Goal: Task Accomplishment & Management: Use online tool/utility

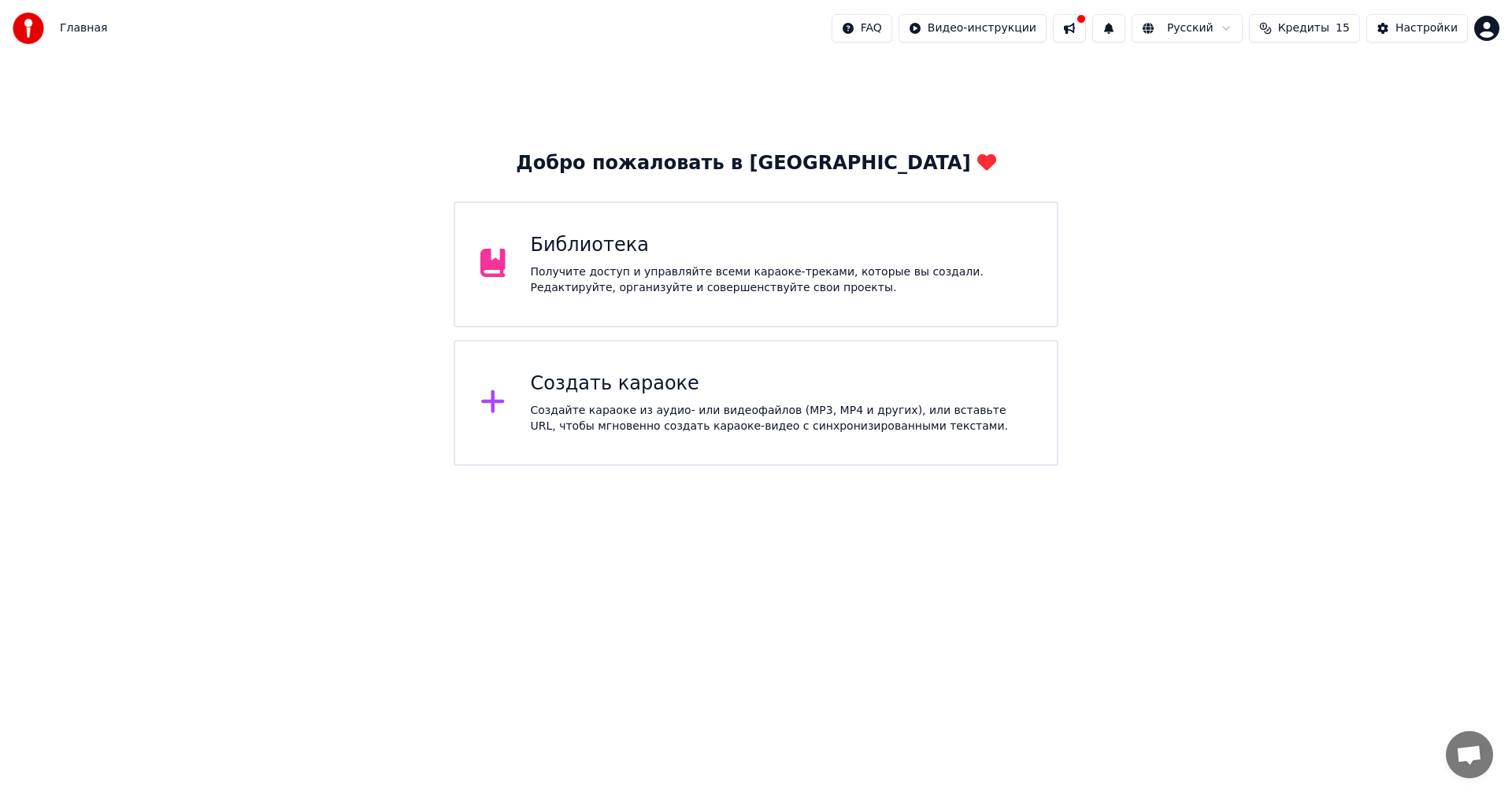
click at [801, 398] on div "Создать караоке Создайте караоке из аудио- или видеофайлов (MP3, MP4 и других),…" at bounding box center [781, 402] width 501 height 63
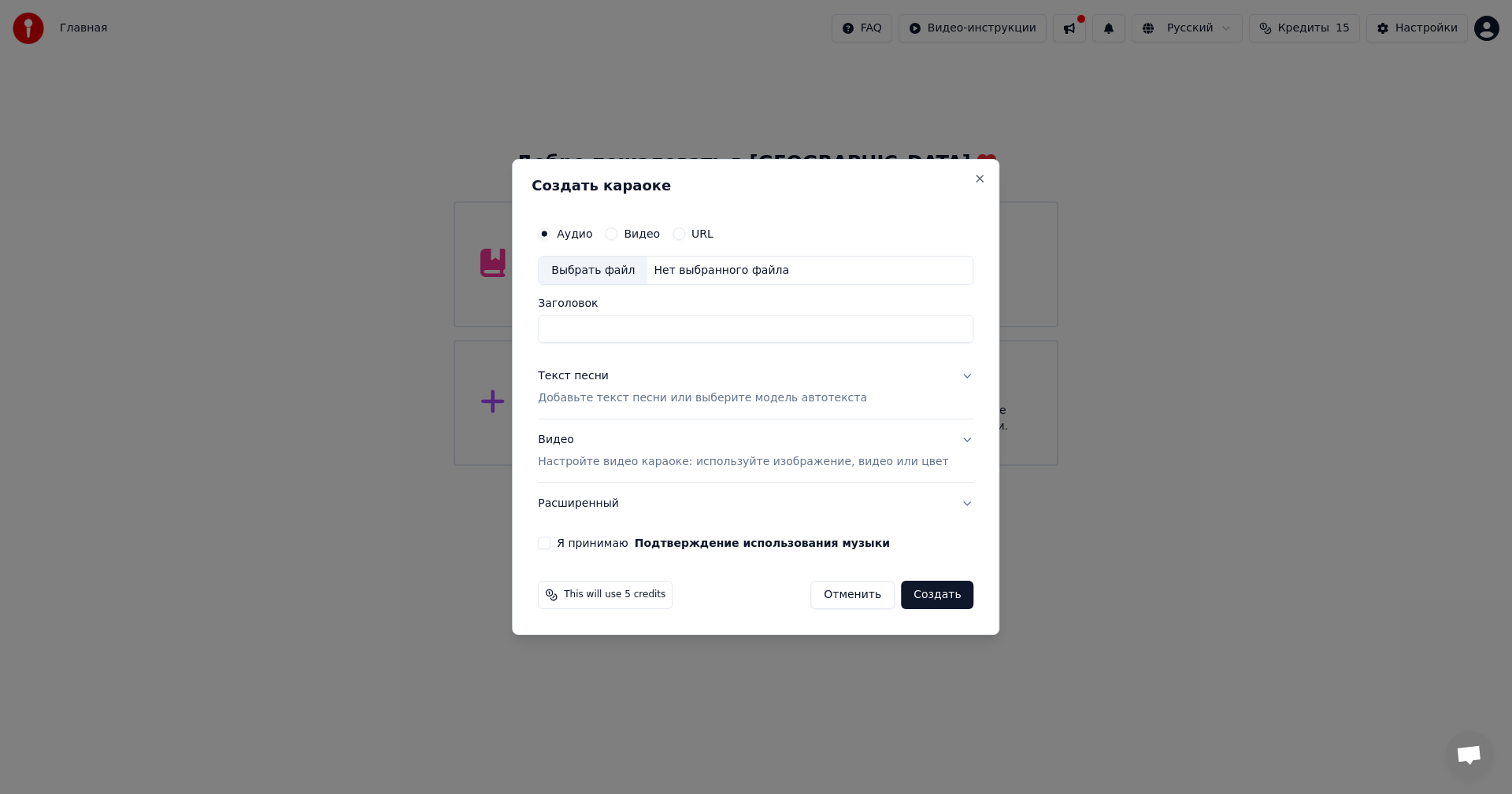
click at [638, 270] on div "Выбрать файл" at bounding box center [593, 270] width 109 height 28
drag, startPoint x: 764, startPoint y: 330, endPoint x: 534, endPoint y: 339, distance: 230.2
click at [534, 339] on body "**********" at bounding box center [756, 233] width 1512 height 466
type input "*"
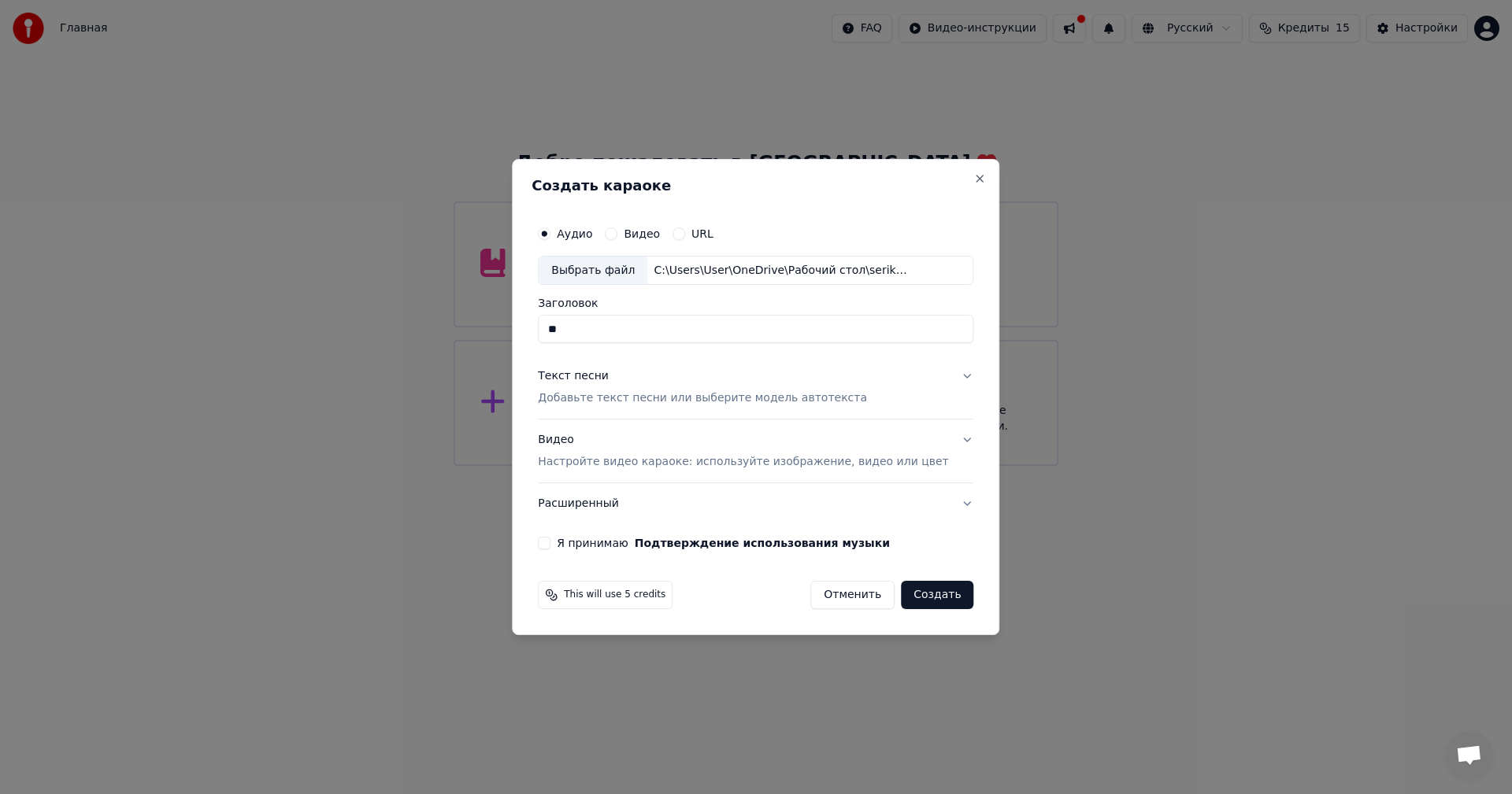
type input "*"
type input "**********"
click at [765, 399] on p "Добавьте текст песни или выберите модель автотекста" at bounding box center [702, 399] width 329 height 16
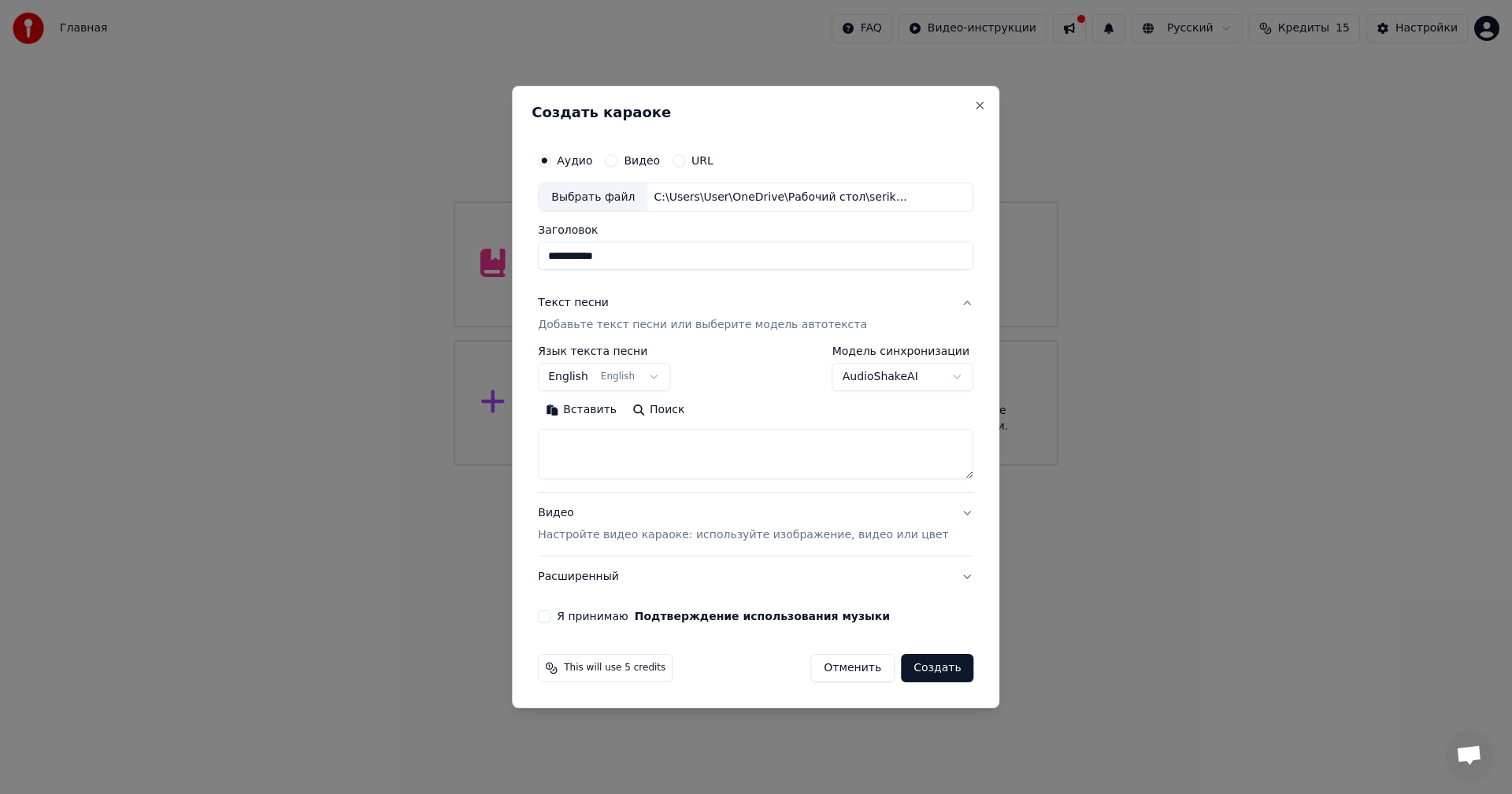
click at [729, 434] on textarea at bounding box center [756, 455] width 435 height 50
paste textarea "**********"
type textarea "**********"
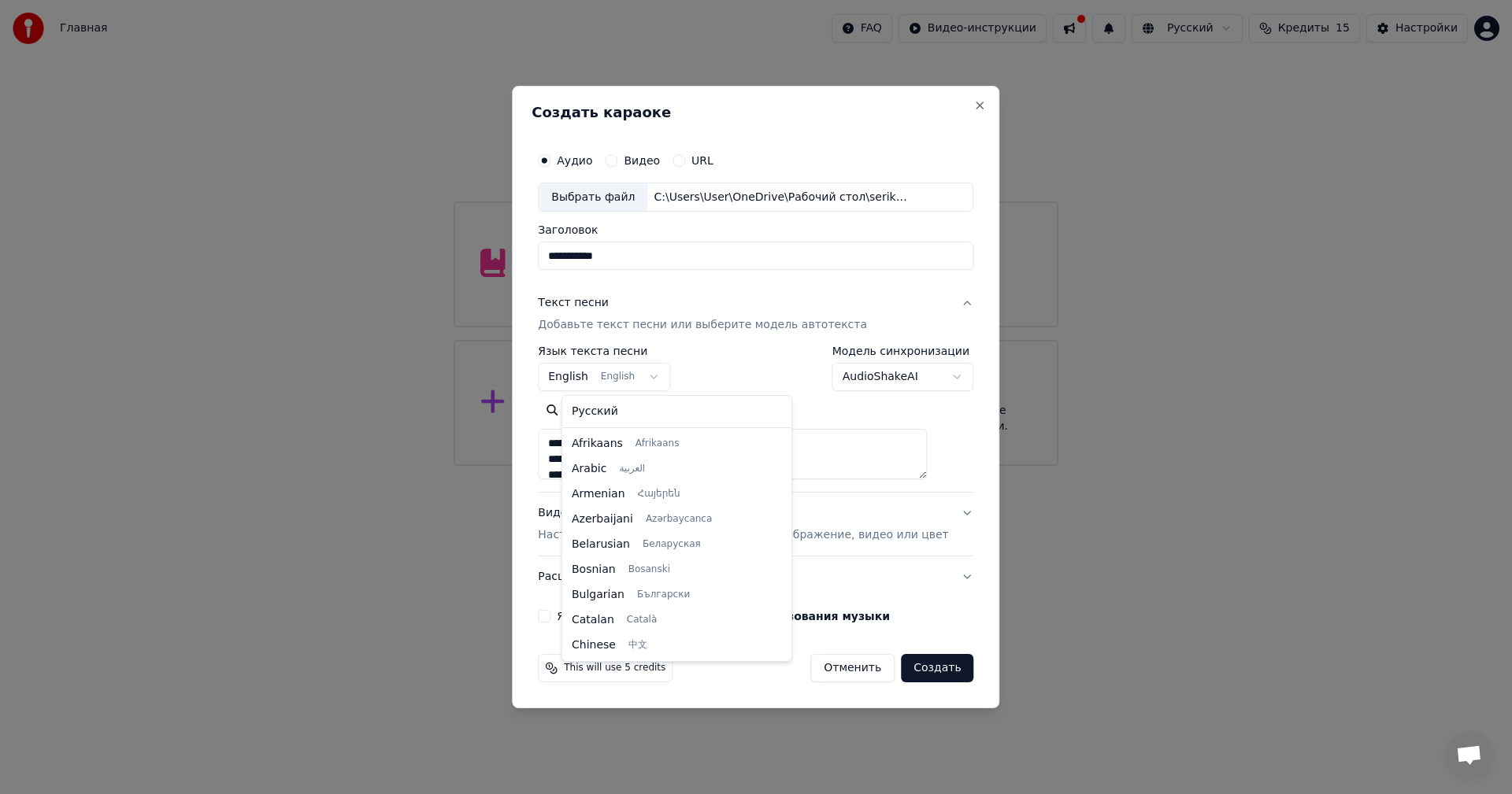
click at [611, 373] on body "**********" at bounding box center [756, 233] width 1512 height 466
select select "**"
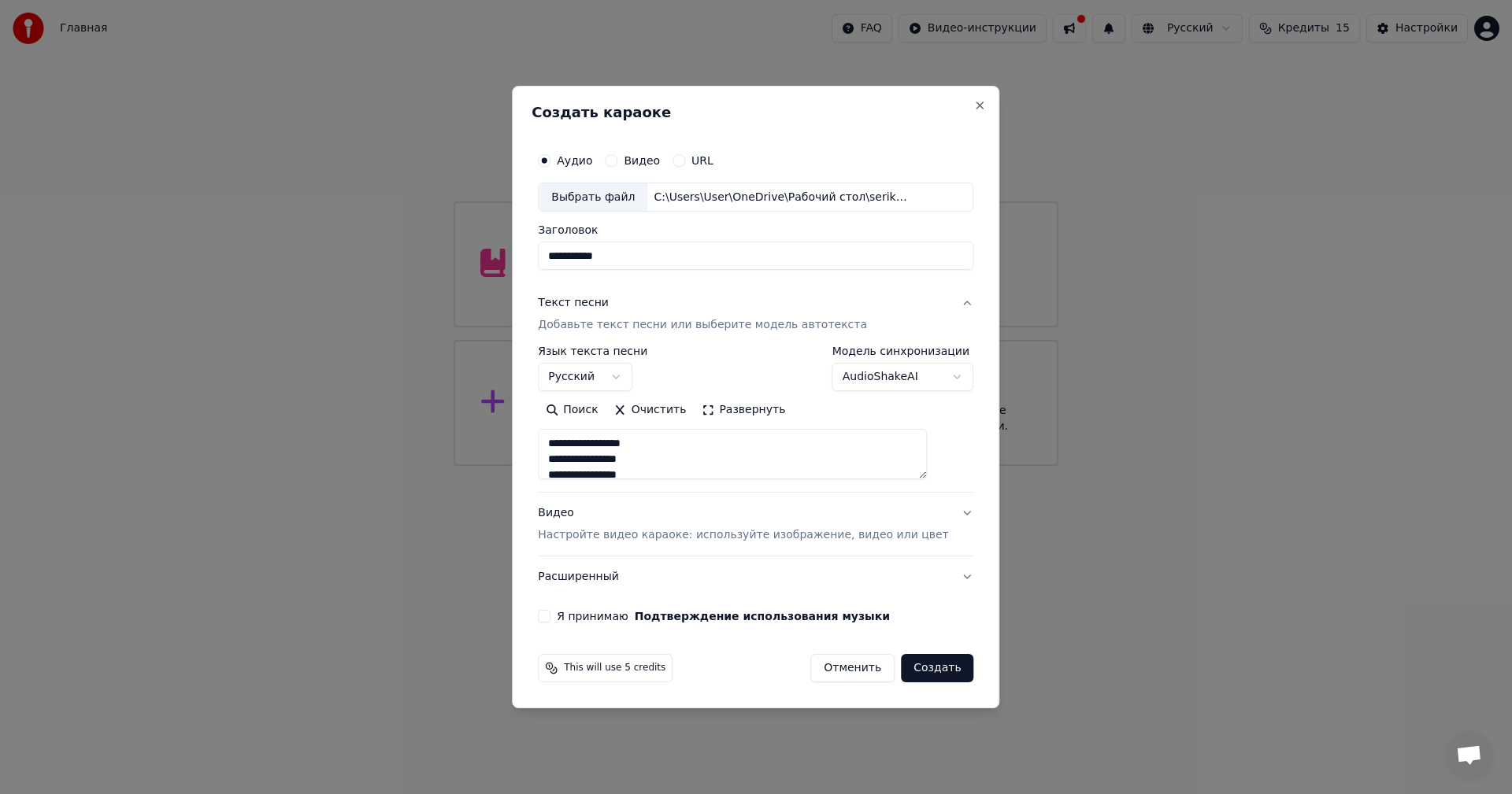
click at [715, 535] on p "Настройте видео караоке: используйте изображение, видео или цвет" at bounding box center [743, 535] width 410 height 16
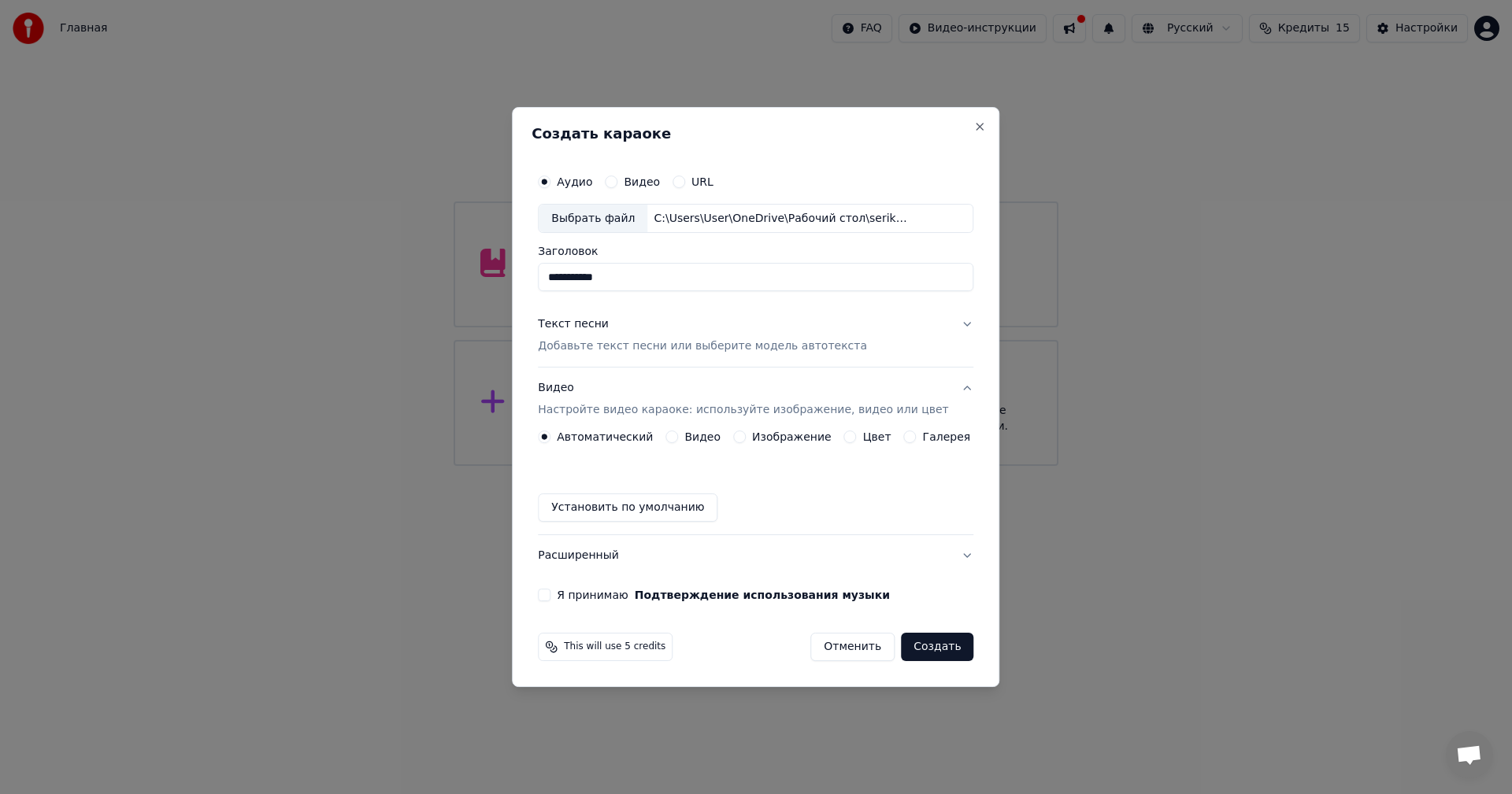
click at [709, 437] on label "Видео" at bounding box center [702, 436] width 36 height 11
click at [678, 437] on button "Видео" at bounding box center [671, 436] width 13 height 13
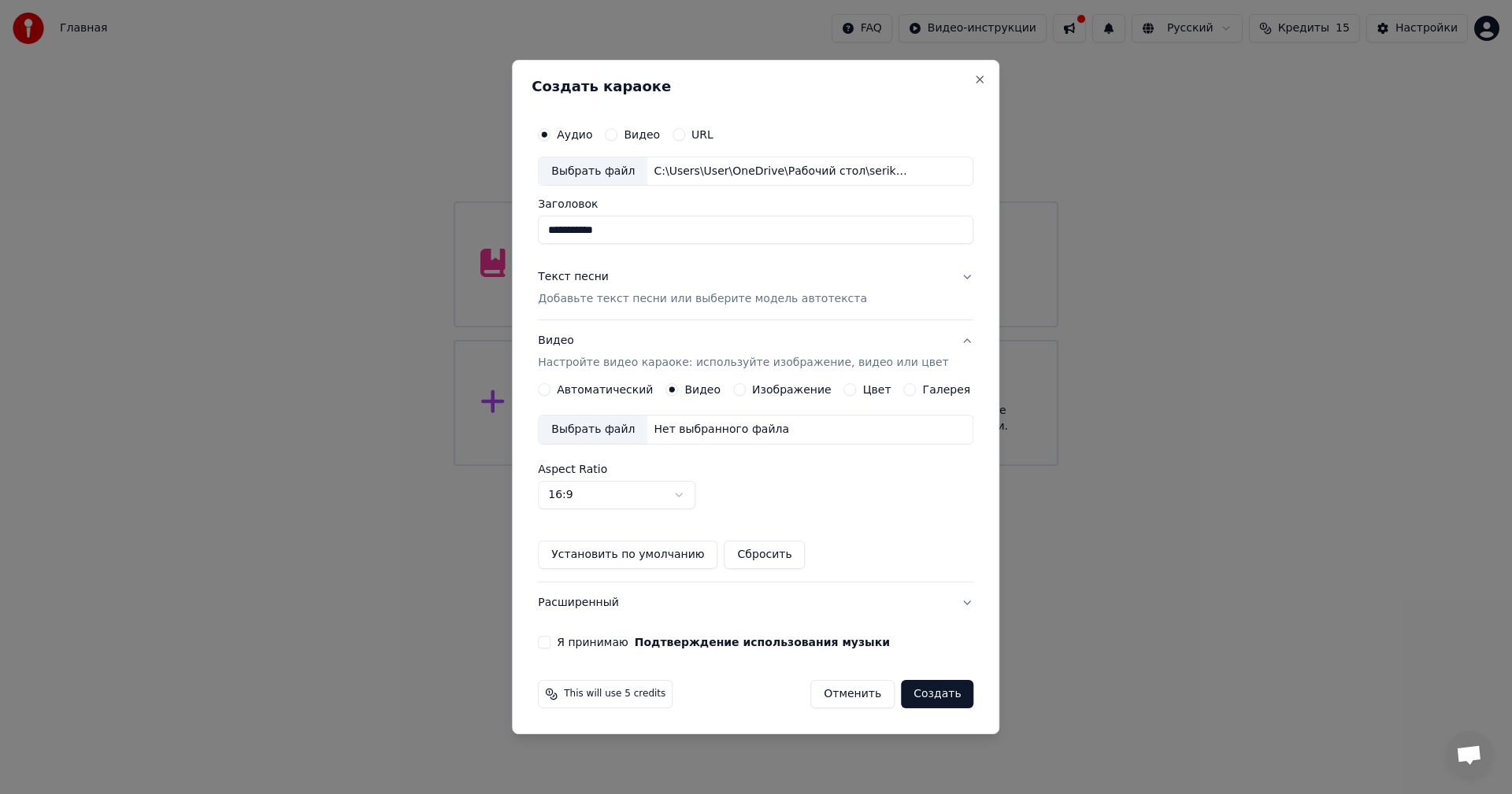
click at [642, 436] on div "Выбрать файл" at bounding box center [593, 429] width 109 height 28
click at [558, 635] on div "**********" at bounding box center [756, 384] width 448 height 543
click at [551, 639] on button "Я принимаю Подтверждение использования музыки" at bounding box center [544, 642] width 13 height 13
click at [916, 683] on button "Создать" at bounding box center [937, 694] width 73 height 28
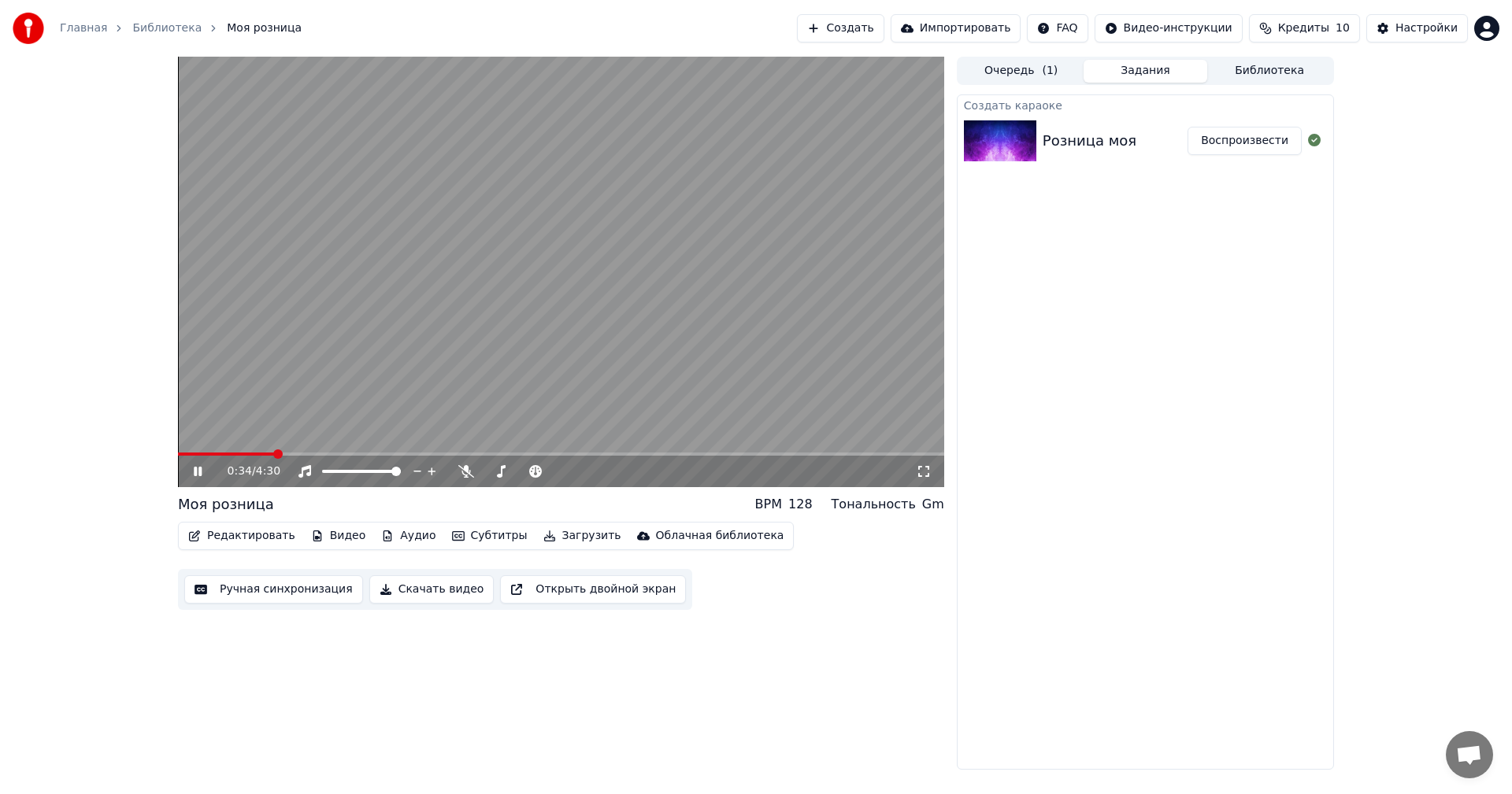
click at [1159, 136] on div "Розница моя" at bounding box center [1114, 141] width 145 height 22
click at [999, 68] on button "Очередь ( 1 )" at bounding box center [1021, 72] width 124 height 23
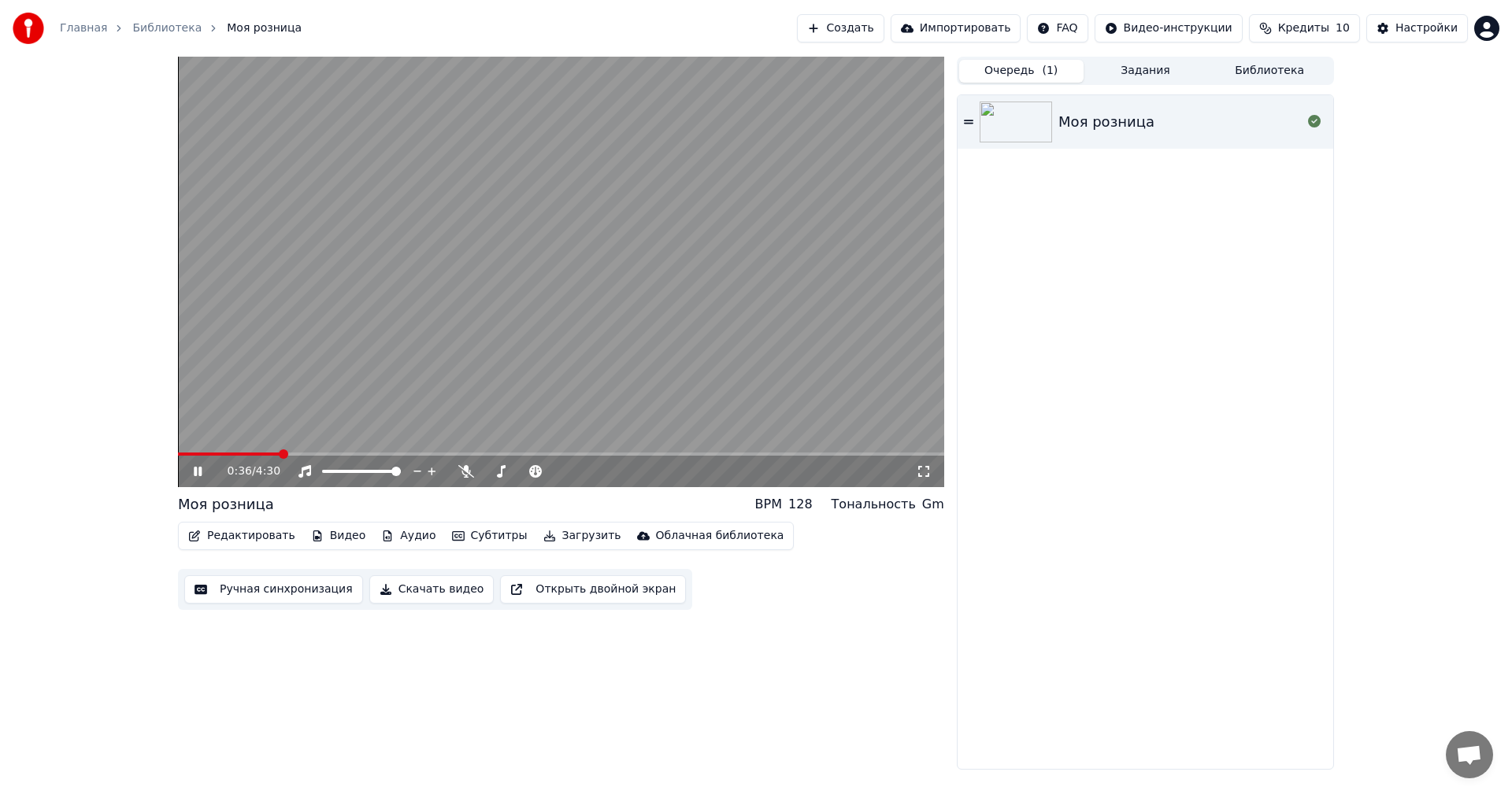
click at [1078, 119] on div "Моя розница" at bounding box center [1106, 122] width 96 height 22
click at [283, 456] on span at bounding box center [562, 454] width 766 height 3
click at [333, 446] on video at bounding box center [562, 271] width 766 height 430
click at [251, 537] on button "Редактировать" at bounding box center [241, 536] width 119 height 22
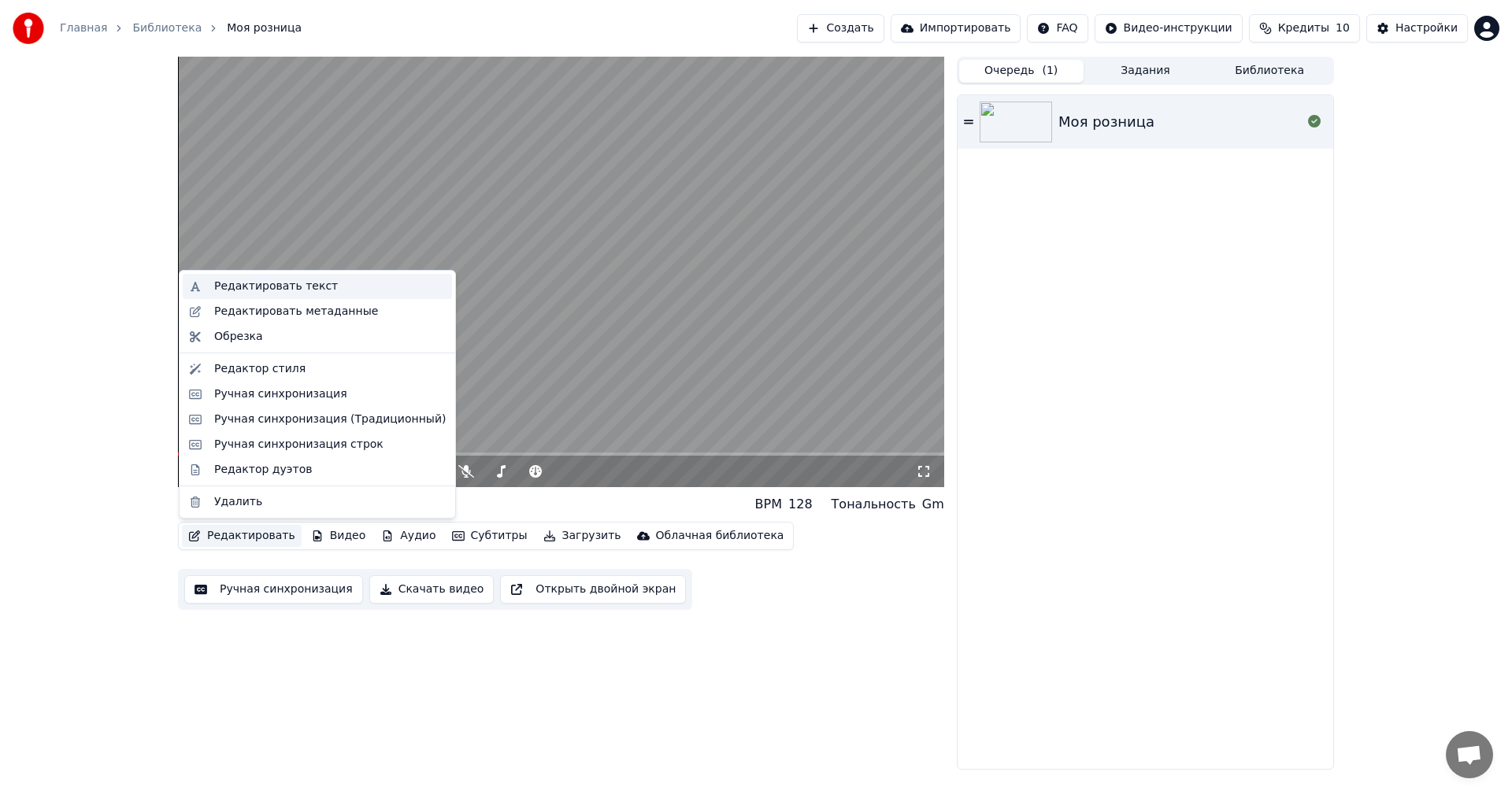
click at [317, 292] on div "Редактировать текст" at bounding box center [330, 286] width 232 height 16
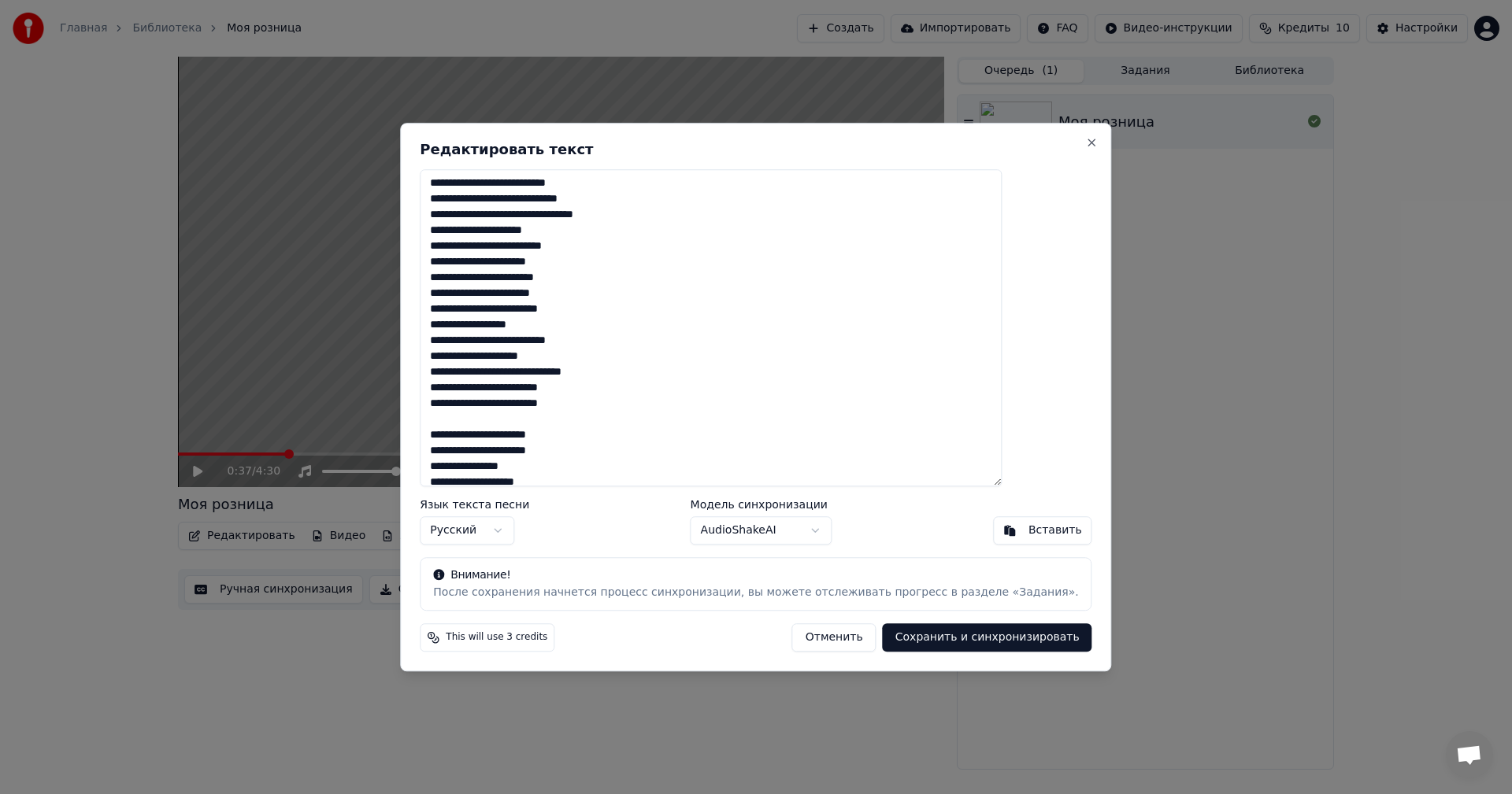
scroll to position [551, 0]
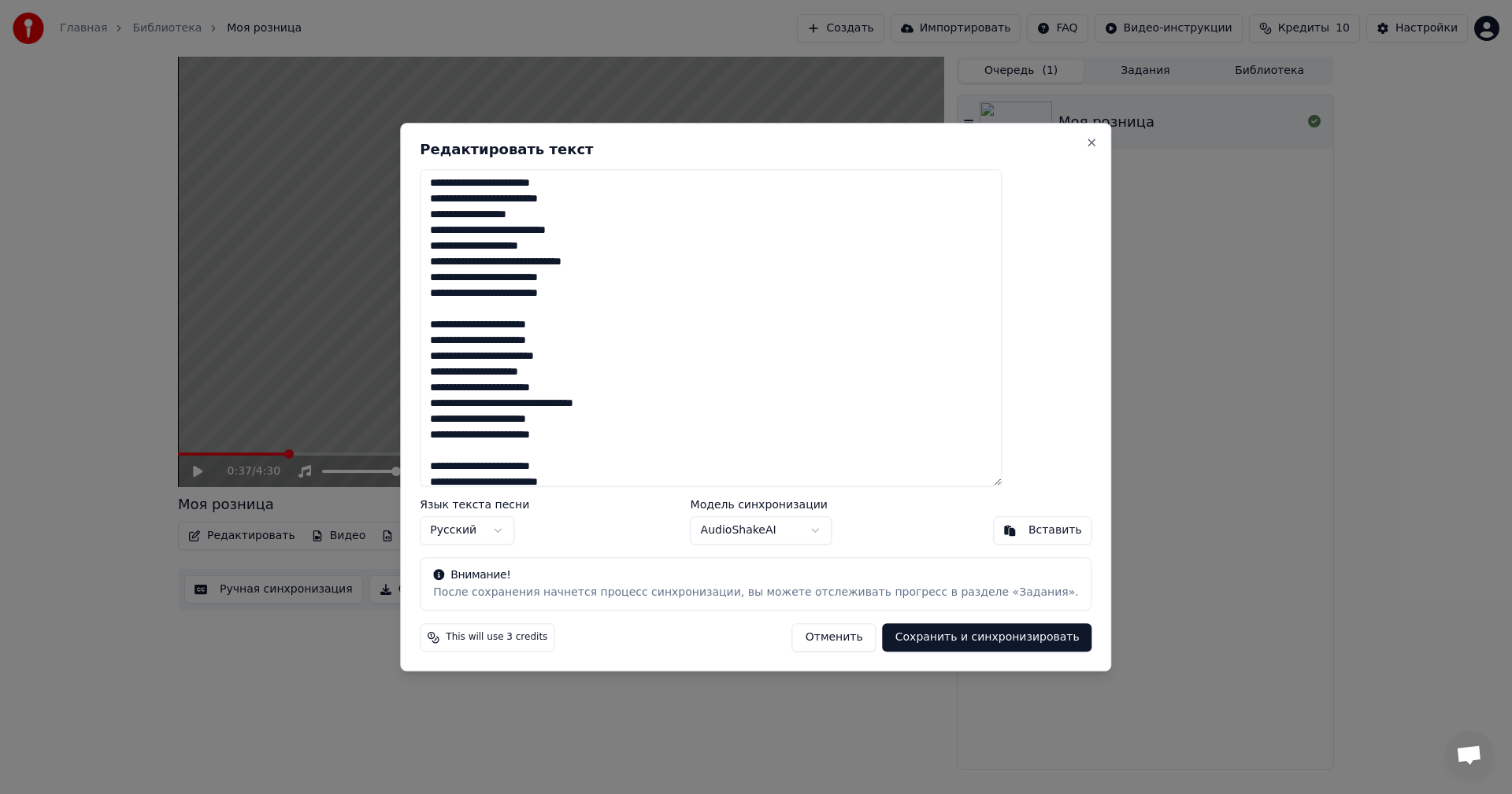
click at [702, 312] on textarea at bounding box center [711, 329] width 582 height 318
paste textarea "**********"
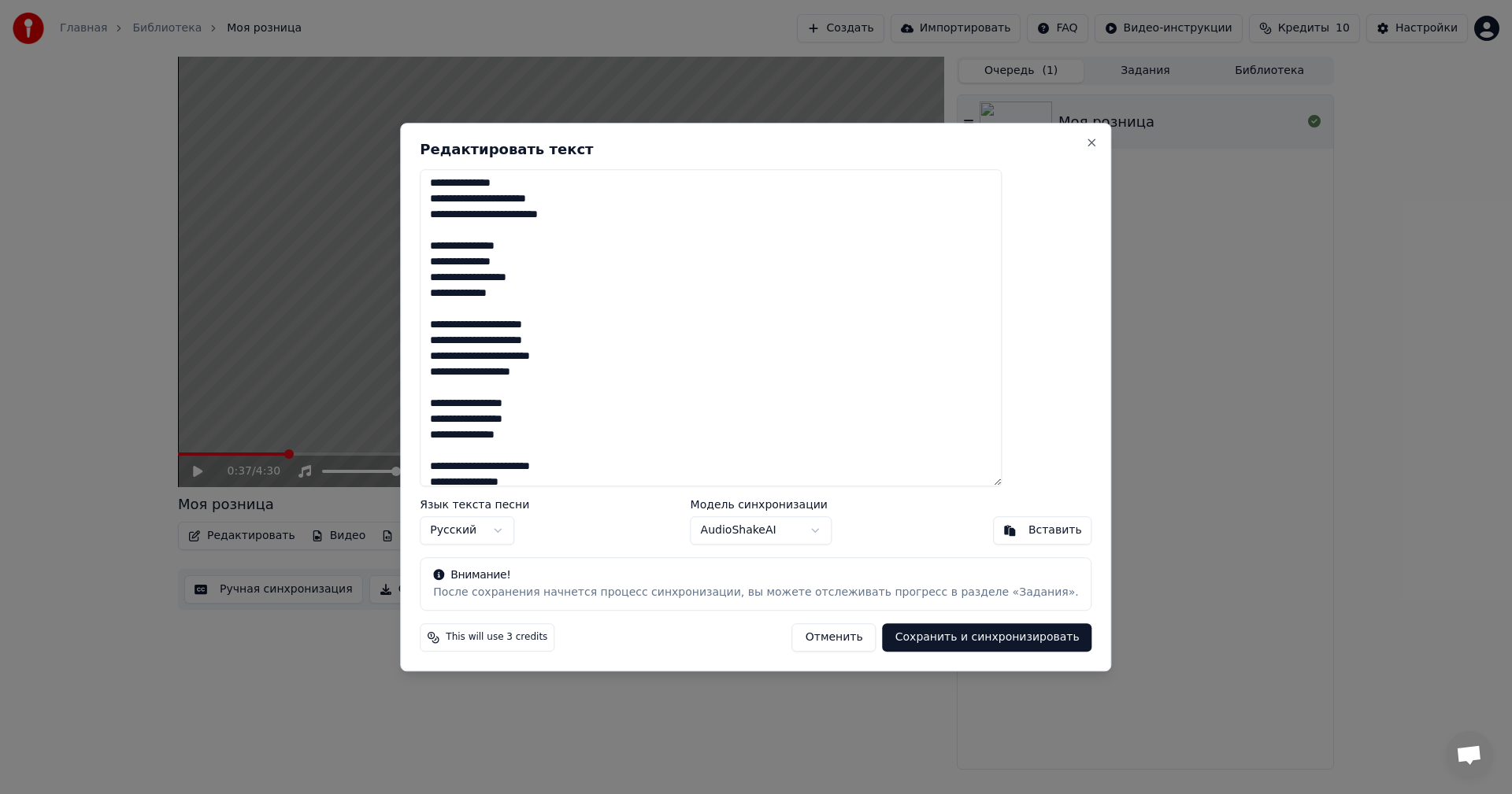
scroll to position [1043, 0]
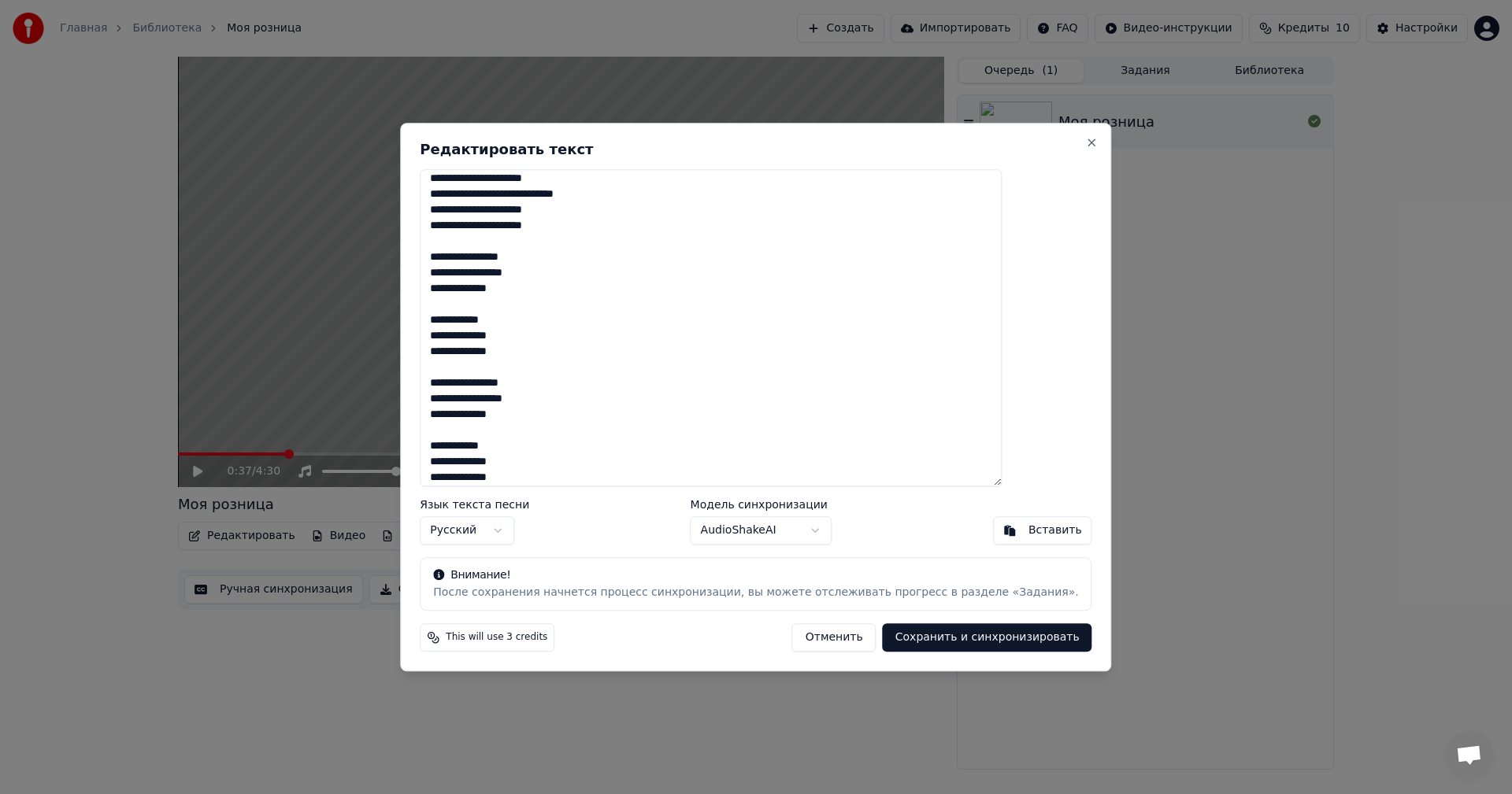
type textarea "**********"
click at [954, 633] on button "Сохранить и синхронизировать" at bounding box center [987, 637] width 209 height 28
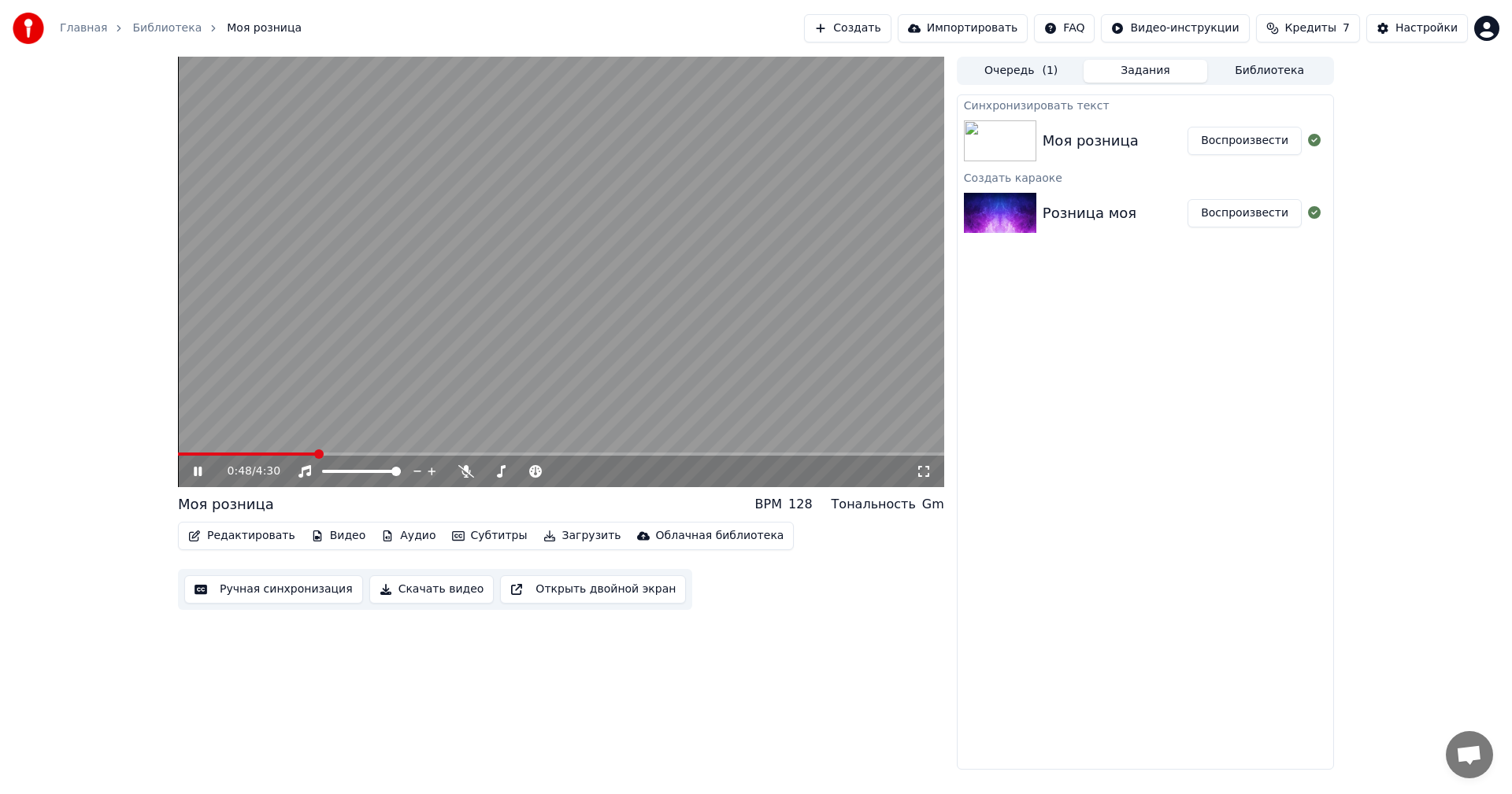
click at [184, 455] on span at bounding box center [247, 454] width 138 height 3
click at [209, 455] on span at bounding box center [562, 454] width 766 height 3
click at [249, 531] on button "Редактировать" at bounding box center [241, 536] width 119 height 22
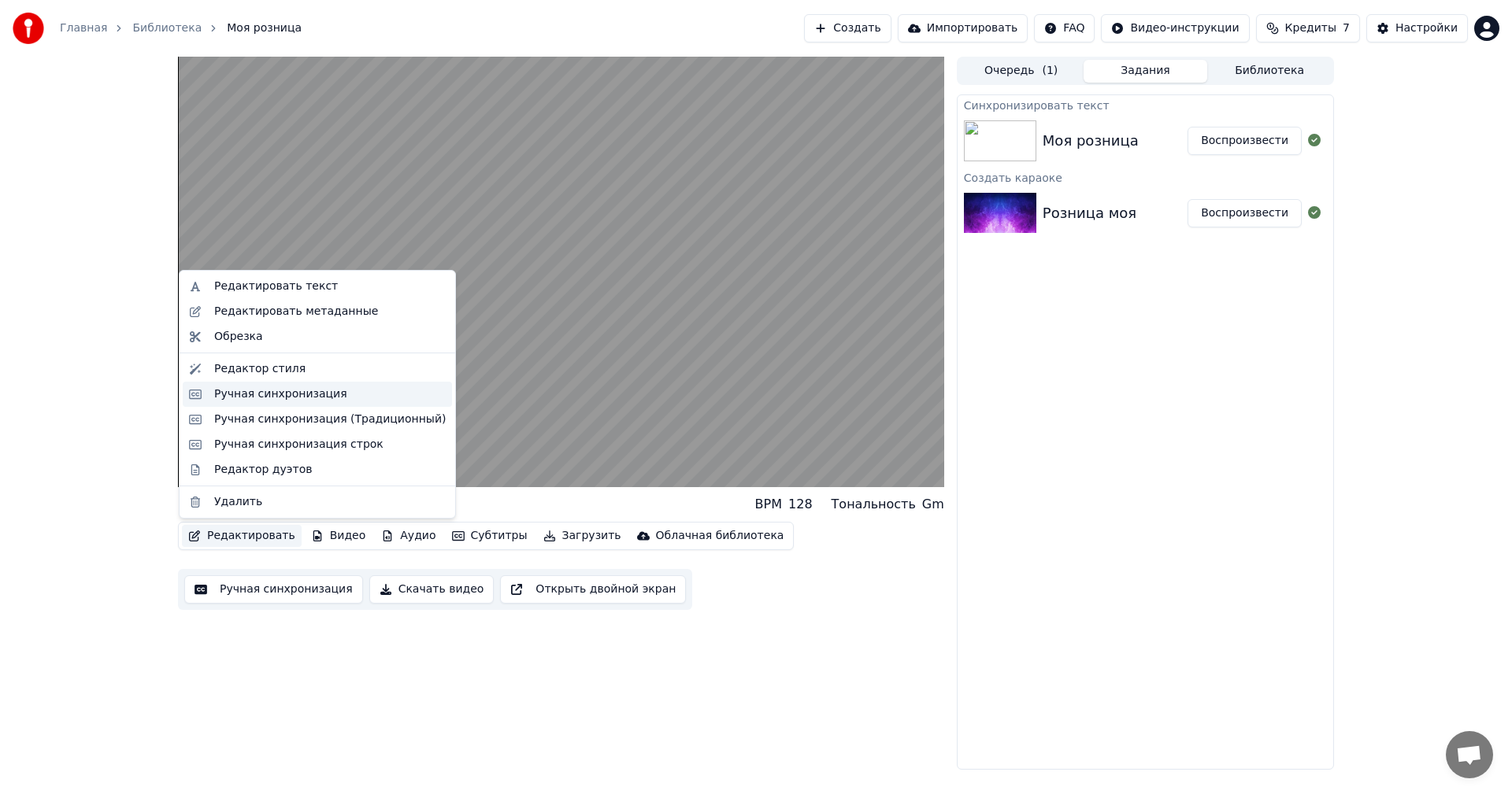
click at [314, 392] on div "Ручная синхронизация" at bounding box center [280, 395] width 133 height 16
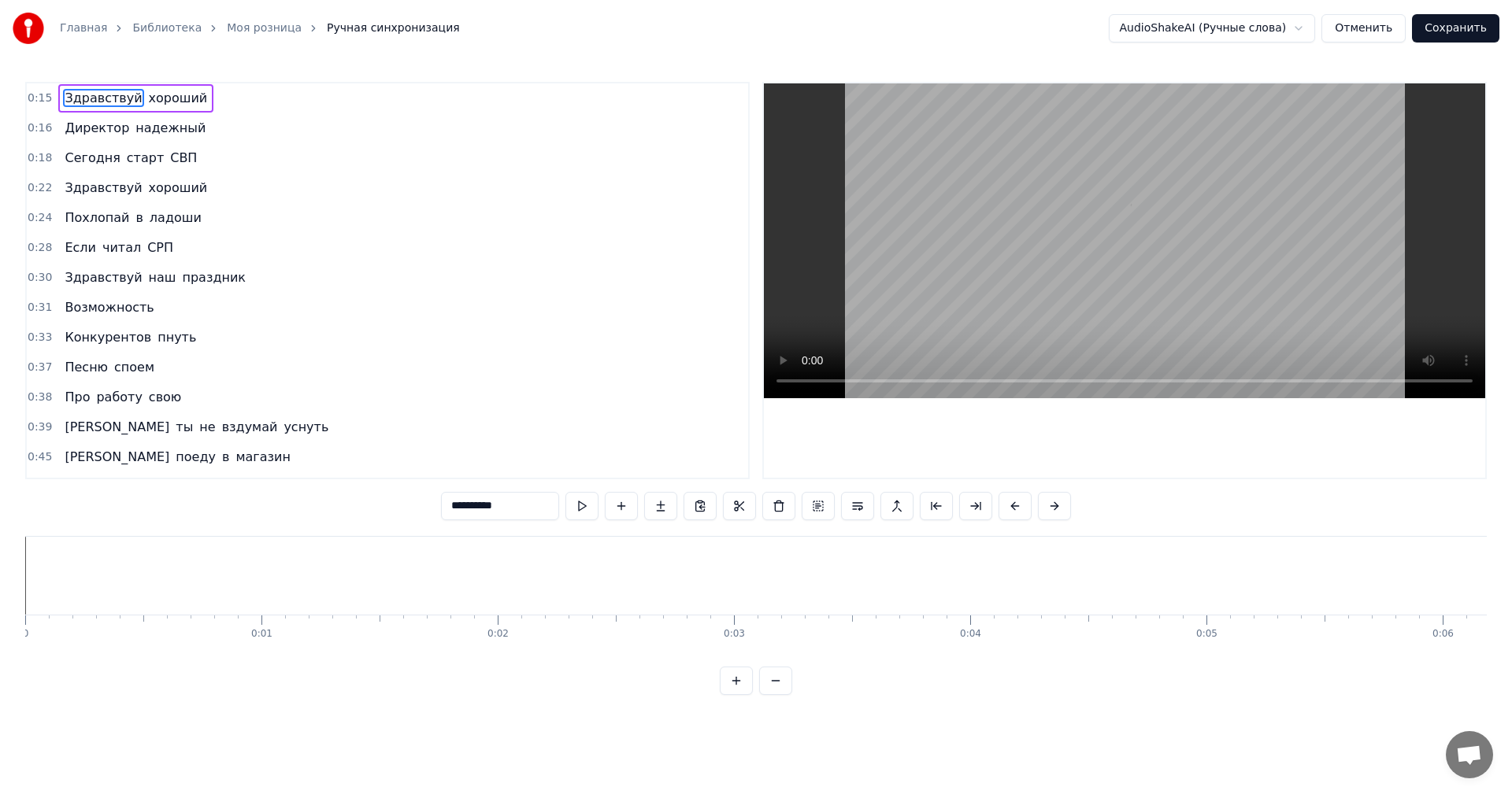
scroll to position [0, 3474]
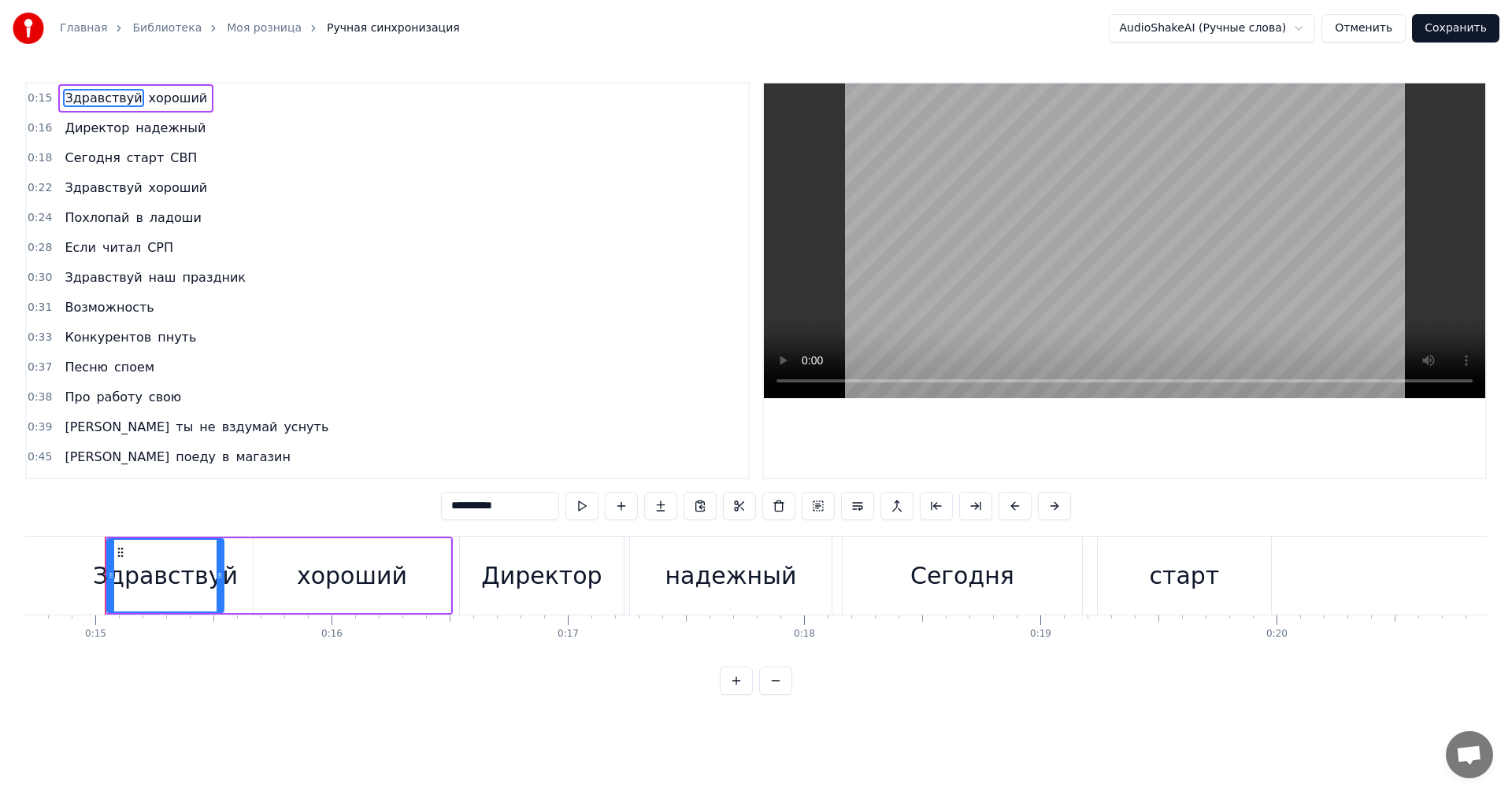
click at [192, 88] on div "0:15 Здравствуй хороший" at bounding box center [388, 98] width 722 height 30
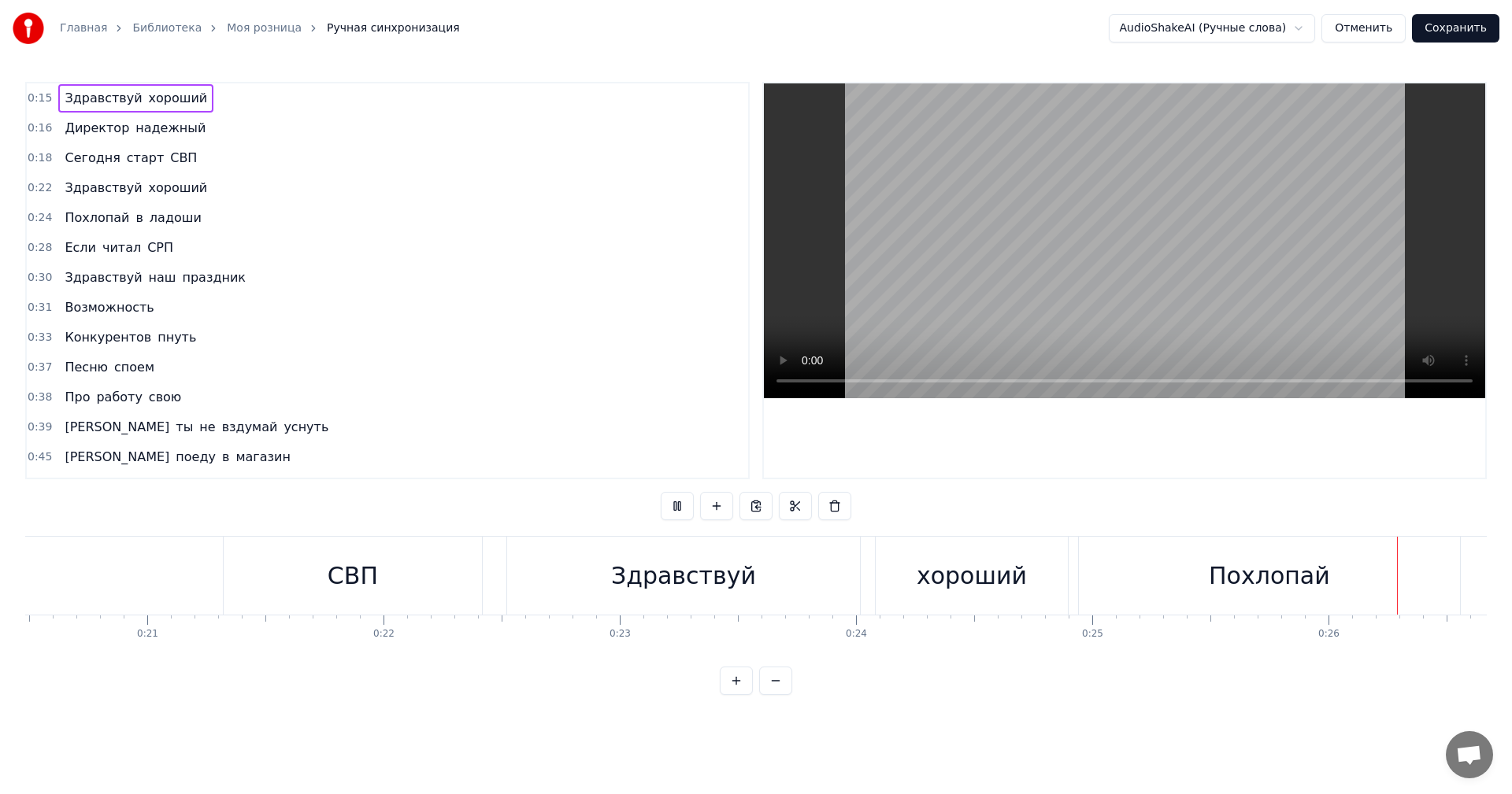
scroll to position [0, 6155]
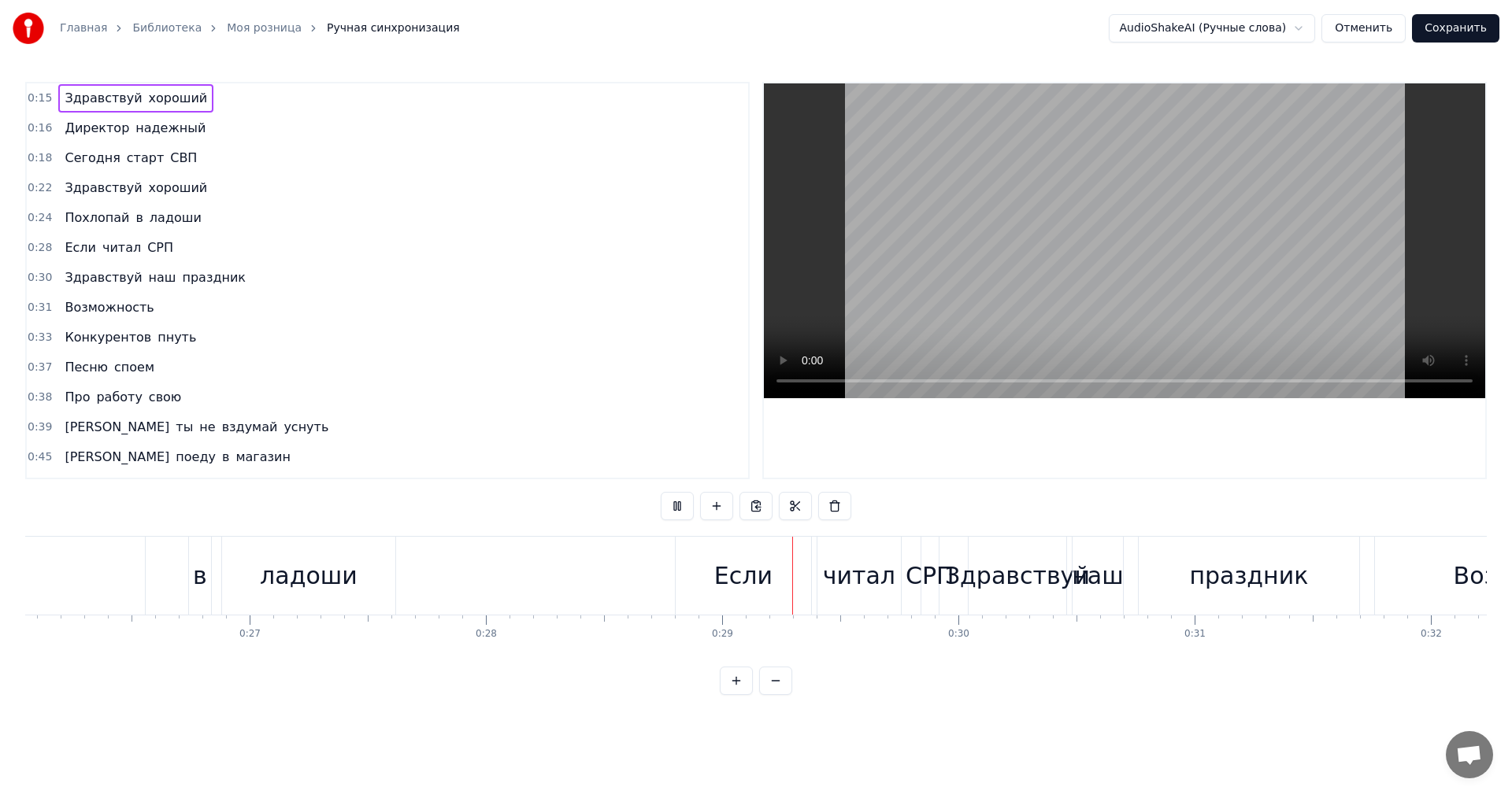
click at [169, 148] on span "СВП" at bounding box center [183, 157] width 30 height 18
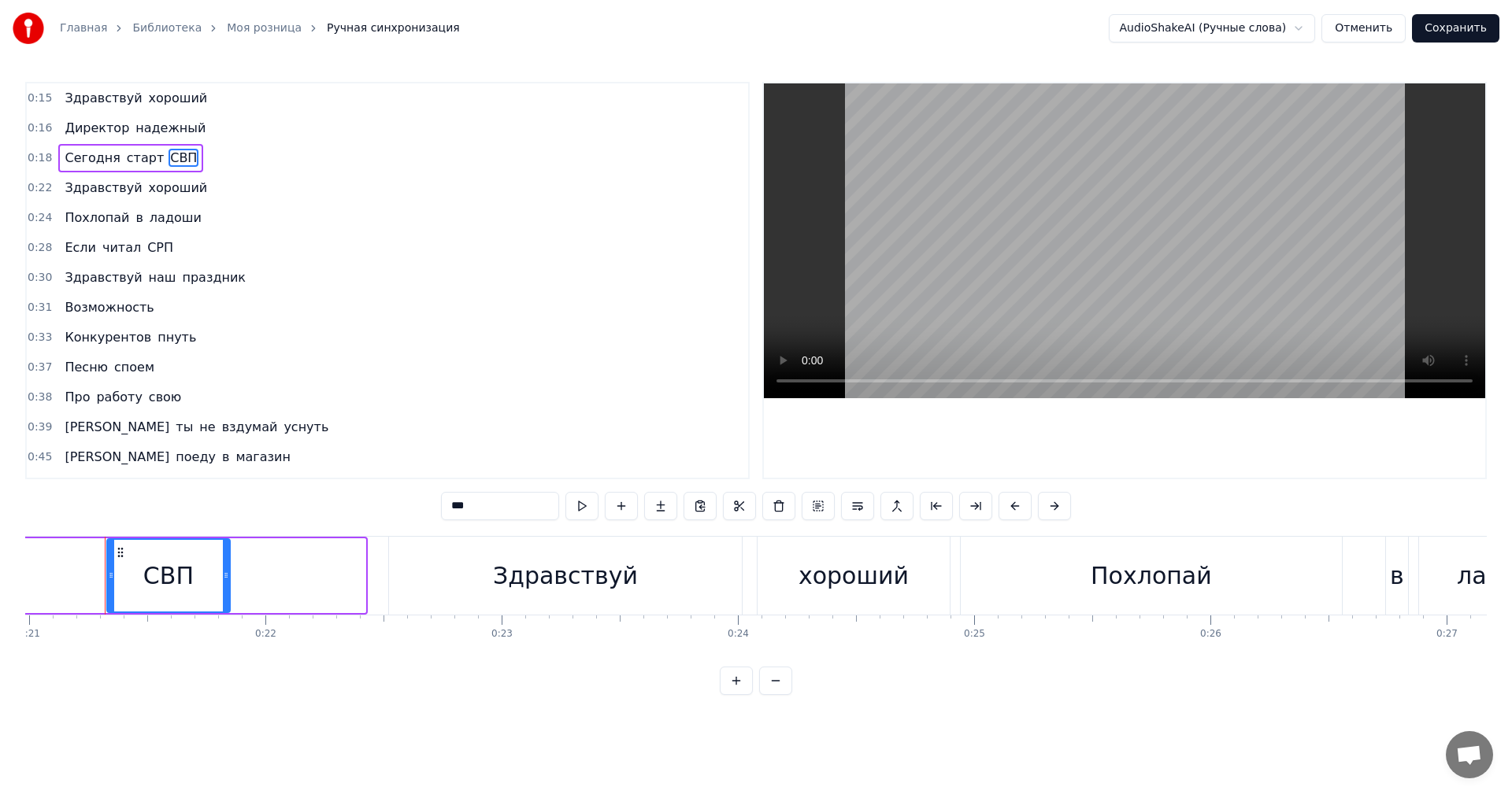
drag, startPoint x: 362, startPoint y: 576, endPoint x: 226, endPoint y: 571, distance: 136.1
click at [226, 571] on icon at bounding box center [226, 575] width 6 height 13
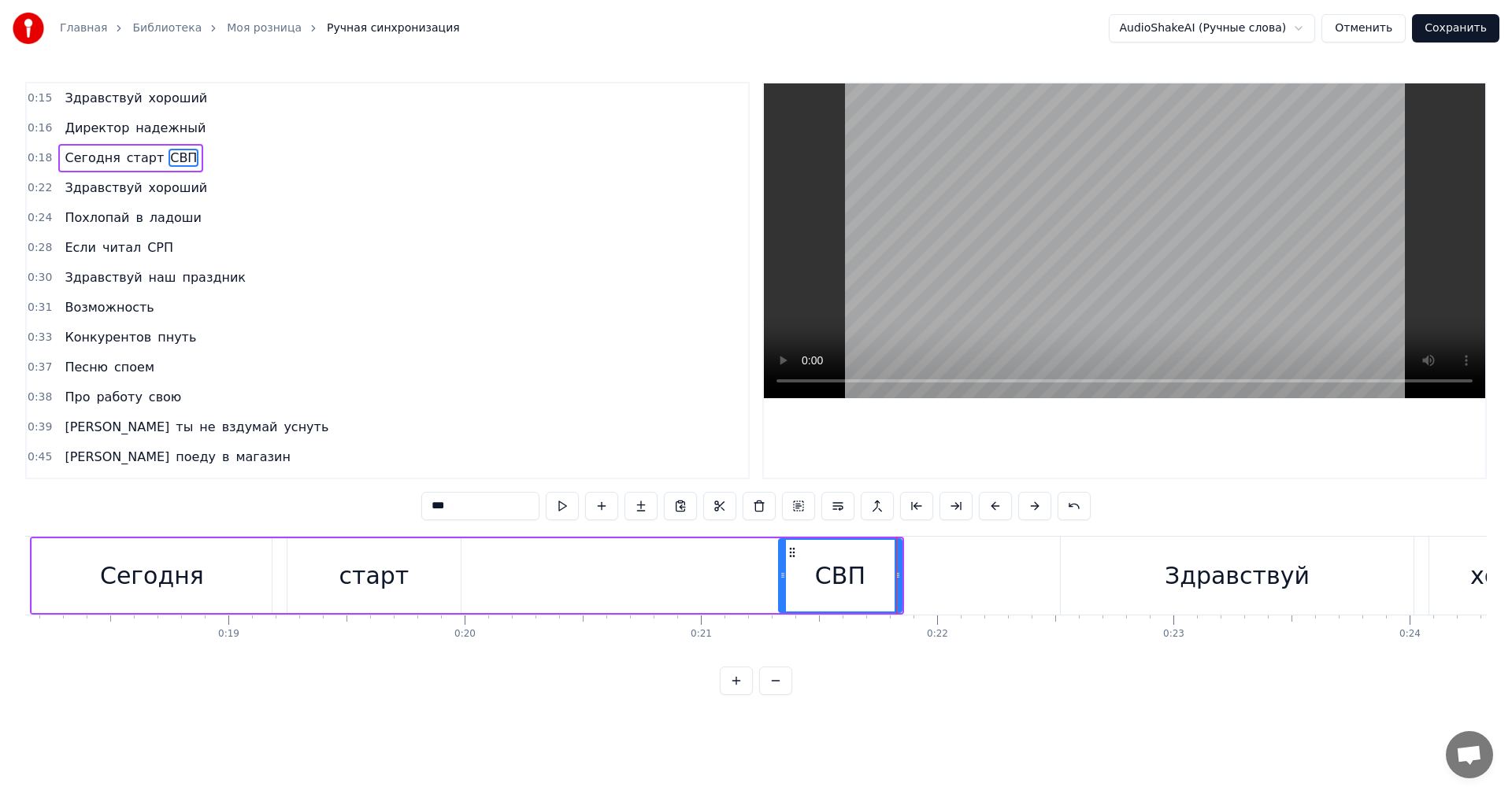
scroll to position [0, 4216]
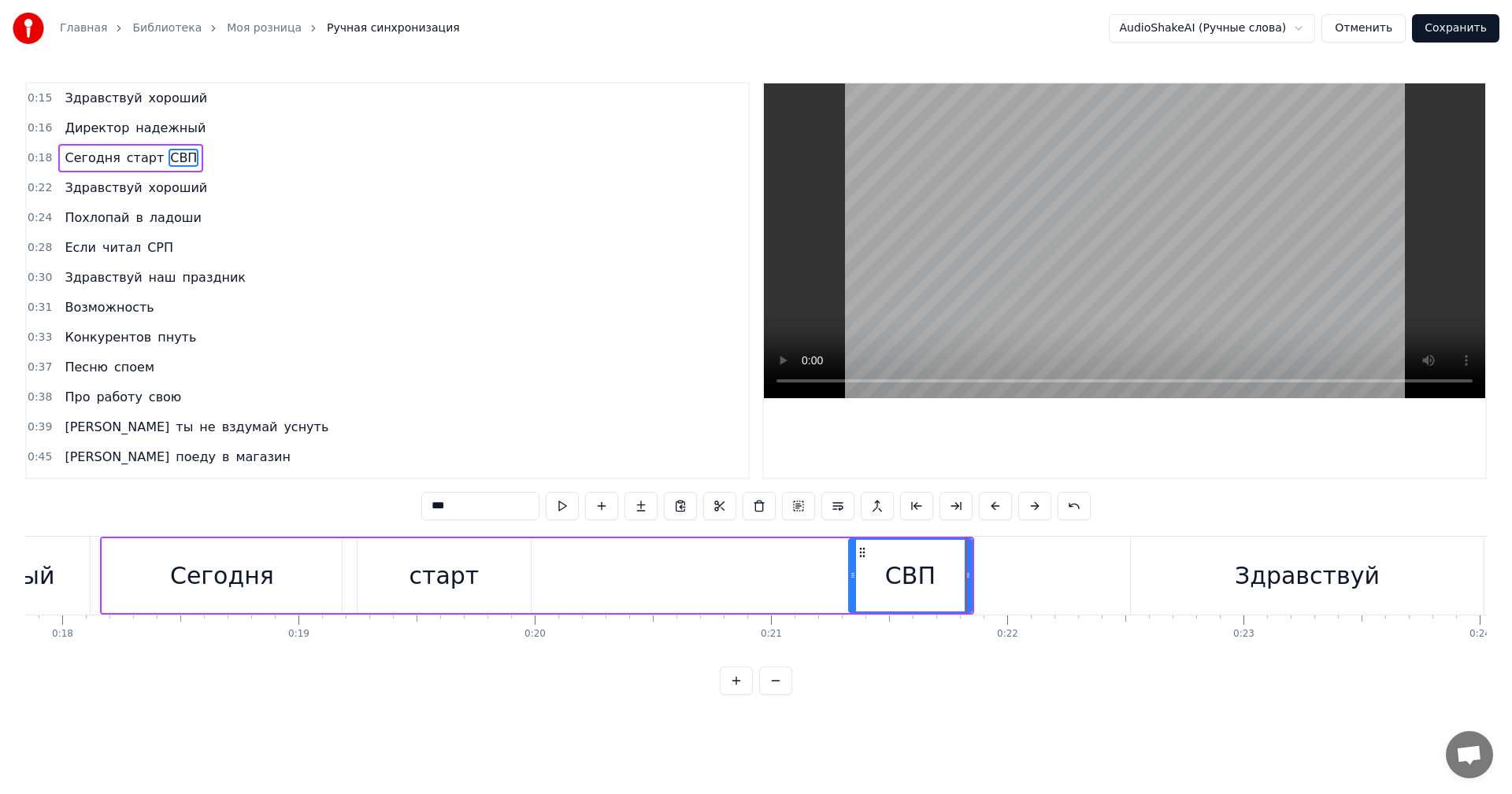
drag, startPoint x: 451, startPoint y: 567, endPoint x: 411, endPoint y: 564, distance: 40.1
click at [411, 564] on div "старт" at bounding box center [444, 575] width 174 height 75
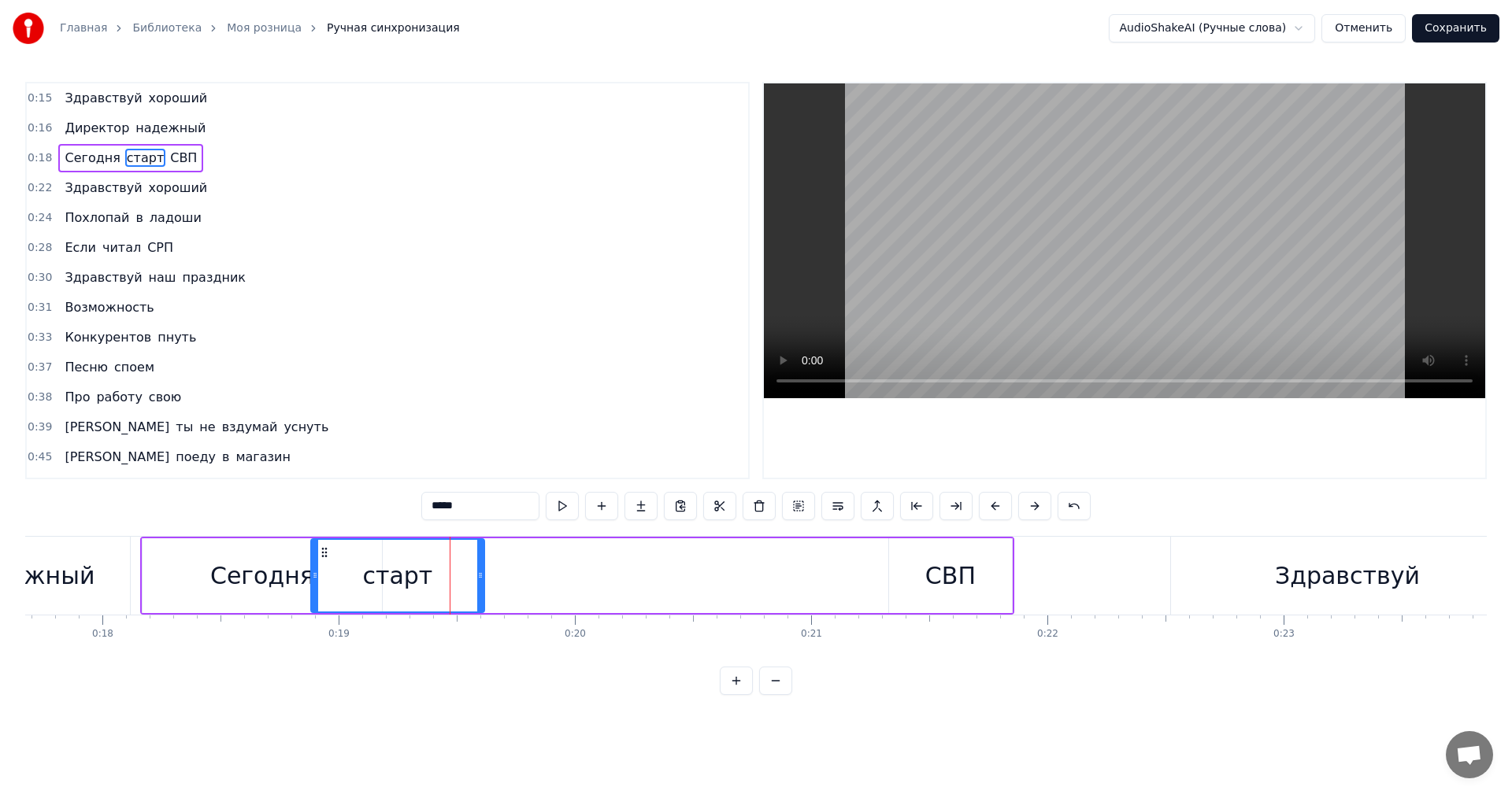
click at [312, 543] on div "старт" at bounding box center [398, 576] width 172 height 72
click at [1002, 609] on div "СВП" at bounding box center [951, 575] width 123 height 75
type input "***"
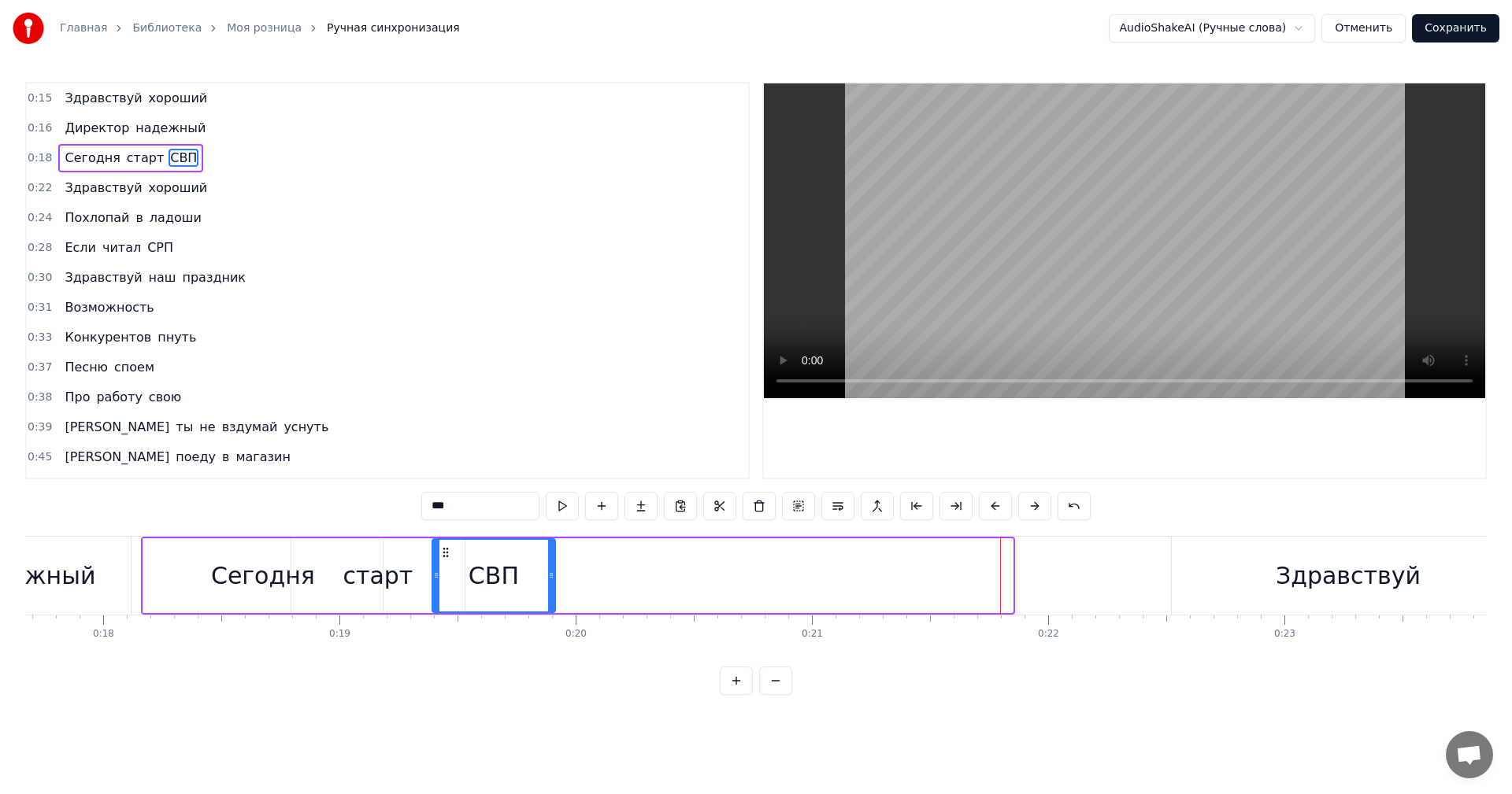
drag, startPoint x: 903, startPoint y: 552, endPoint x: 445, endPoint y: 539, distance: 458.2
click at [445, 540] on div "СВП" at bounding box center [494, 576] width 121 height 72
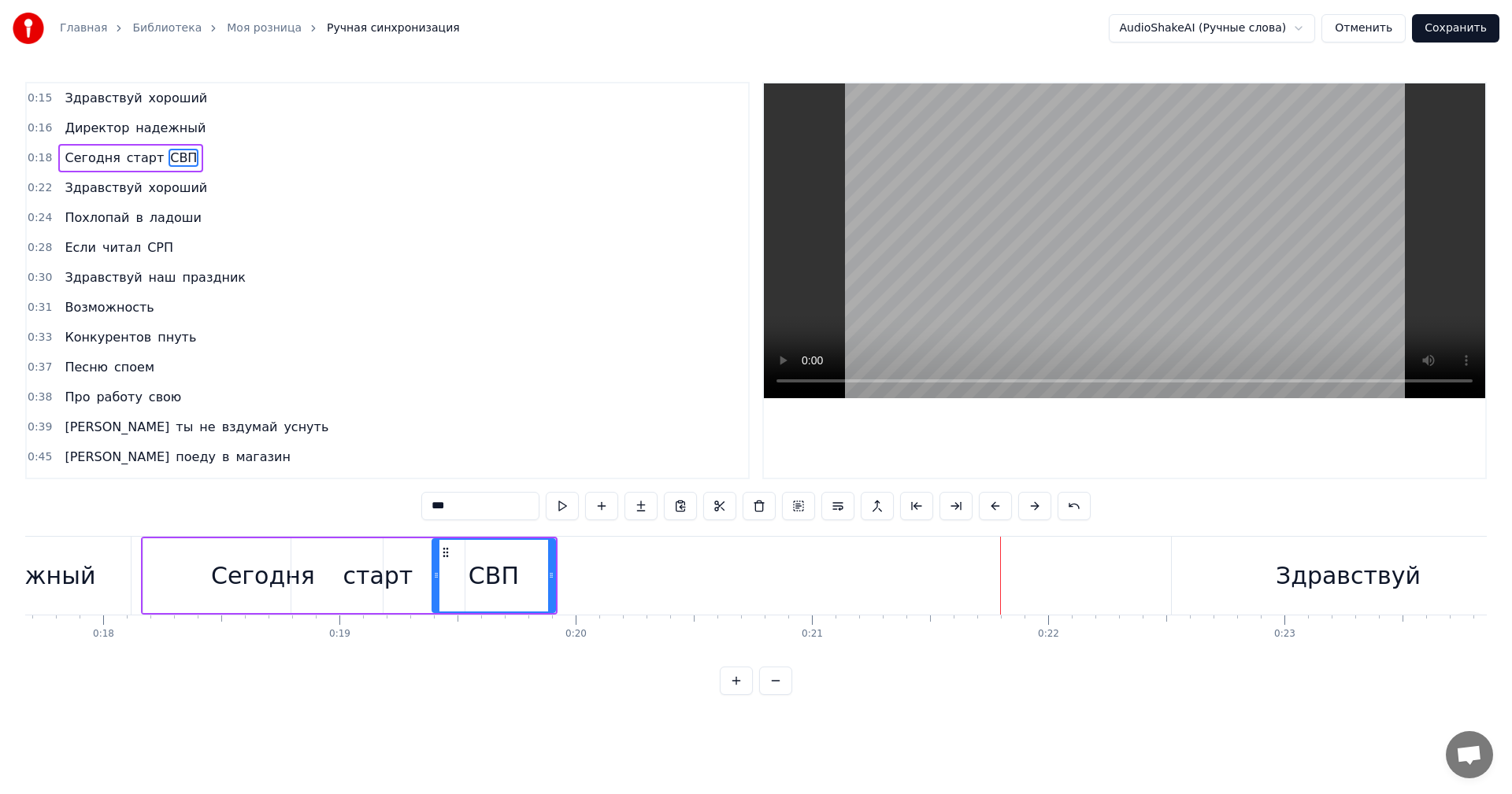
click at [190, 124] on div "0:16 Директор надежный" at bounding box center [388, 128] width 722 height 30
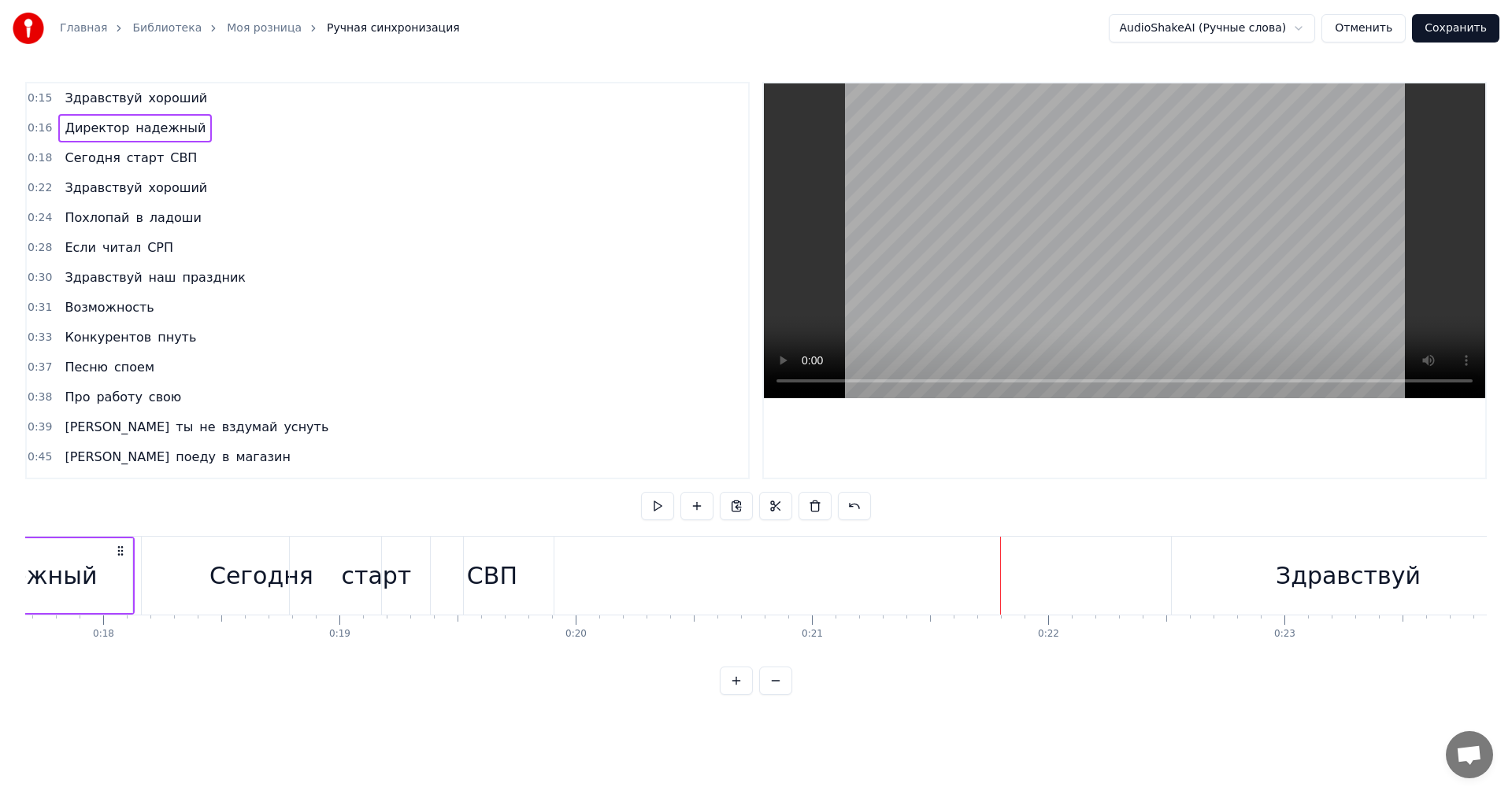
scroll to position [0, 3829]
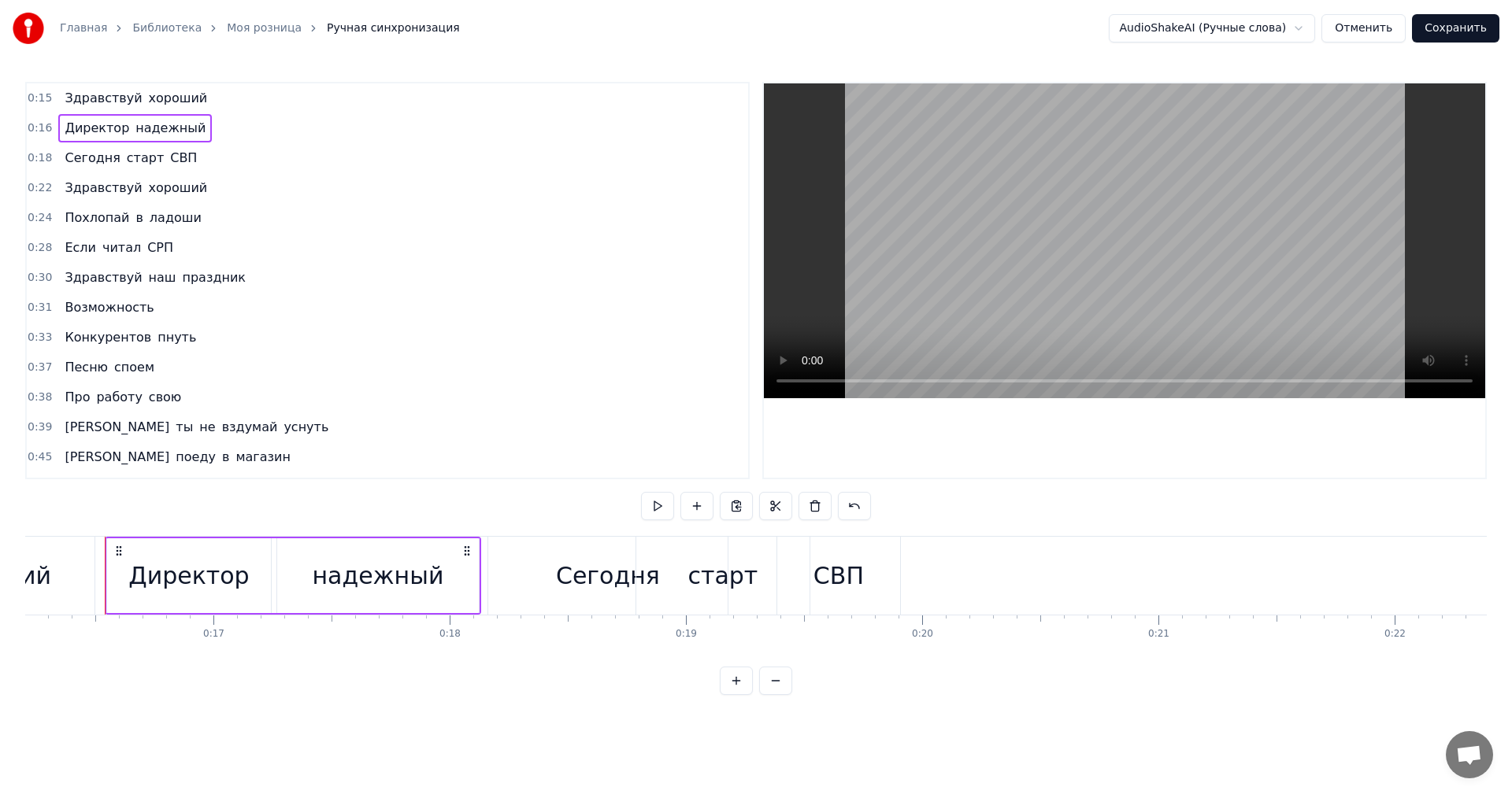
click at [188, 125] on div "Директор надежный" at bounding box center [135, 128] width 153 height 28
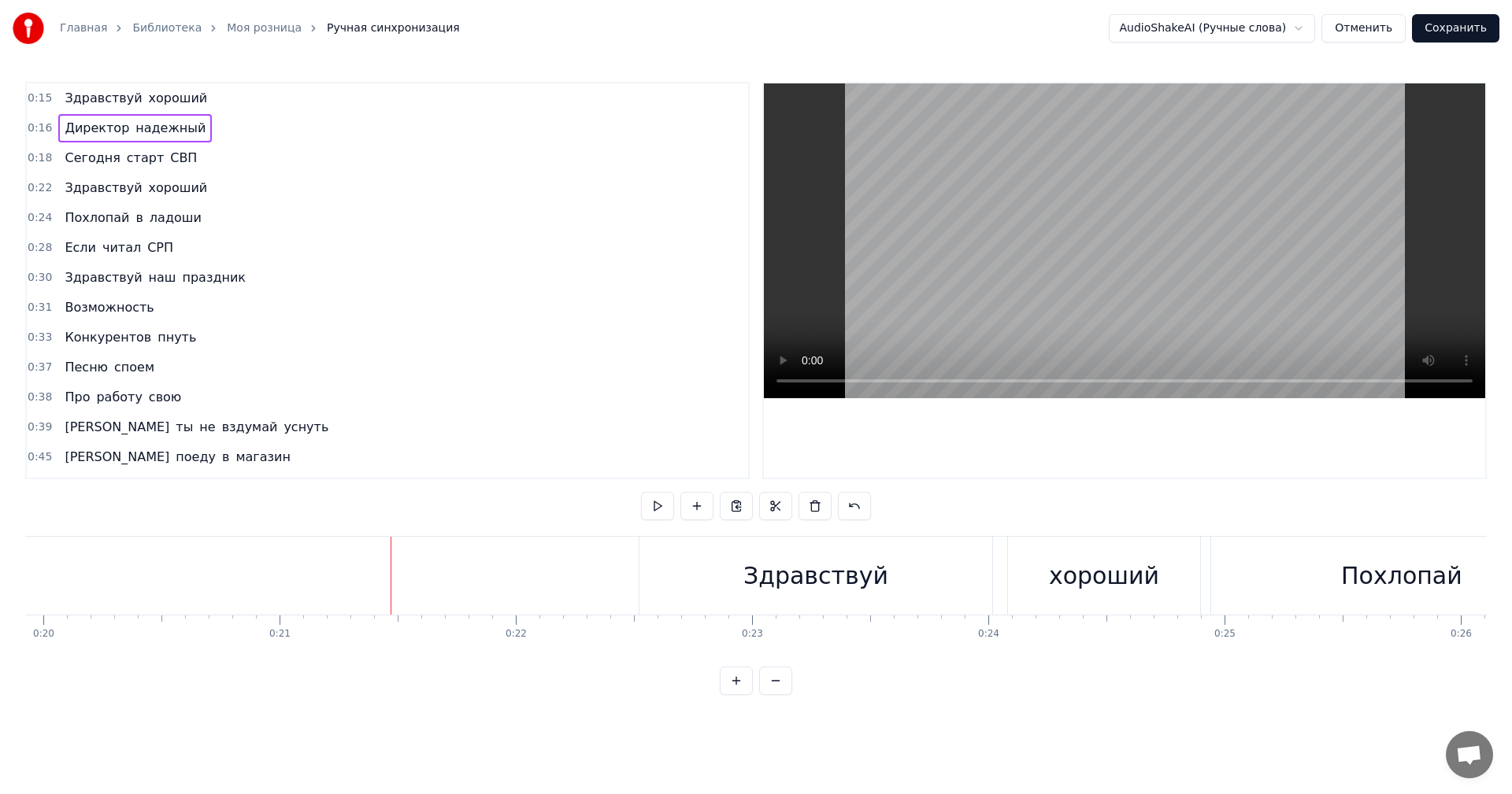
scroll to position [0, 4602]
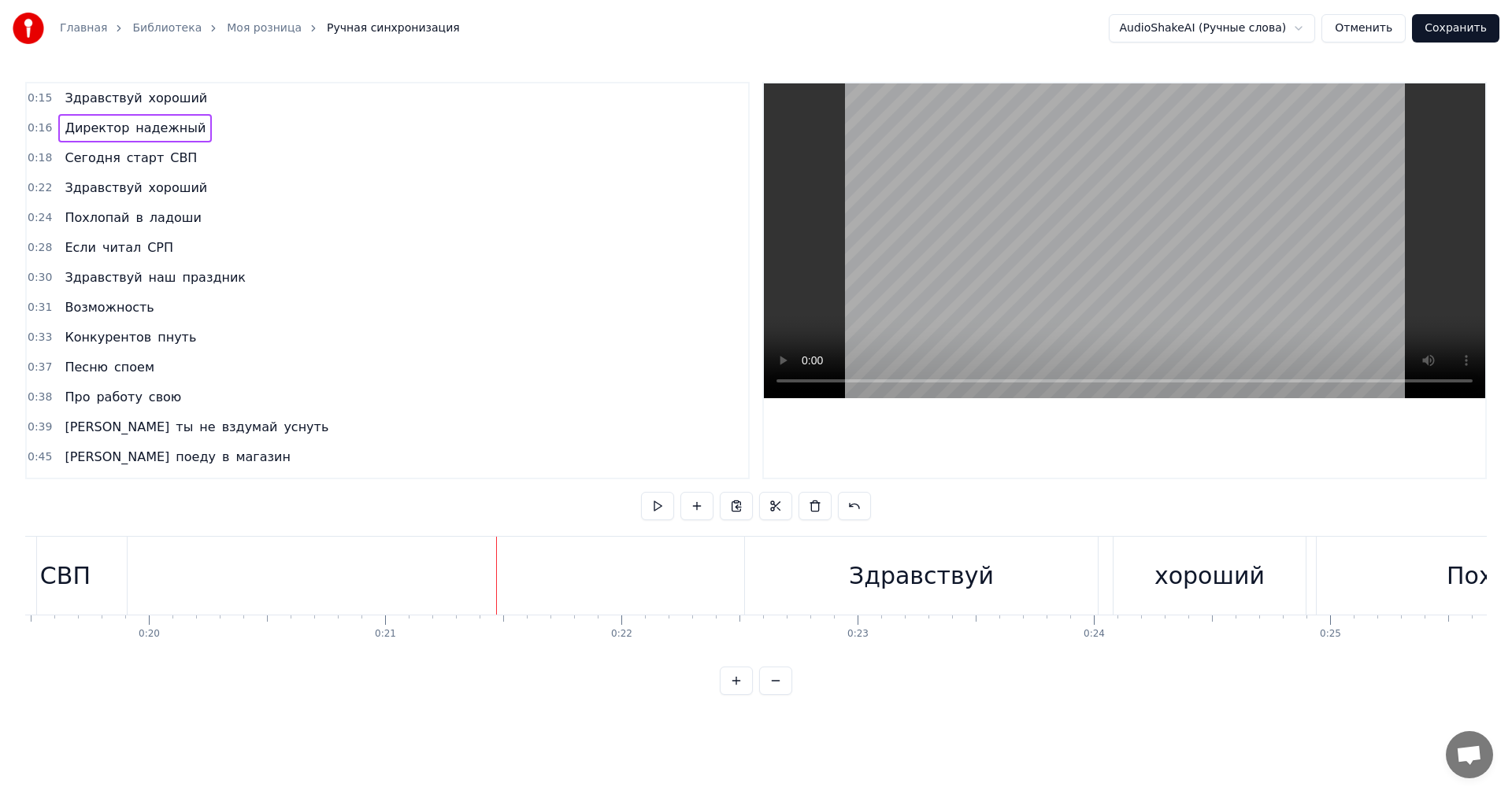
click at [759, 563] on div "Здравствуй" at bounding box center [921, 576] width 353 height 78
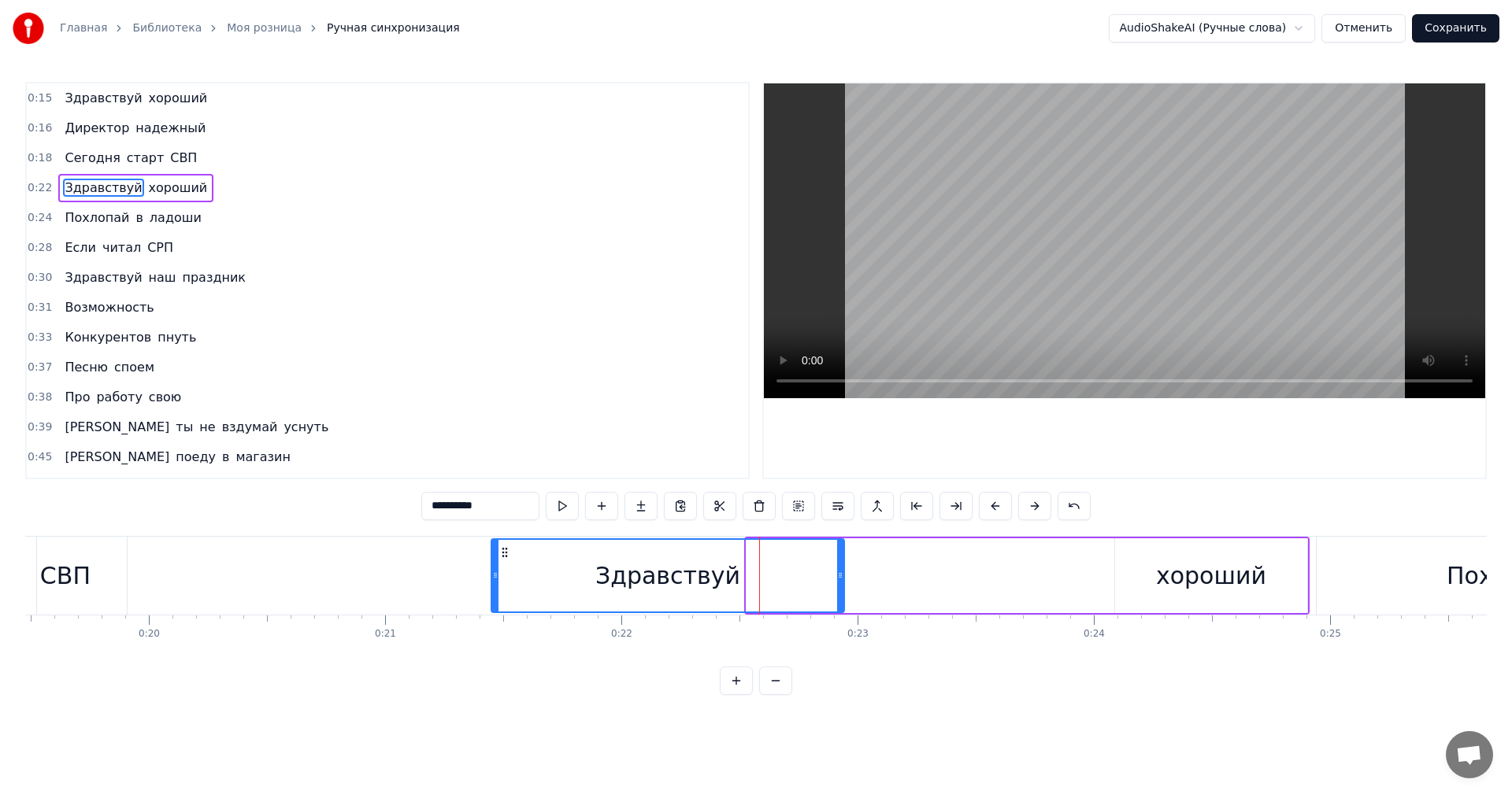
drag, startPoint x: 756, startPoint y: 551, endPoint x: 501, endPoint y: 548, distance: 255.0
click at [501, 548] on icon at bounding box center [504, 553] width 13 height 13
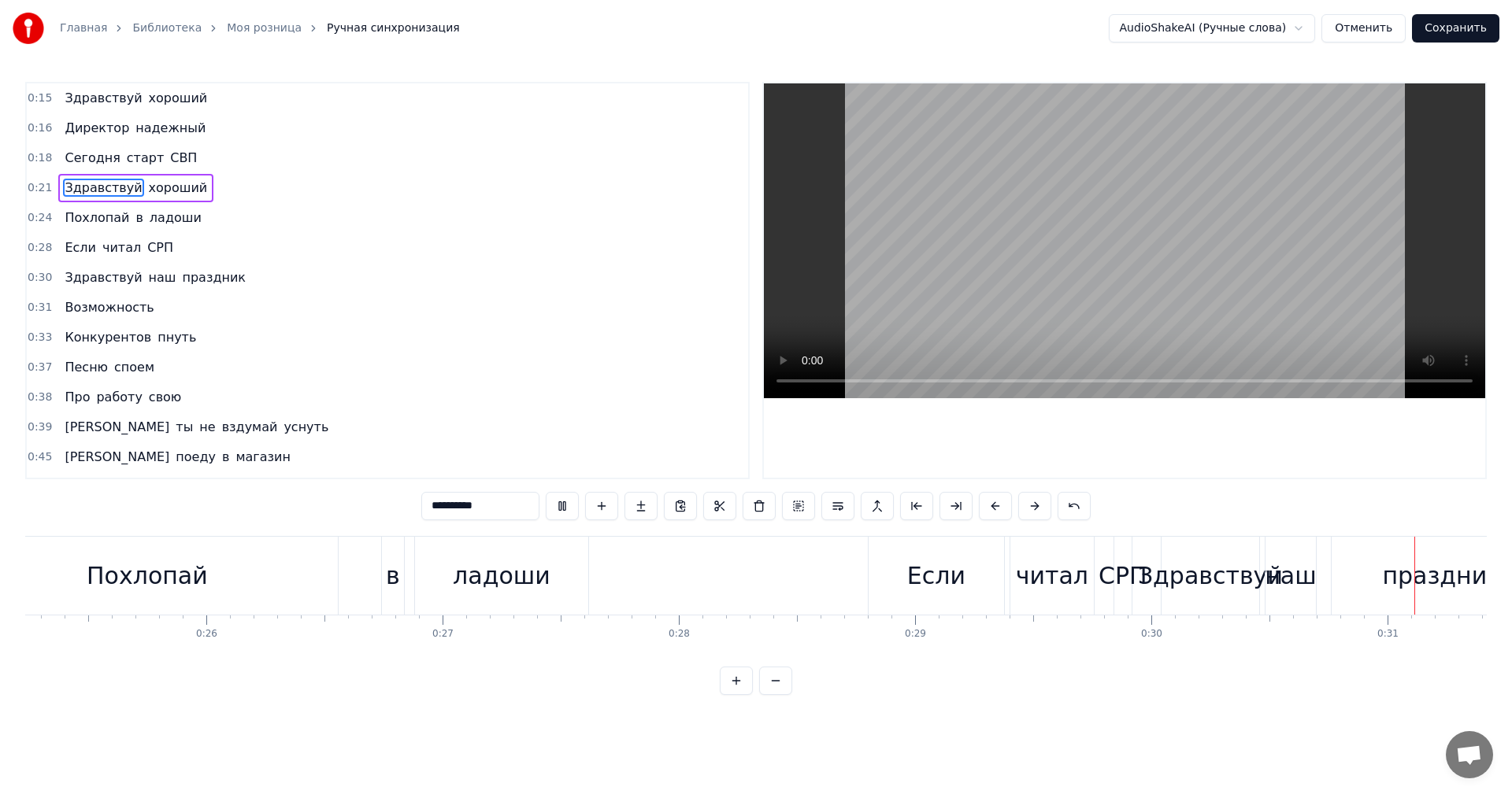
scroll to position [0, 7287]
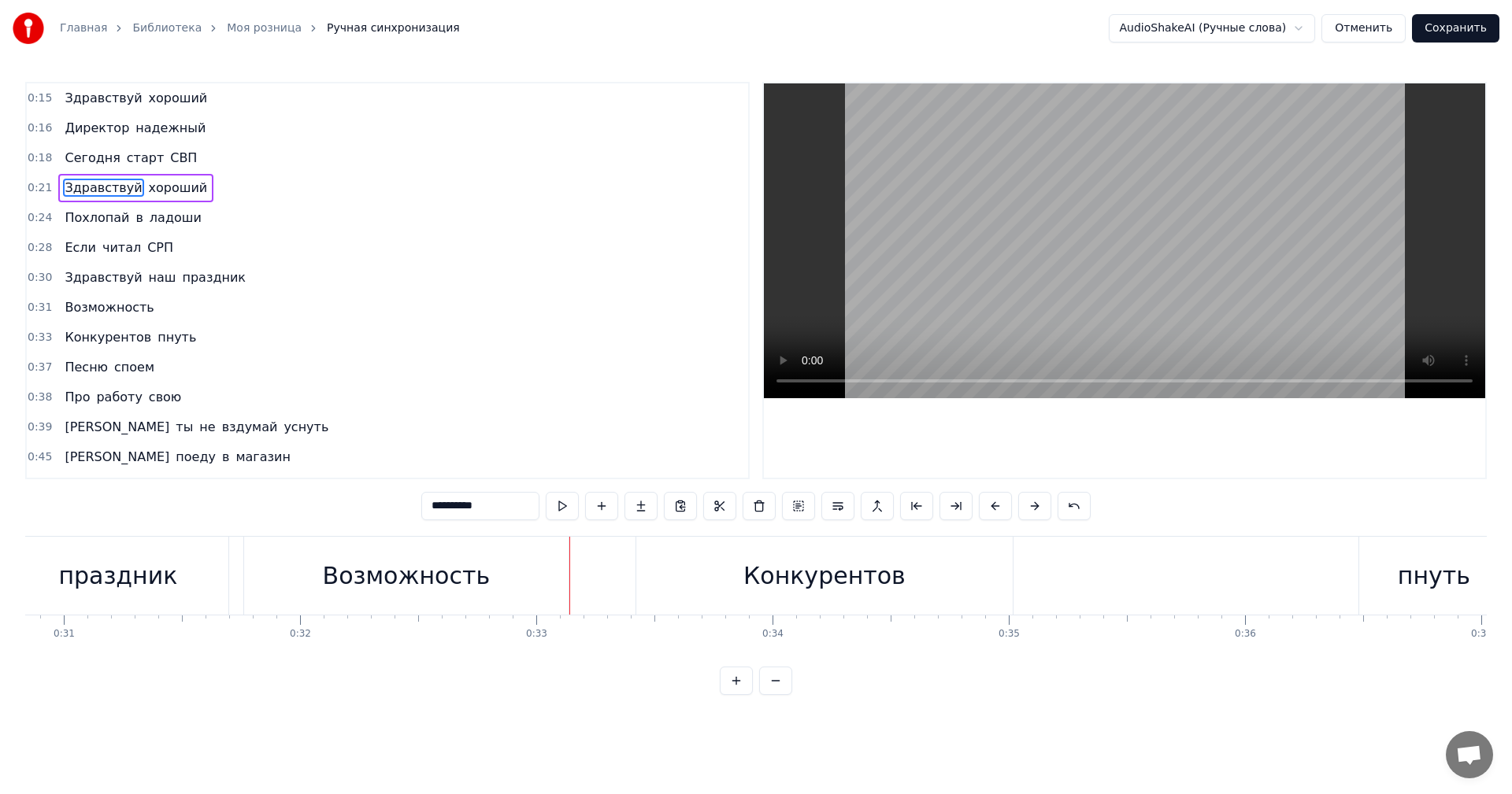
click at [338, 569] on div "Возможность" at bounding box center [406, 576] width 168 height 36
type input "**********"
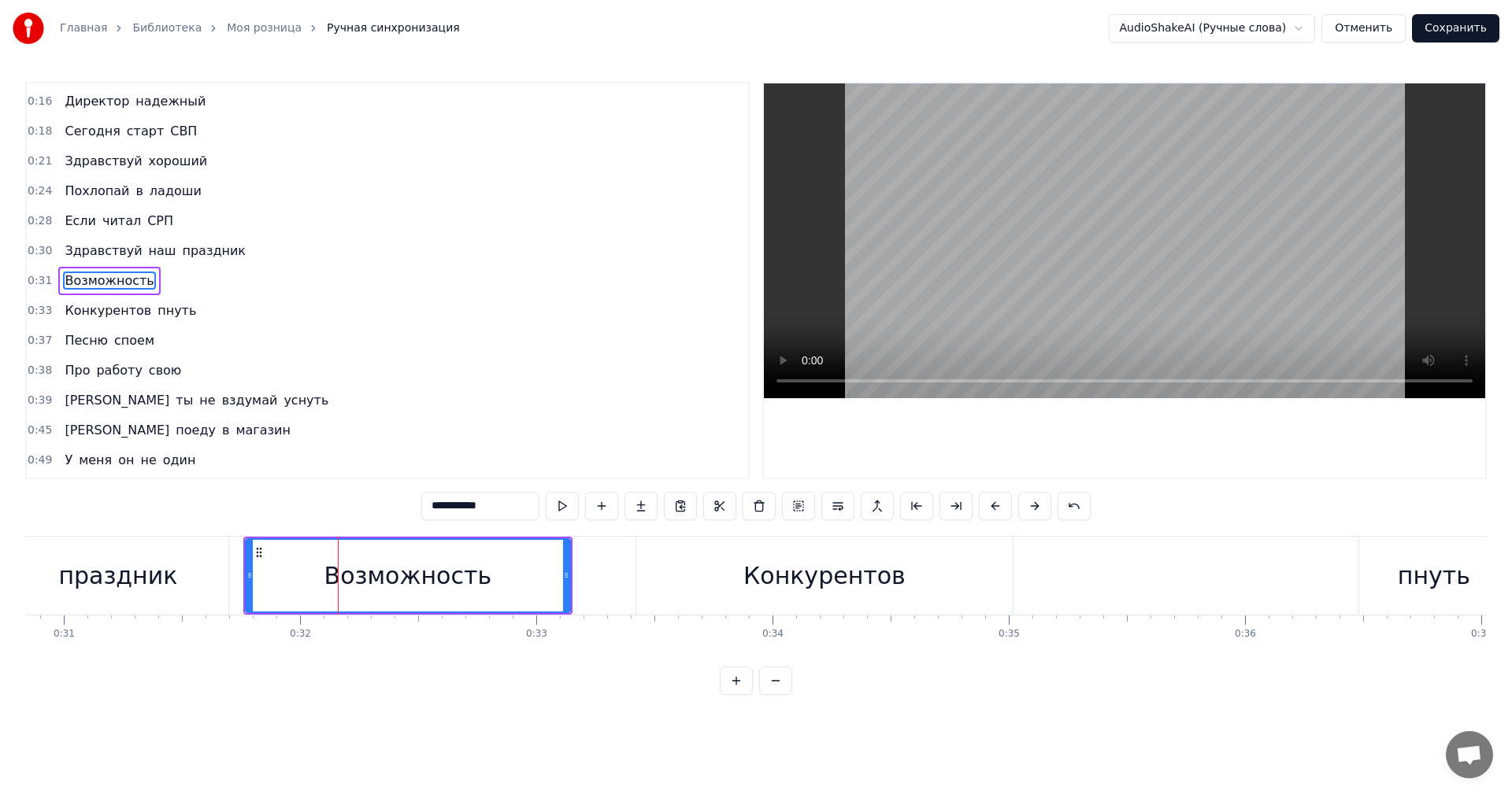
click at [183, 208] on div "0:28 Если читал СРП" at bounding box center [388, 221] width 722 height 30
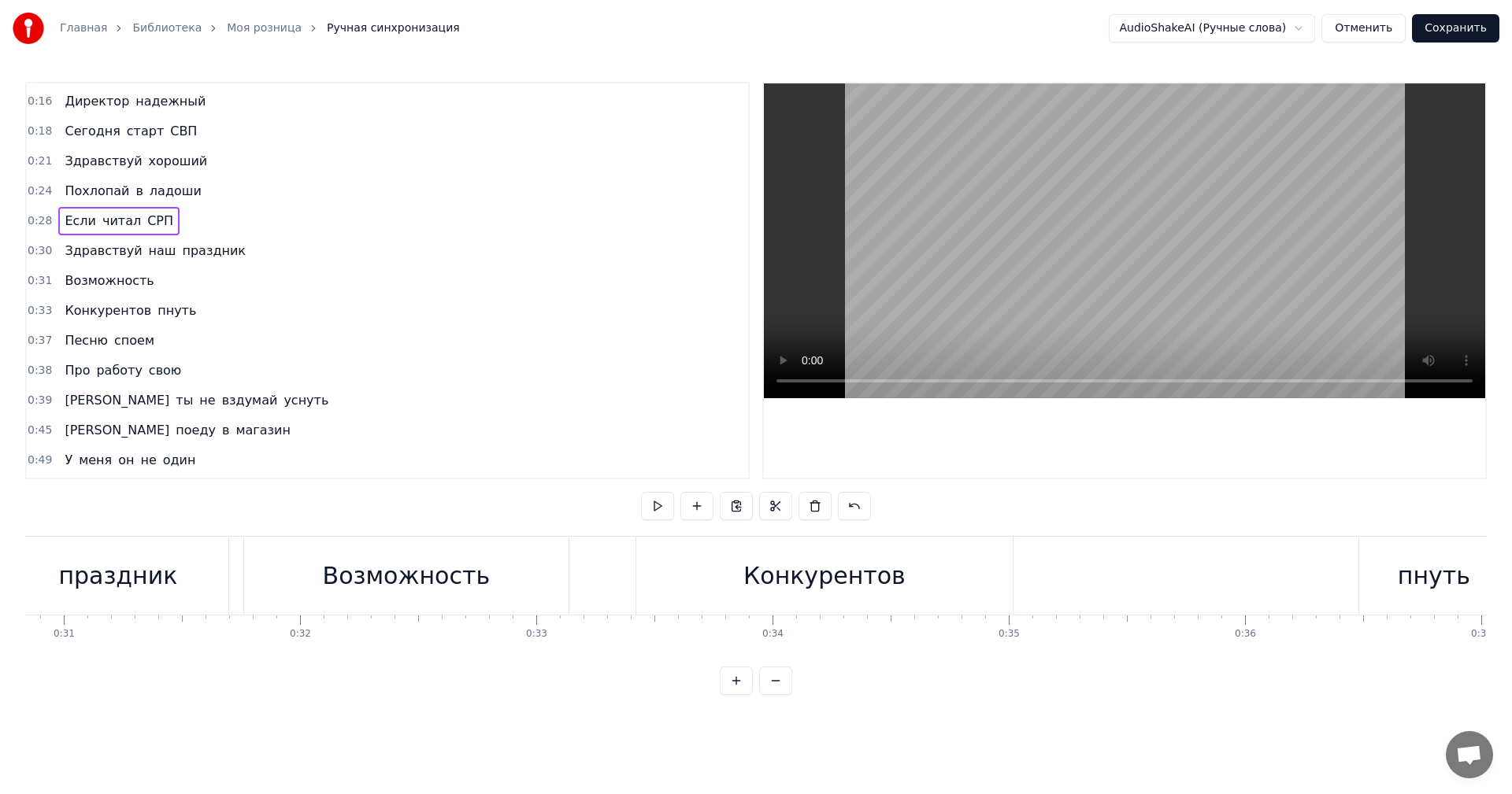
scroll to position [0, 6725]
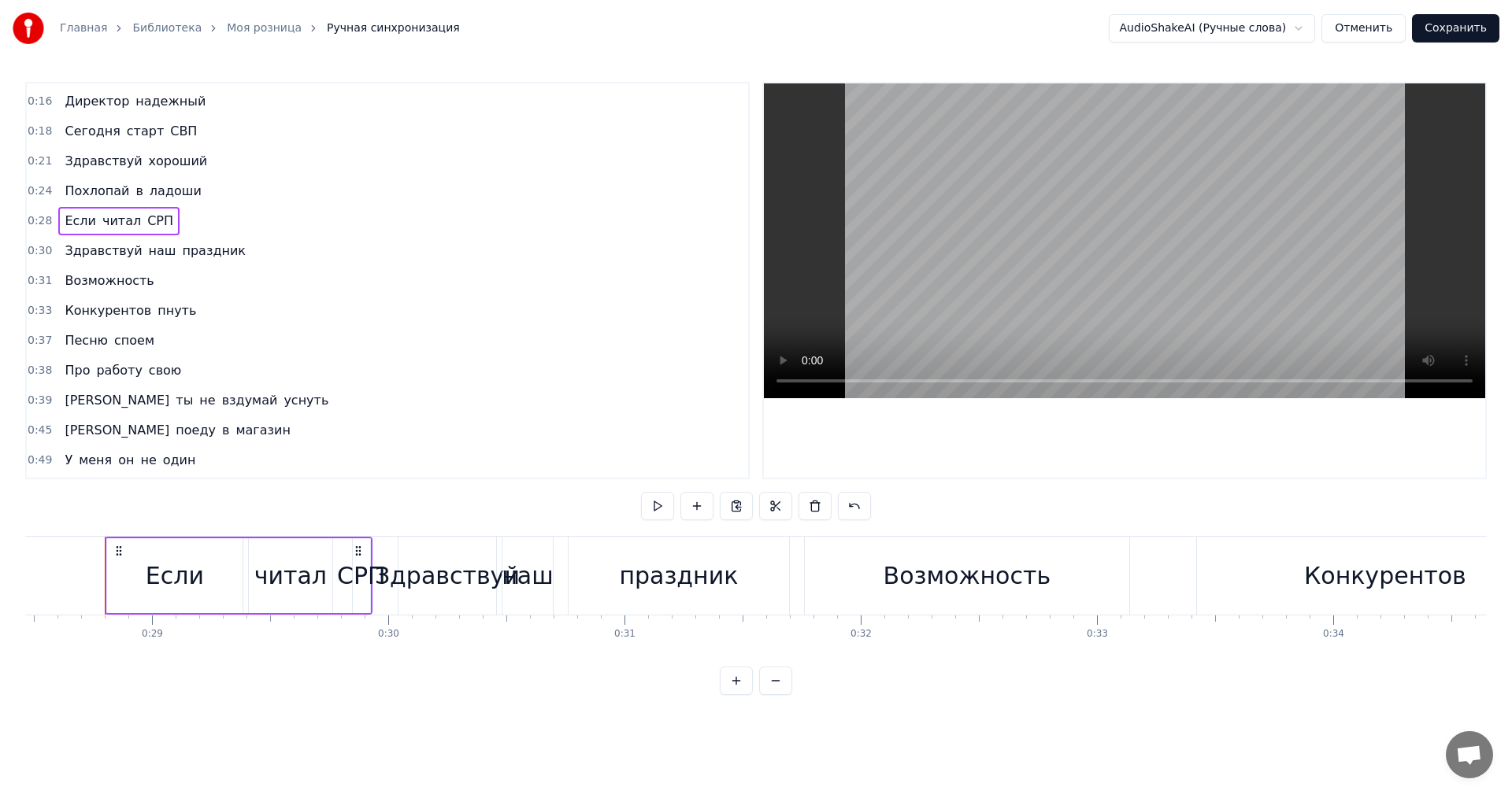
click at [176, 218] on div "0:28 Если читал СРП" at bounding box center [388, 221] width 722 height 30
click at [160, 223] on div "Если читал СРП" at bounding box center [118, 221] width 121 height 28
click at [187, 163] on div "Здравствуй хороший" at bounding box center [136, 161] width 155 height 28
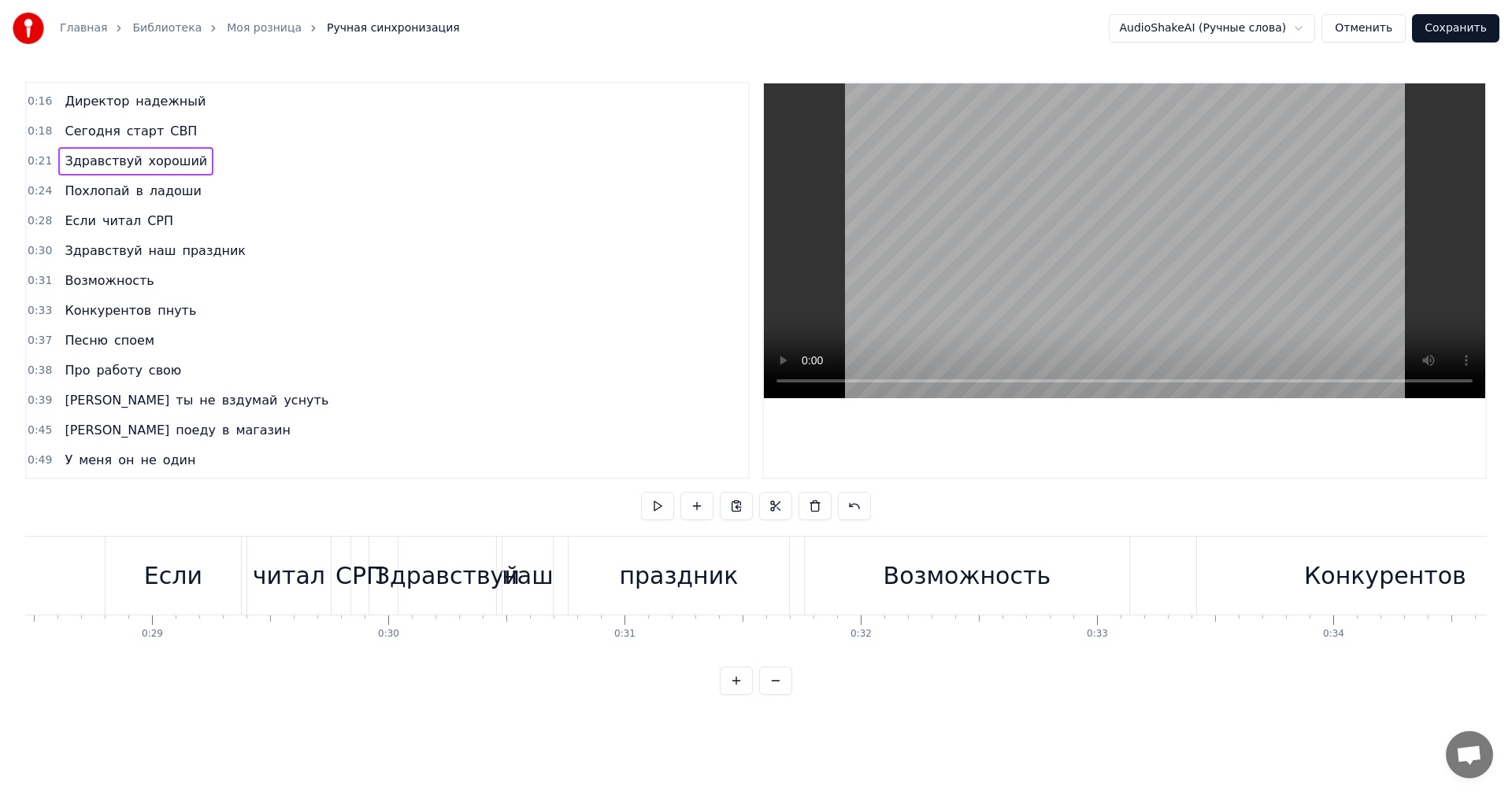
scroll to position [0, 4986]
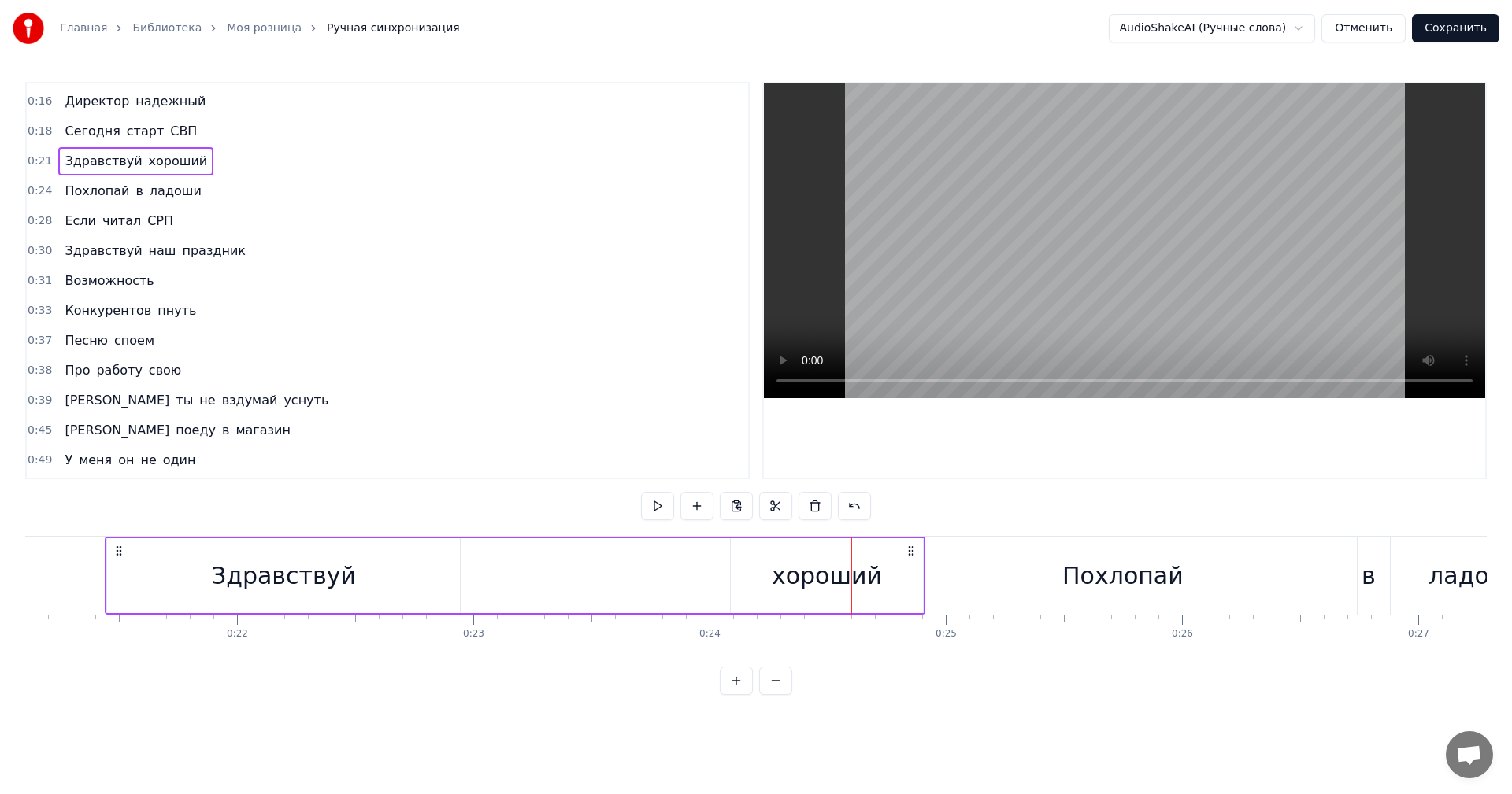
click at [815, 568] on div "хороший" at bounding box center [827, 576] width 111 height 36
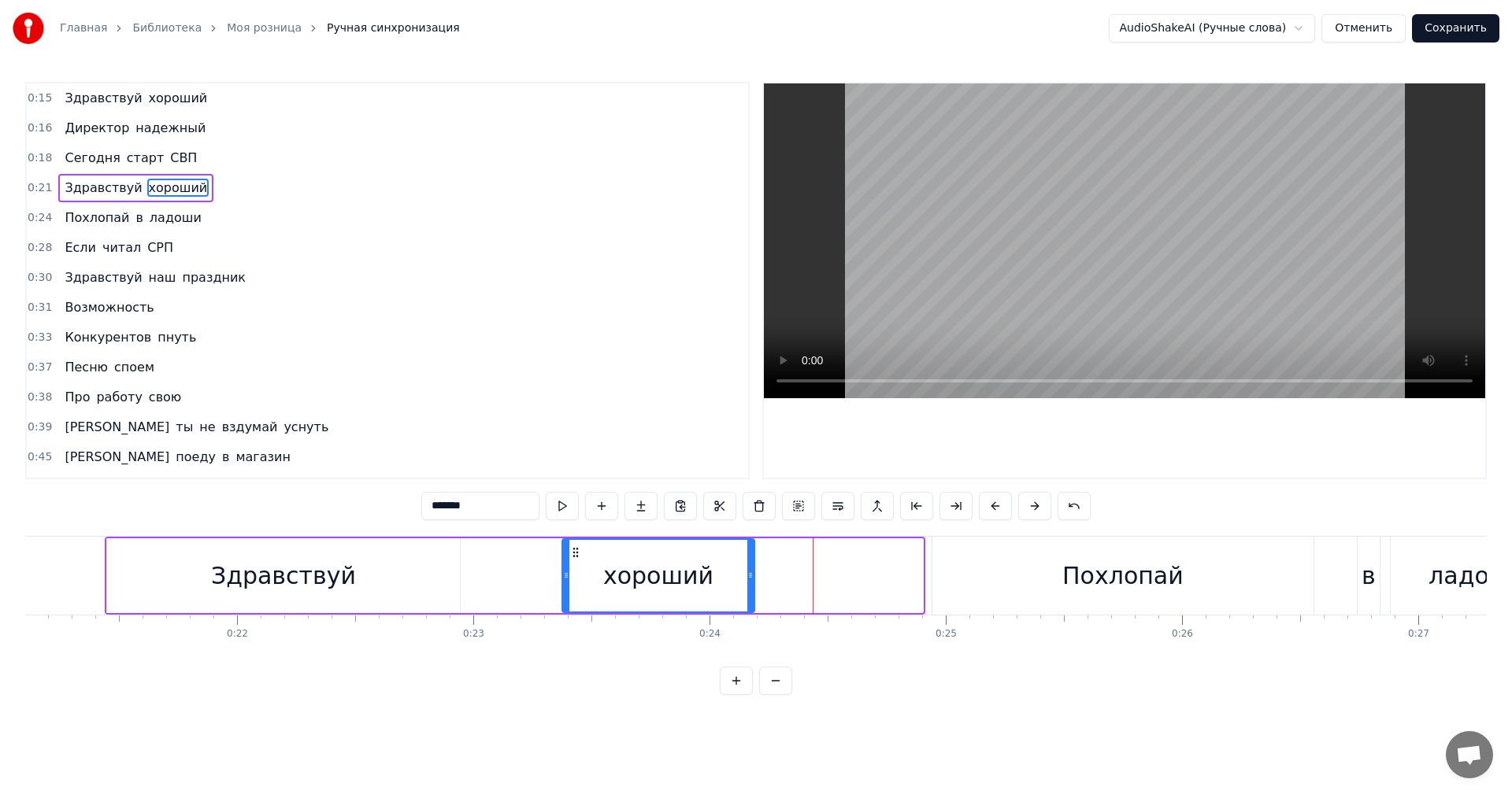
drag, startPoint x: 744, startPoint y: 548, endPoint x: 576, endPoint y: 536, distance: 168.4
click at [576, 537] on div "Здравствуй хороший" at bounding box center [515, 576] width 820 height 78
click at [189, 182] on div "Здравствуй хороший" at bounding box center [136, 187] width 155 height 28
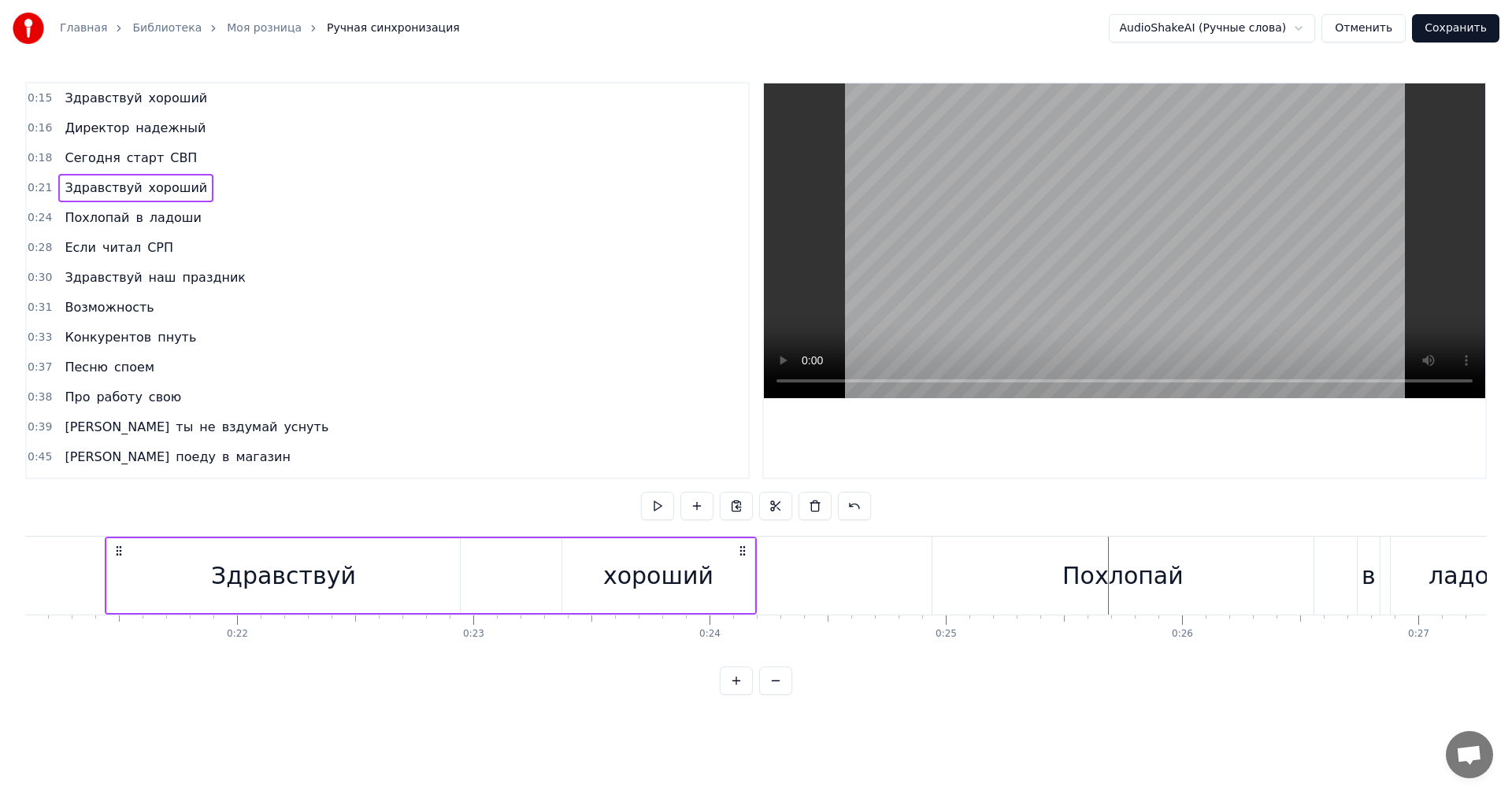
click at [1205, 608] on div "Похлопай" at bounding box center [1123, 576] width 381 height 78
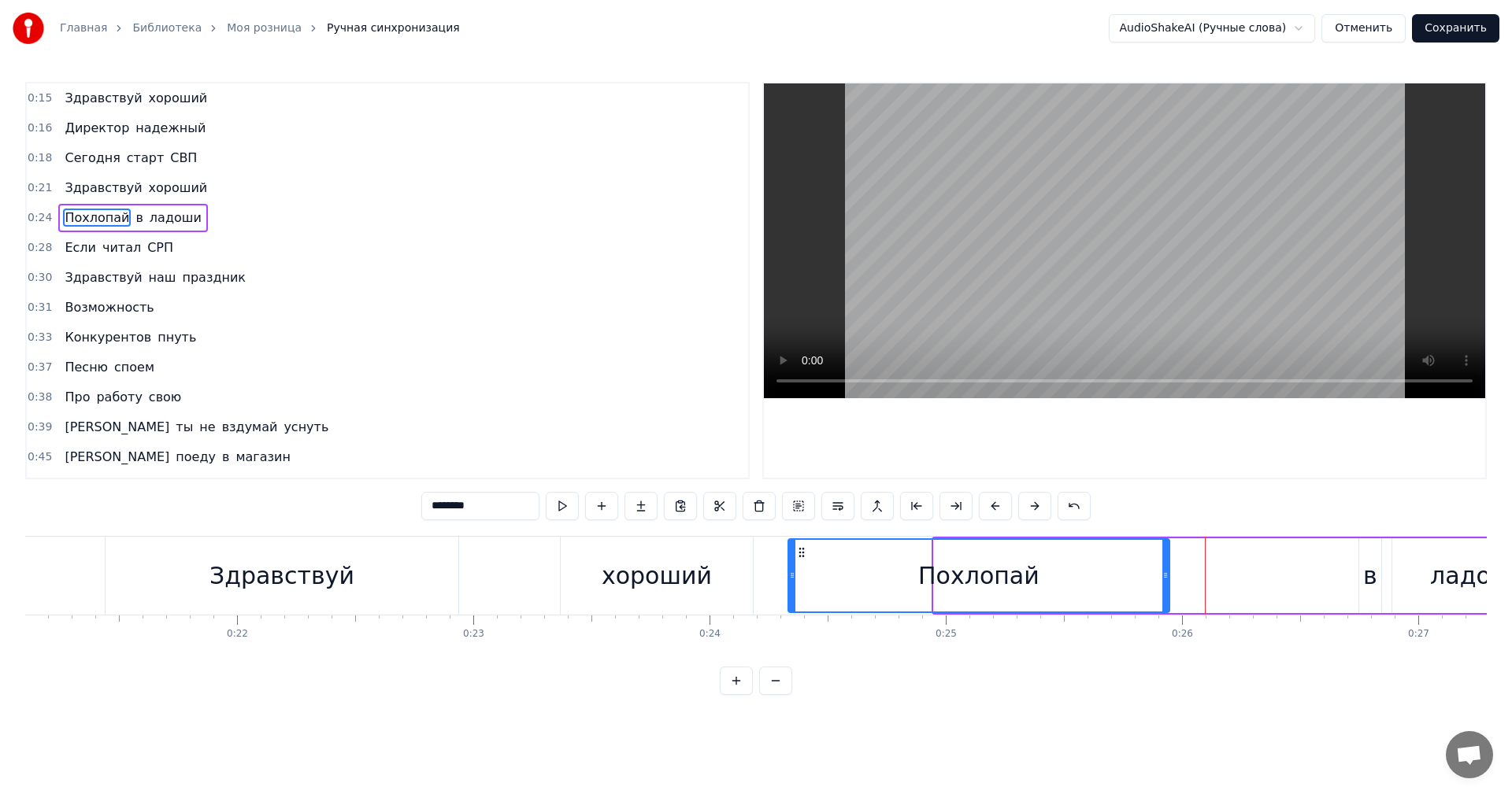
drag, startPoint x: 949, startPoint y: 551, endPoint x: 803, endPoint y: 539, distance: 146.5
click at [803, 540] on div "Похлопай" at bounding box center [979, 576] width 379 height 72
click at [1392, 582] on div "ладоши" at bounding box center [1479, 575] width 175 height 75
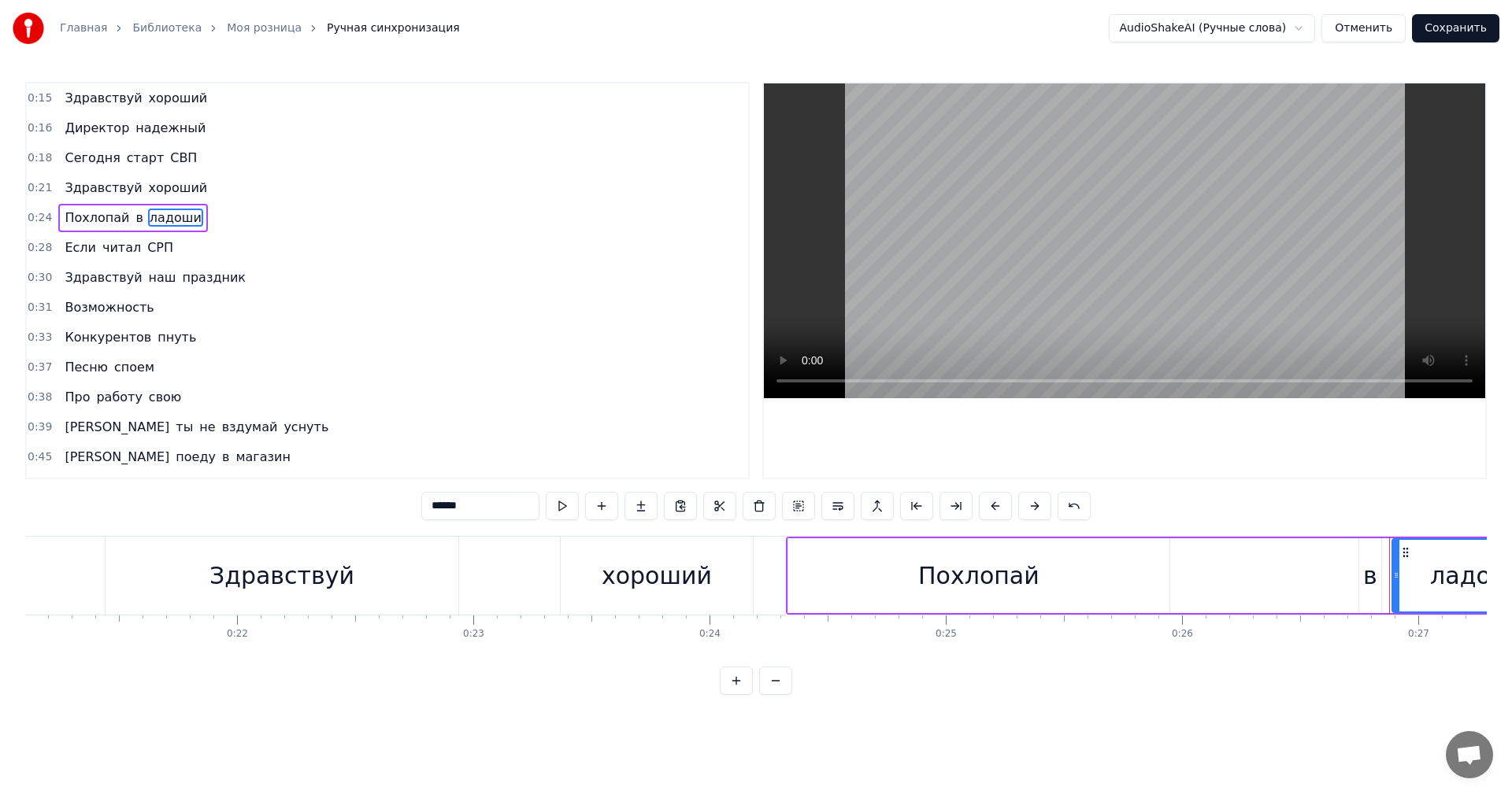
click at [1373, 581] on div "в" at bounding box center [1370, 576] width 15 height 36
drag, startPoint x: 1371, startPoint y: 551, endPoint x: 1166, endPoint y: 538, distance: 205.4
click at [1166, 538] on div "в" at bounding box center [1165, 575] width 23 height 75
click at [1428, 574] on div "ладоши" at bounding box center [1479, 575] width 174 height 75
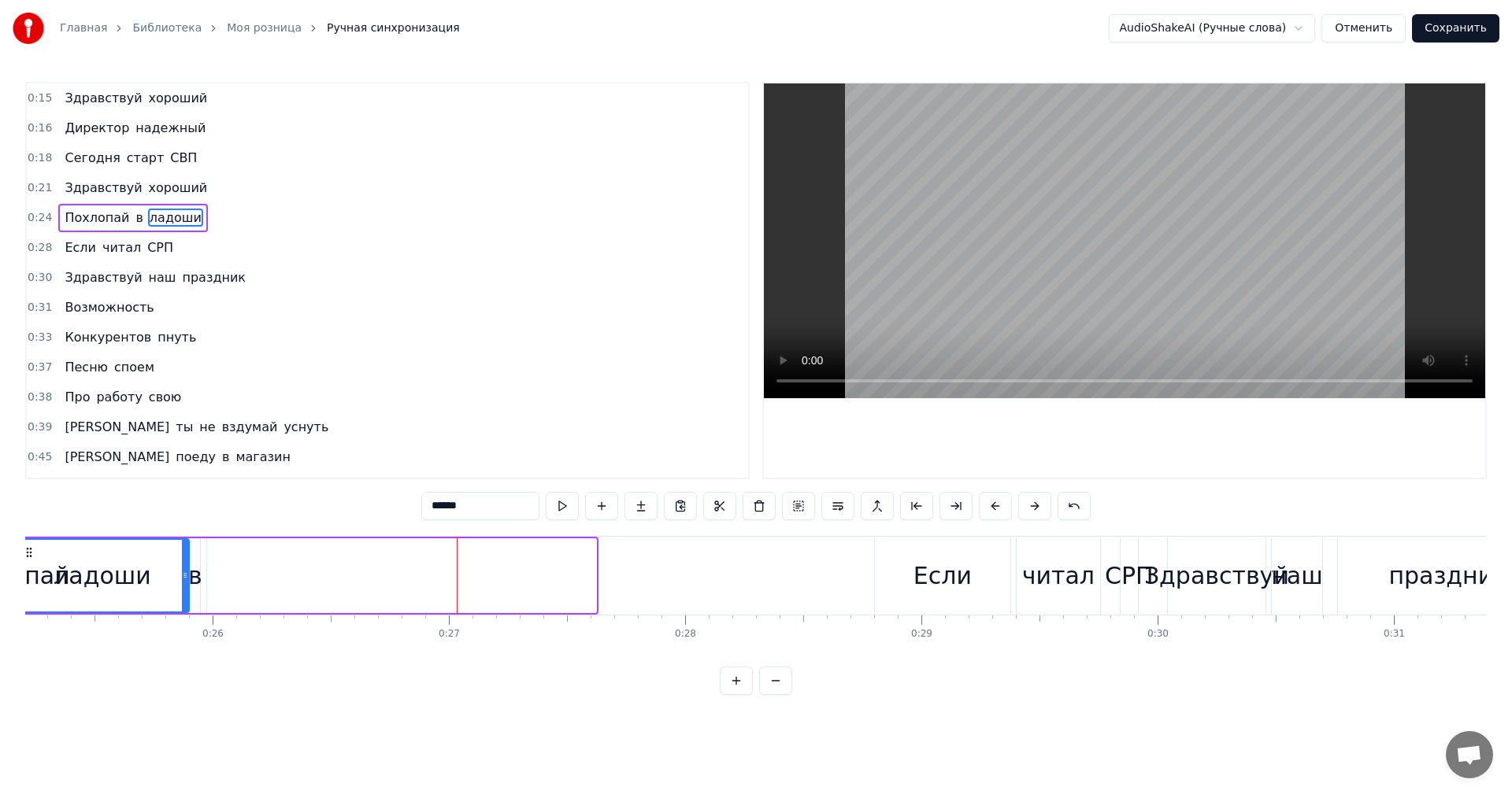
scroll to position [0, 5896]
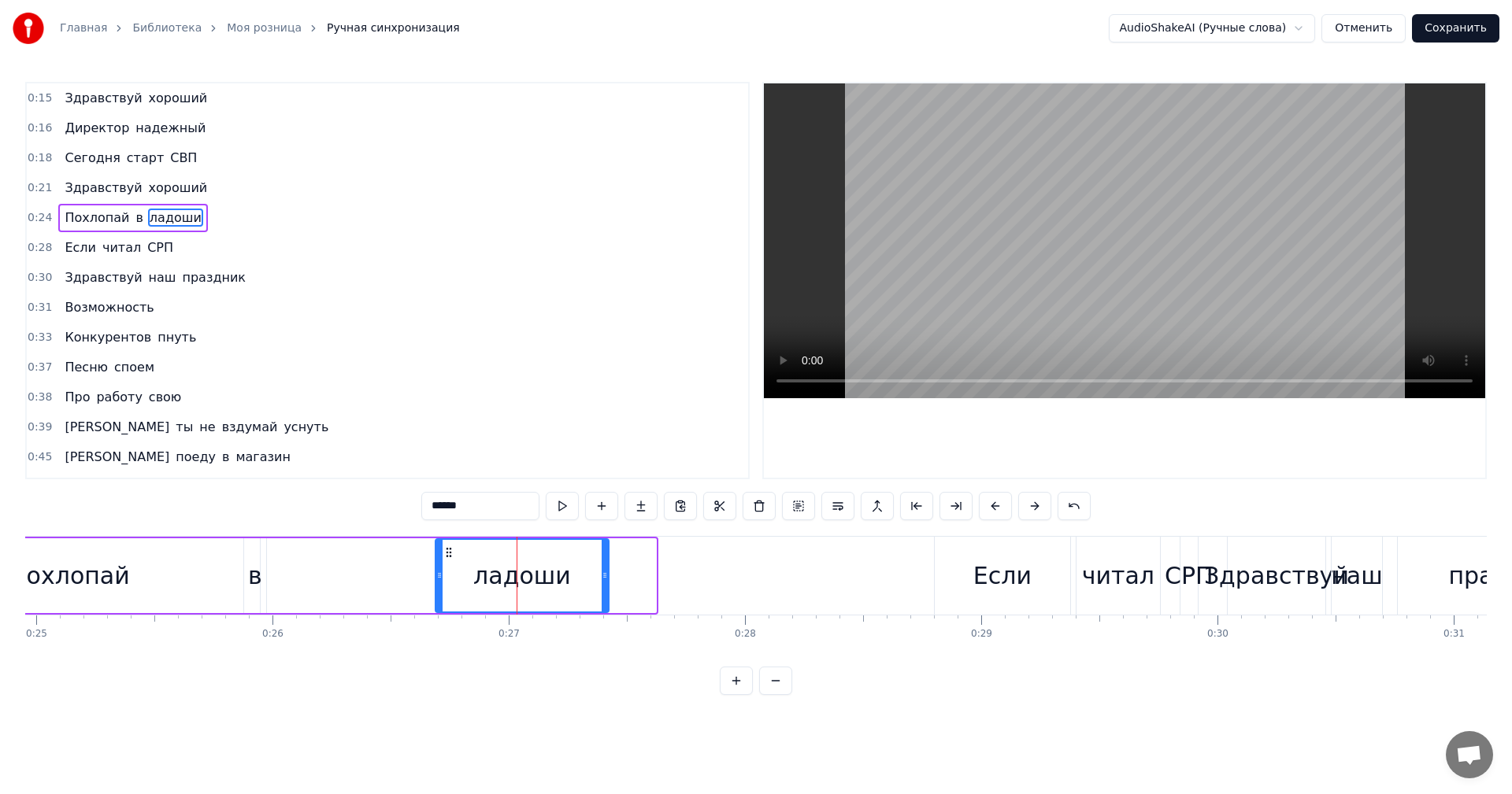
drag, startPoint x: 84, startPoint y: 549, endPoint x: 450, endPoint y: 558, distance: 366.1
click at [450, 558] on icon at bounding box center [448, 553] width 13 height 13
drag, startPoint x: 436, startPoint y: 582, endPoint x: 325, endPoint y: 572, distance: 111.4
click at [325, 572] on div at bounding box center [328, 576] width 6 height 72
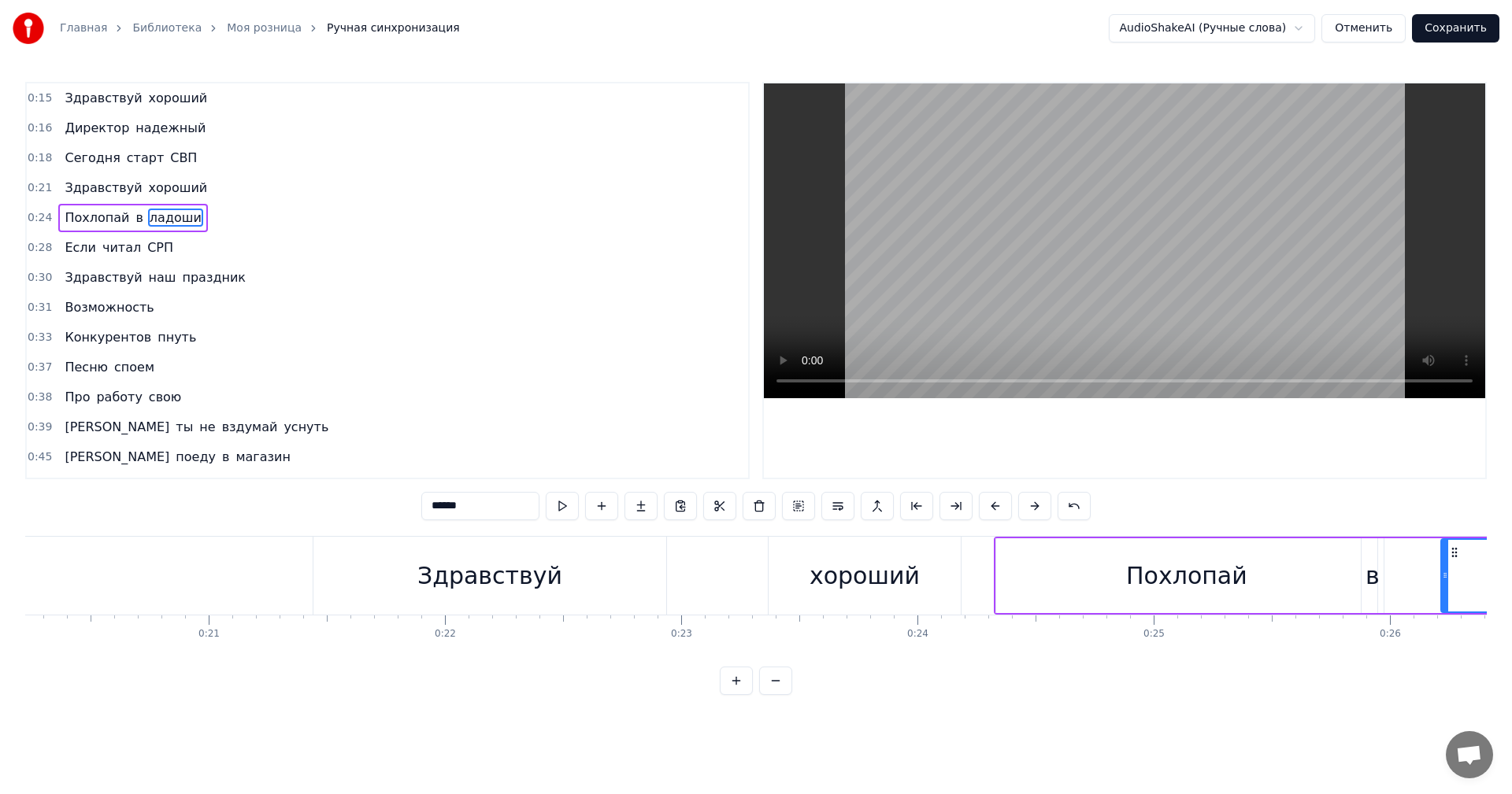
scroll to position [0, 4813]
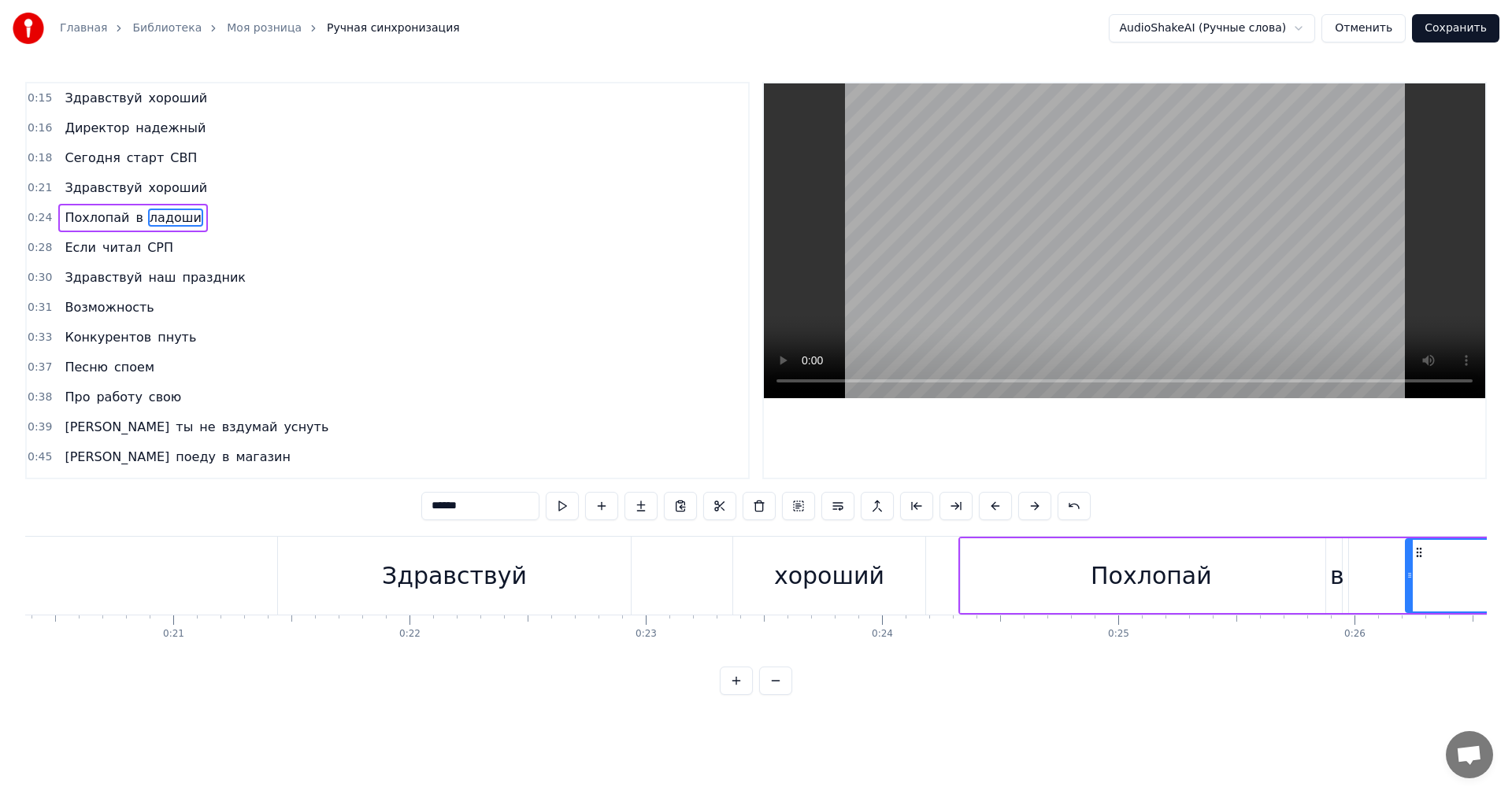
click at [585, 554] on div "Здравствуй" at bounding box center [455, 576] width 353 height 78
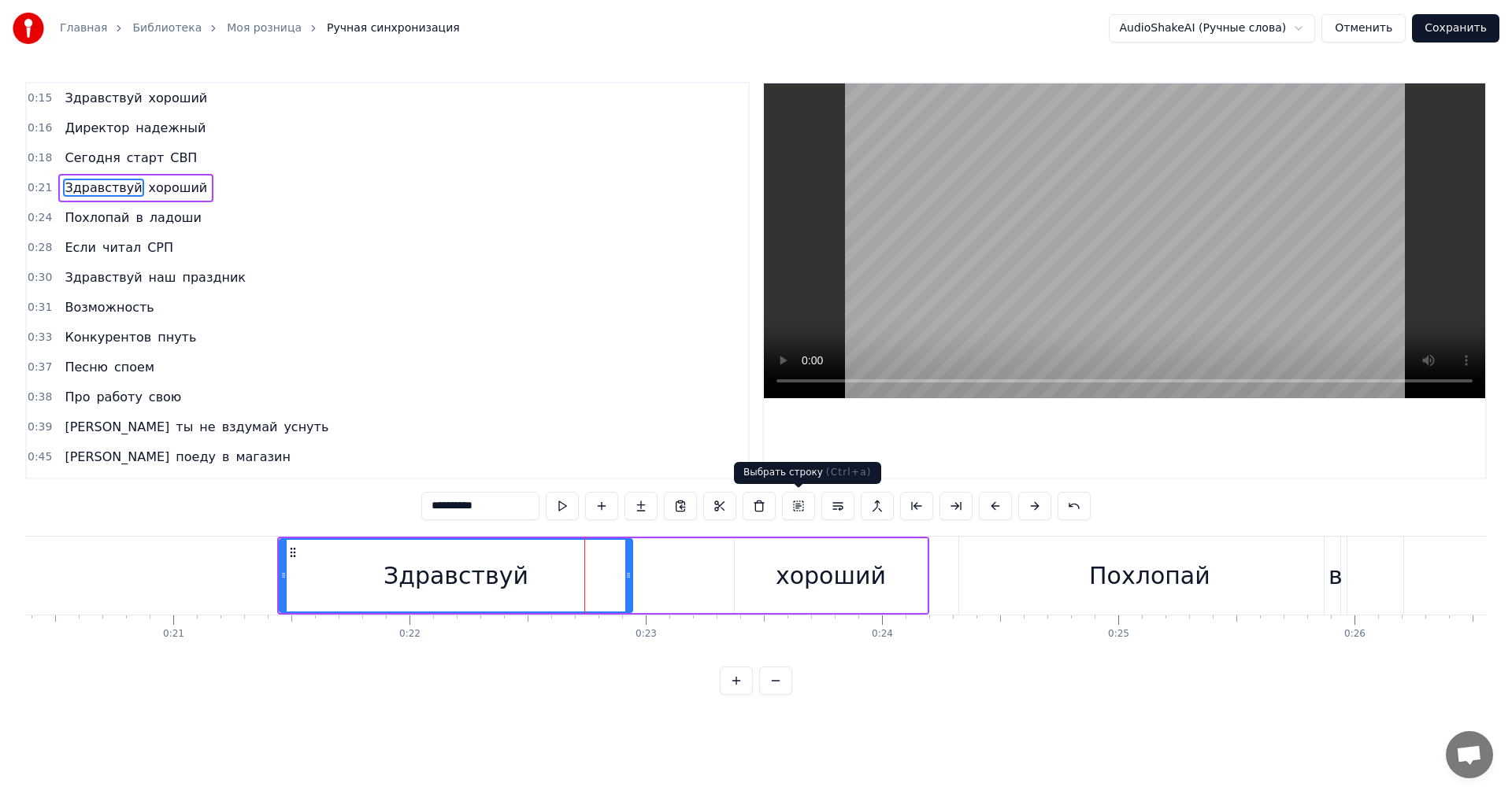
click at [815, 577] on div "хороший" at bounding box center [831, 576] width 111 height 36
type input "*******"
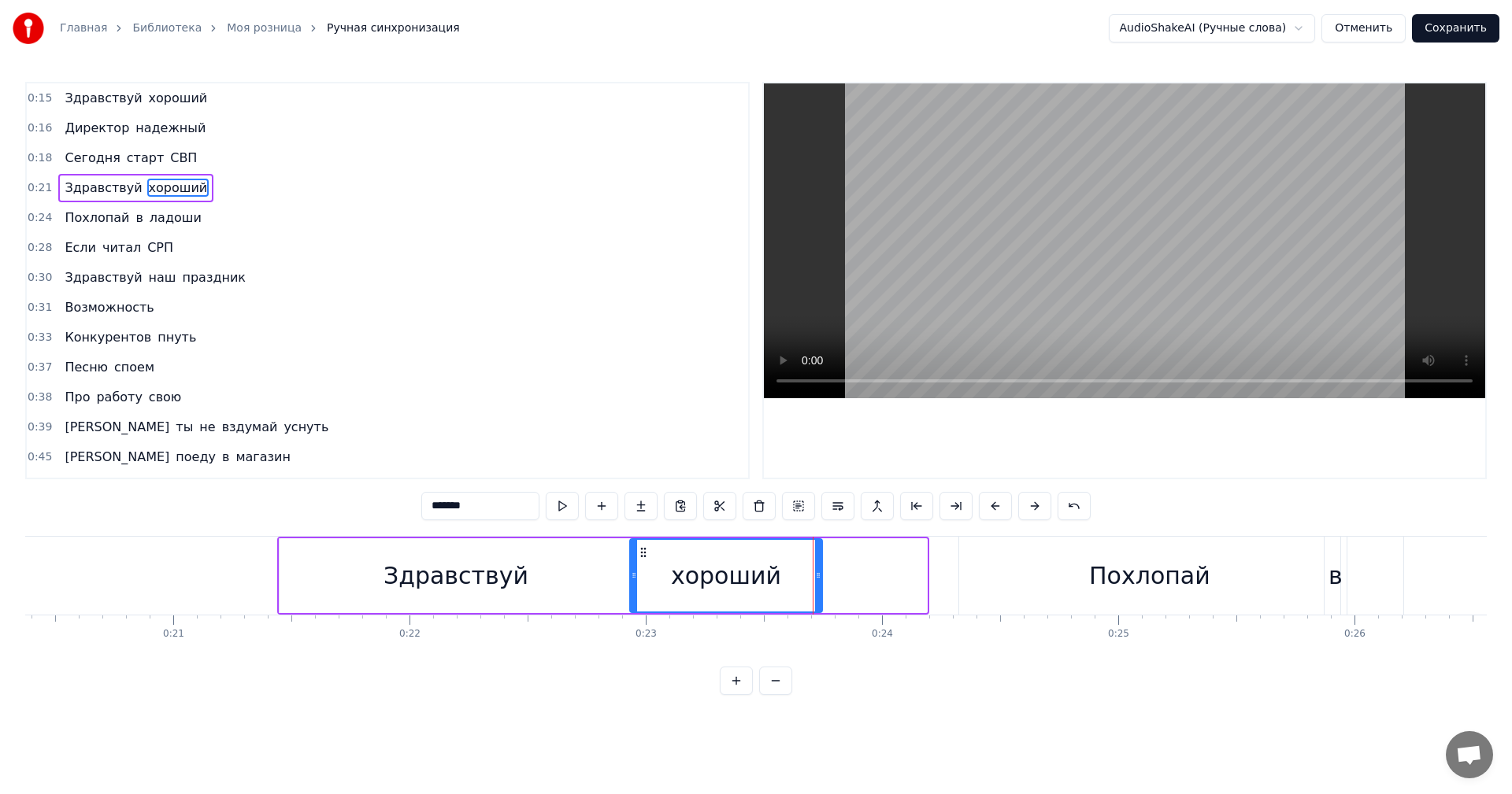
drag, startPoint x: 742, startPoint y: 548, endPoint x: 644, endPoint y: 554, distance: 98.2
click at [644, 554] on icon at bounding box center [643, 553] width 13 height 13
click at [188, 174] on div "Здравствуй хороший" at bounding box center [136, 187] width 155 height 28
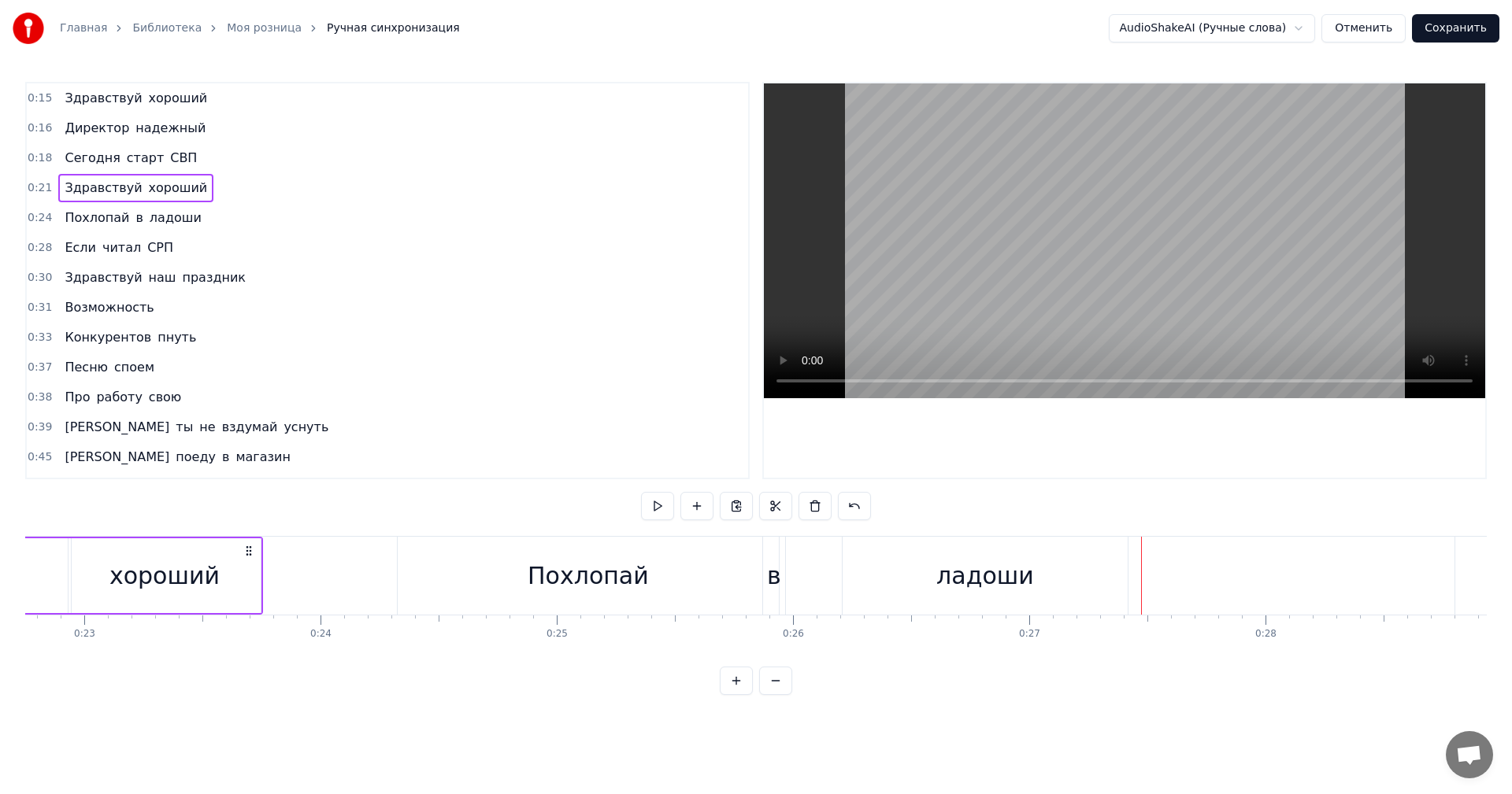
scroll to position [0, 5199]
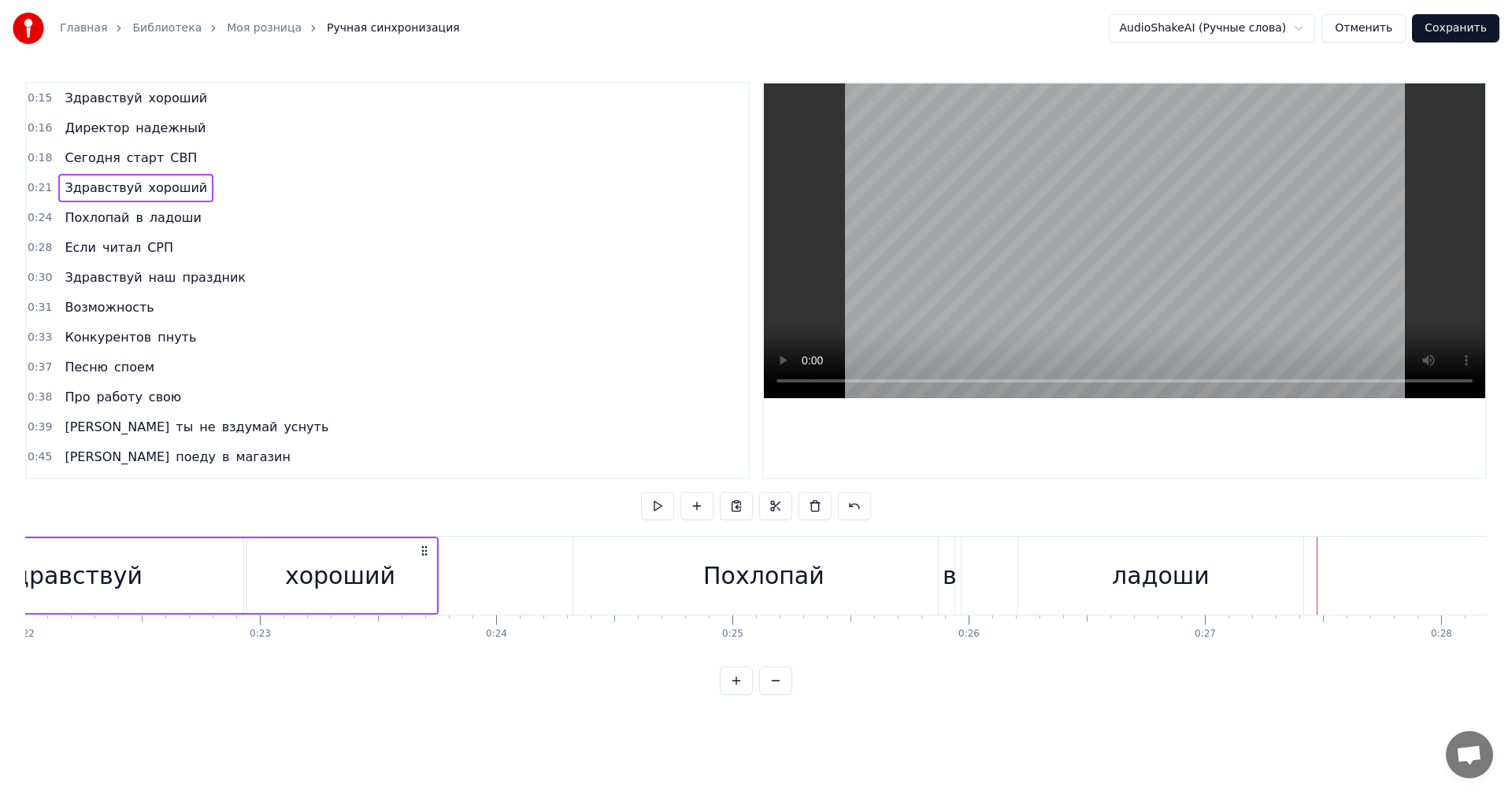
click at [811, 574] on div "Похлопай" at bounding box center [763, 576] width 121 height 36
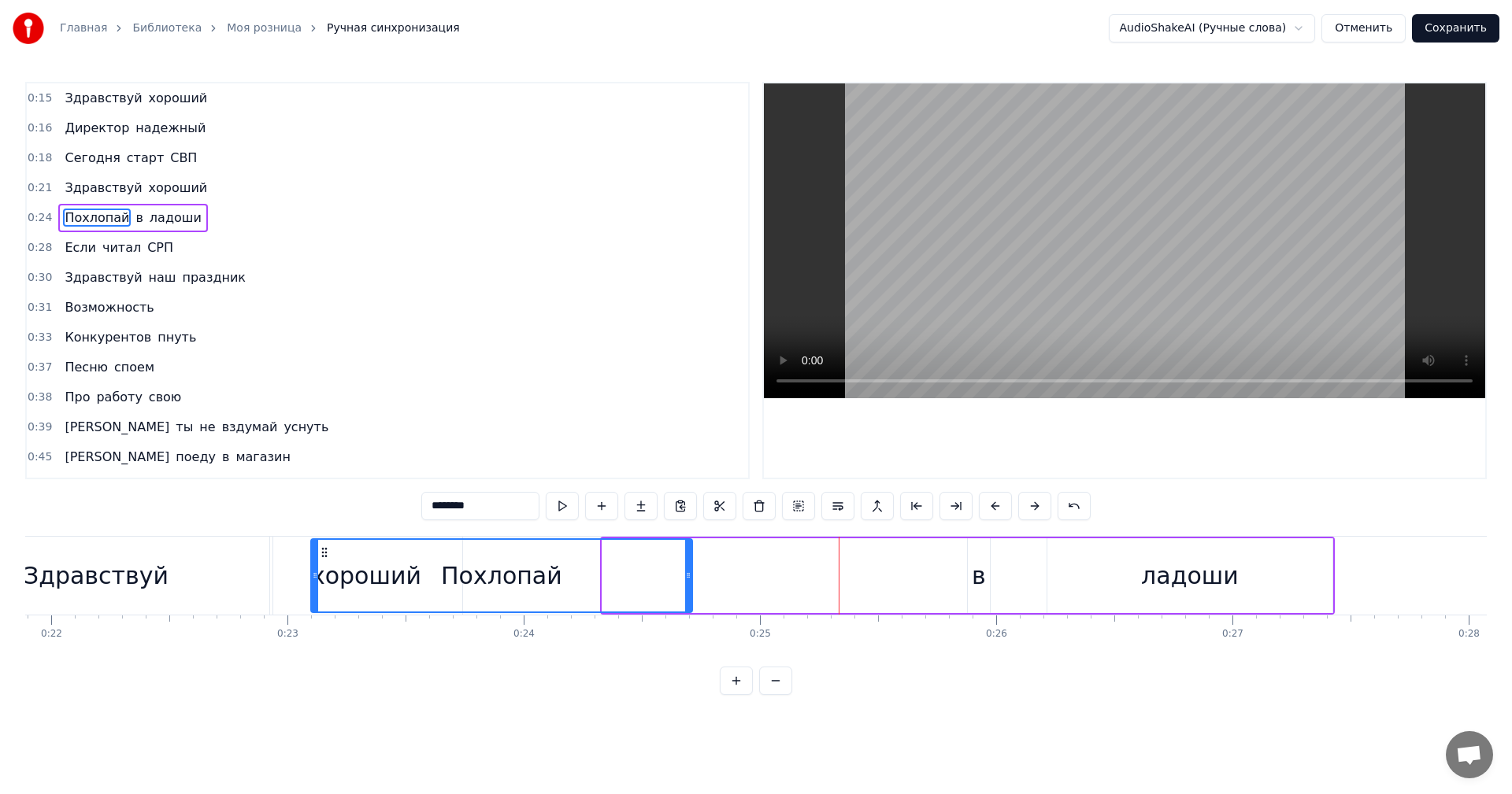
scroll to position [0, 5161]
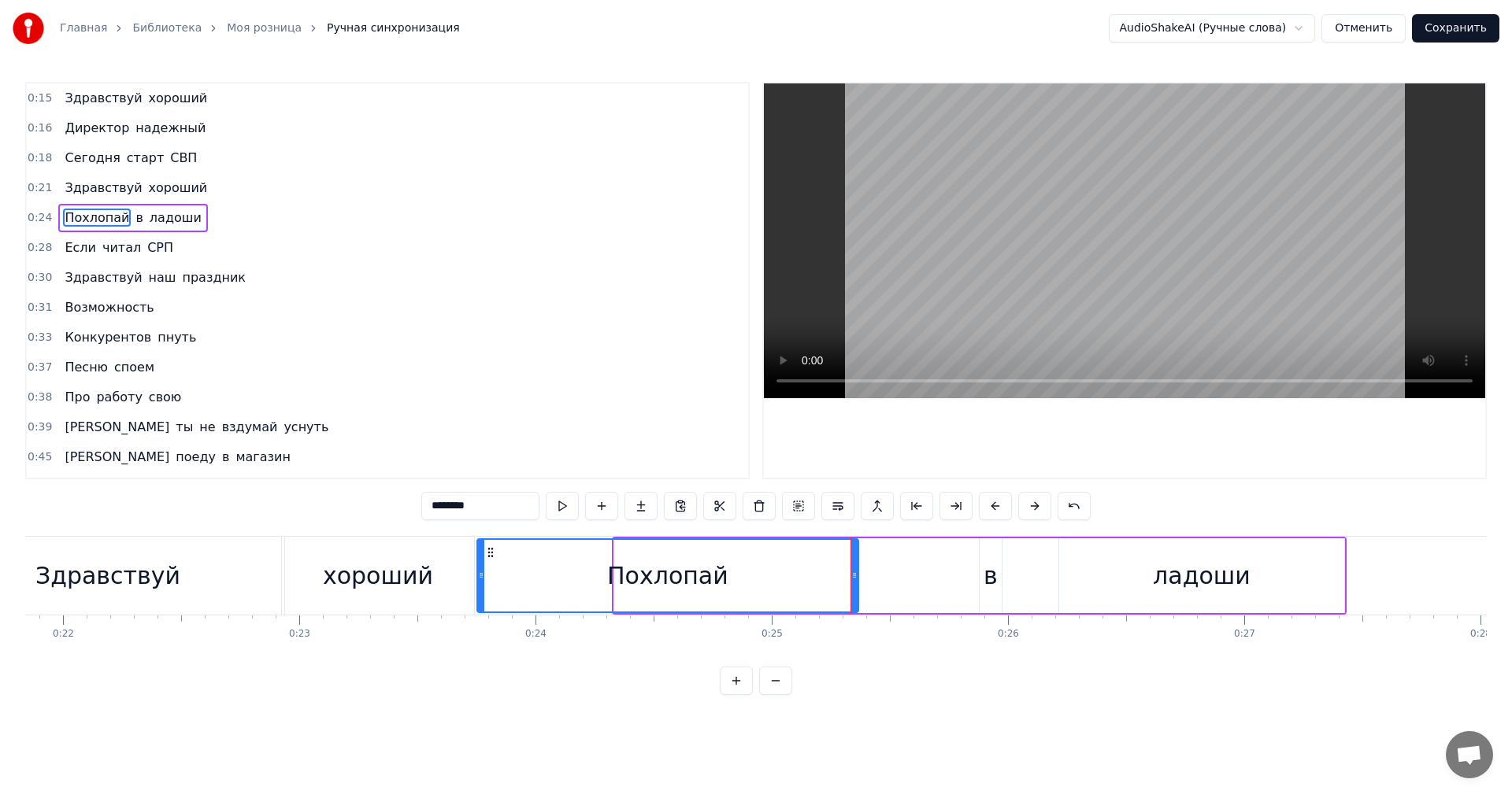
drag, startPoint x: 585, startPoint y: 551, endPoint x: 485, endPoint y: 566, distance: 101.1
click at [485, 566] on div "Похлопай" at bounding box center [667, 576] width 379 height 72
click at [993, 576] on div "в" at bounding box center [990, 576] width 15 height 36
type input "*"
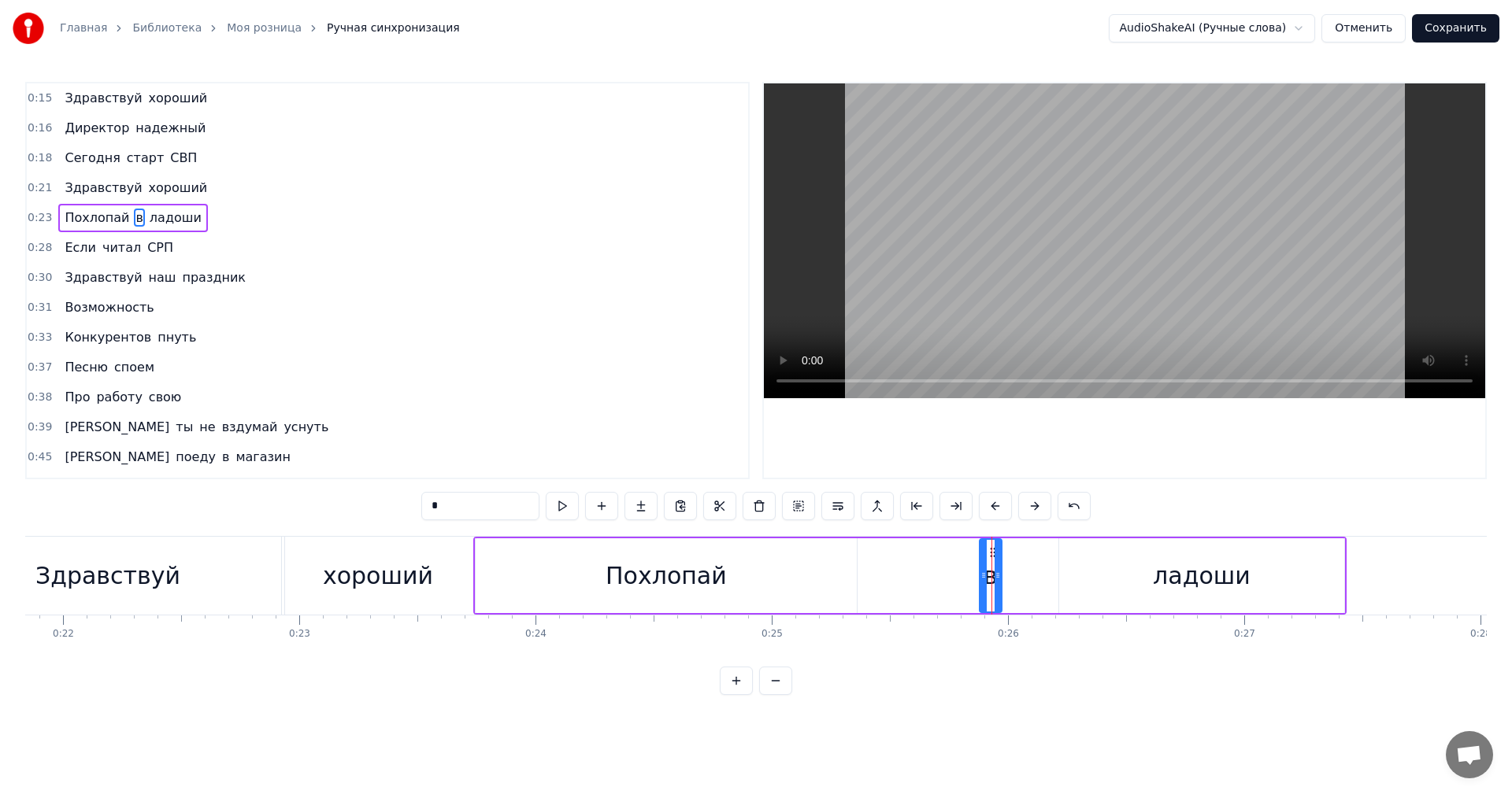
drag, startPoint x: 992, startPoint y: 548, endPoint x: 893, endPoint y: 552, distance: 99.1
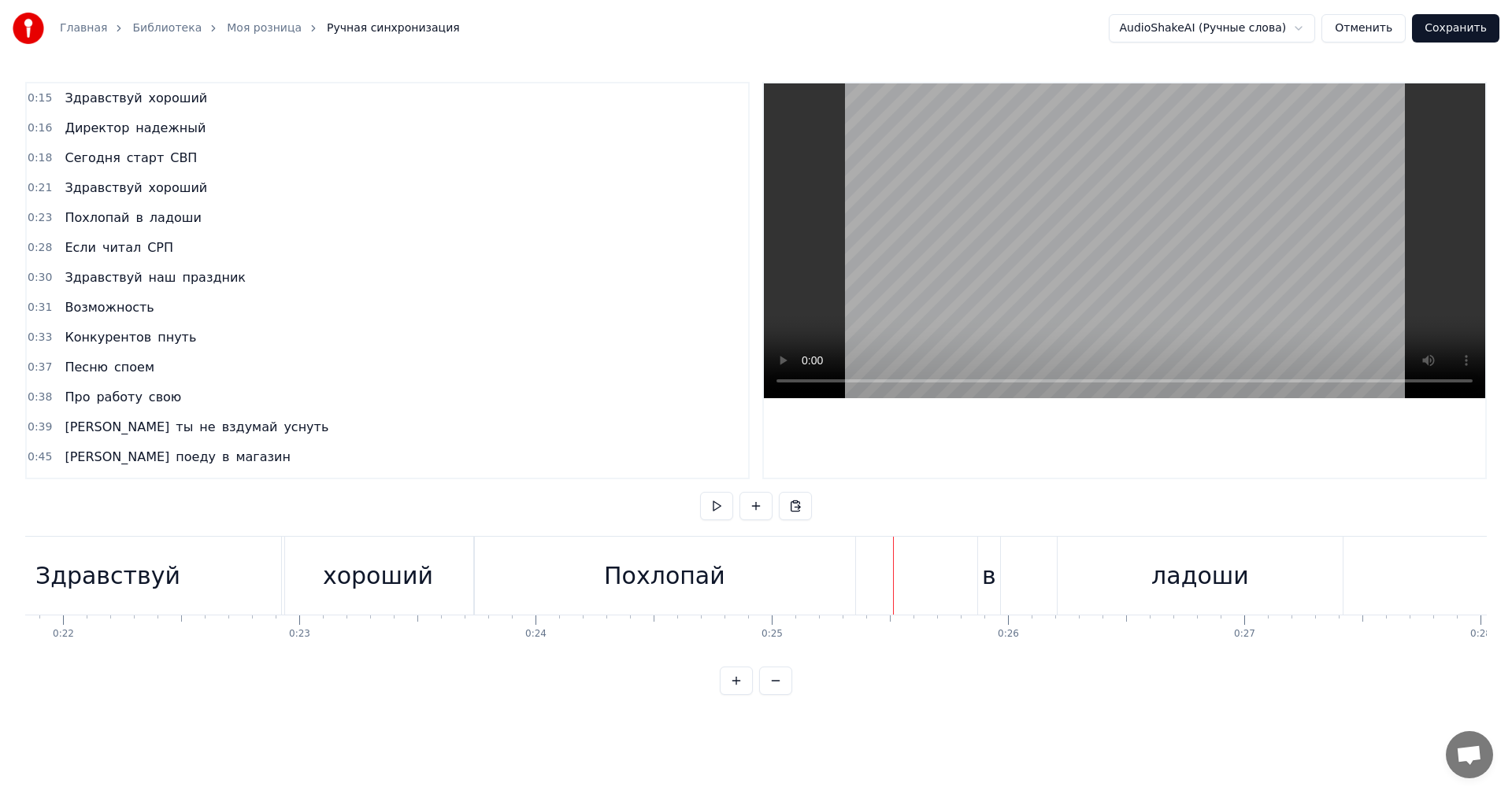
click at [991, 556] on div "в" at bounding box center [989, 576] width 22 height 78
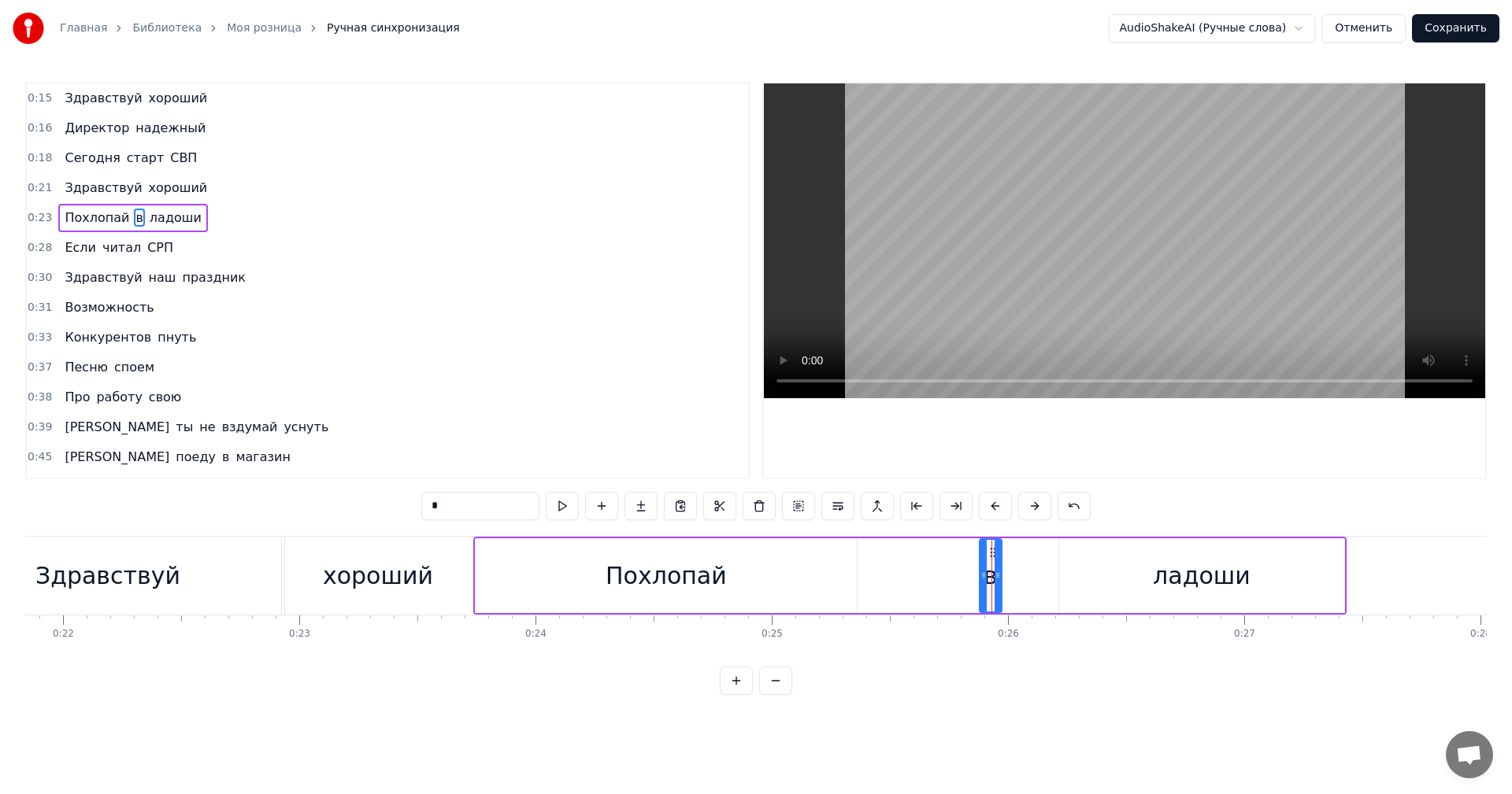
drag, startPoint x: 992, startPoint y: 549, endPoint x: 981, endPoint y: 549, distance: 11.0
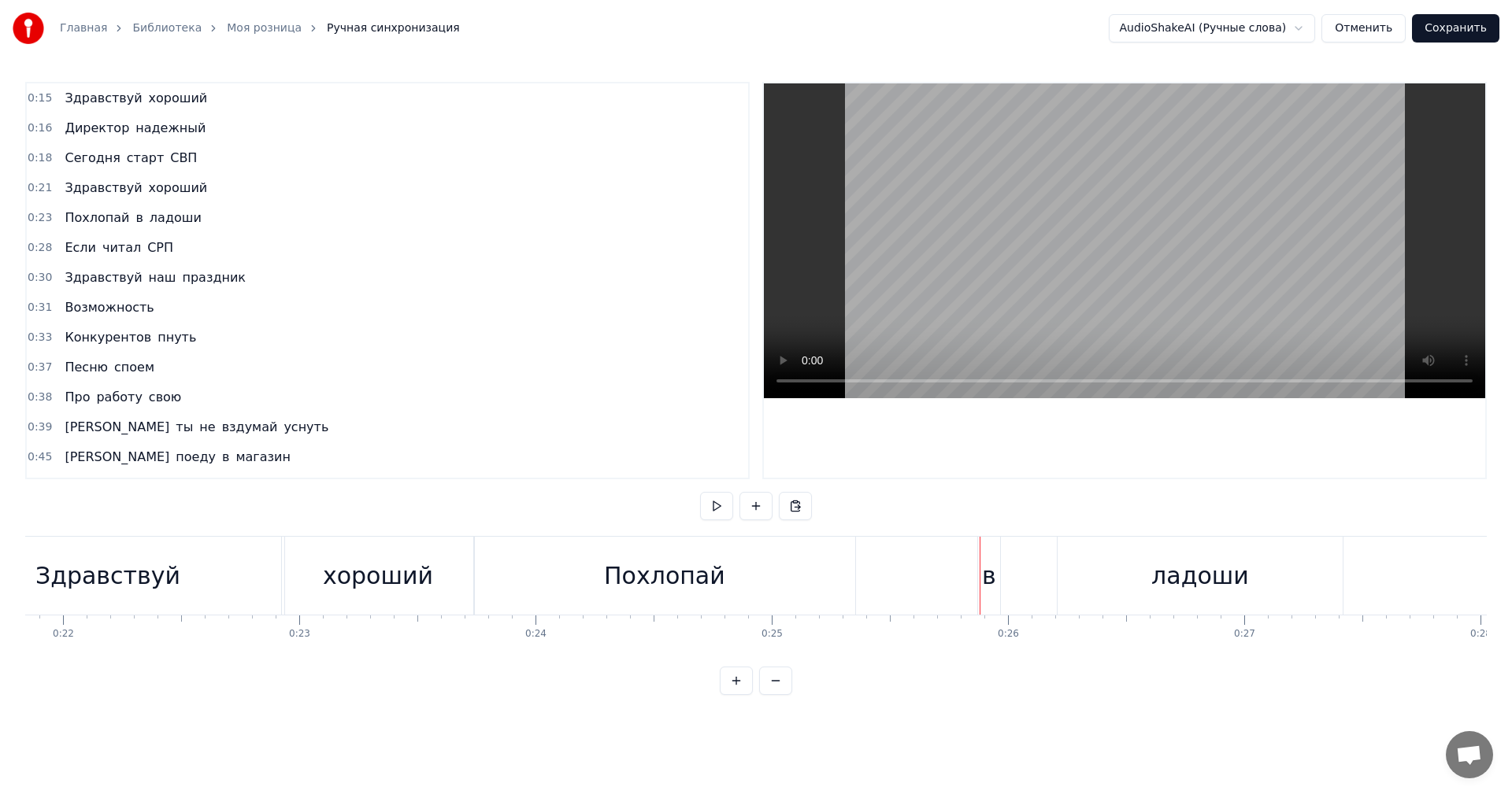
click at [988, 551] on div "в" at bounding box center [989, 576] width 22 height 78
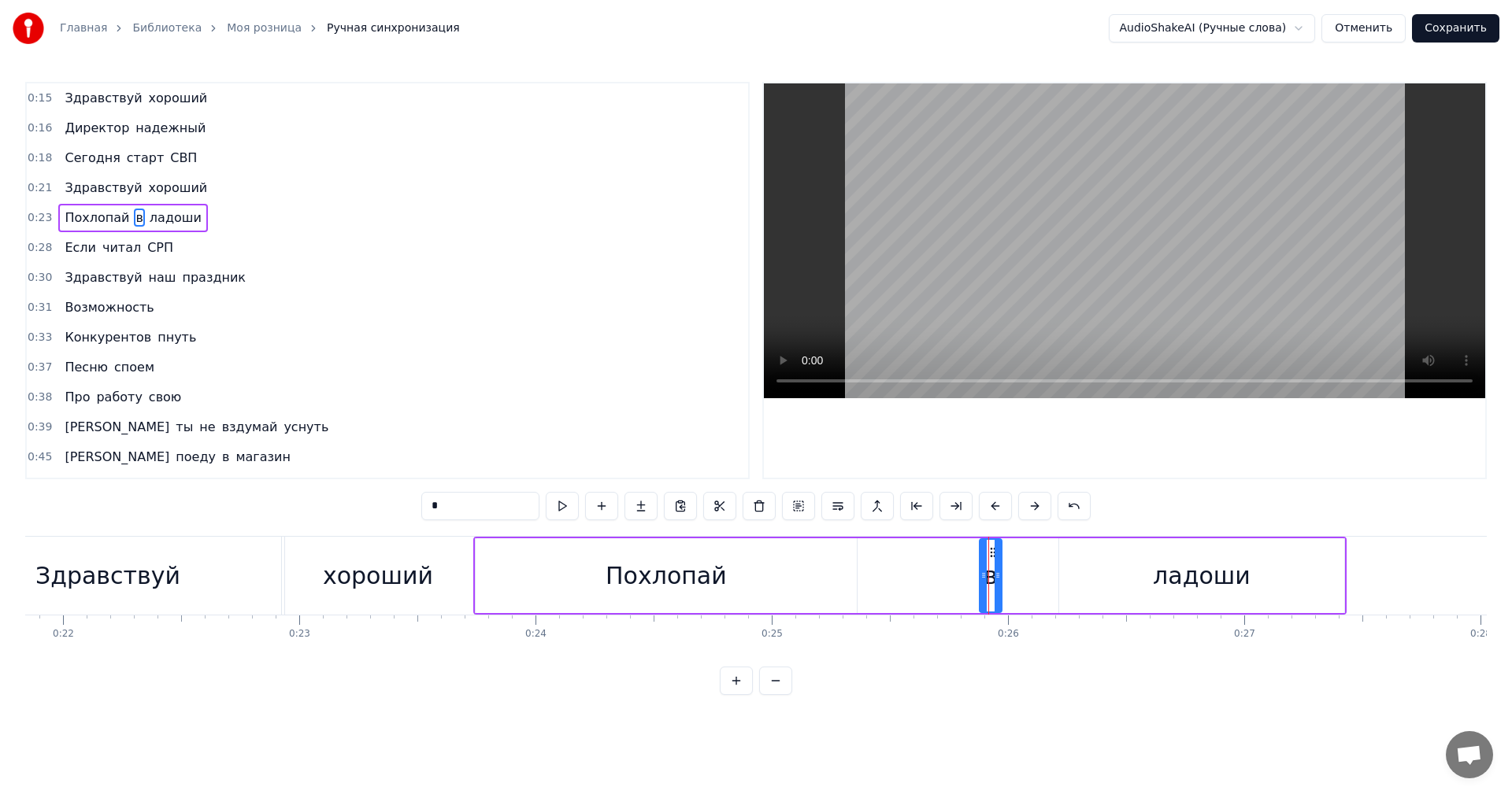
click at [991, 551] on icon at bounding box center [993, 553] width 13 height 13
drag, startPoint x: 991, startPoint y: 551, endPoint x: 807, endPoint y: 542, distance: 184.2
click at [807, 542] on div "в" at bounding box center [805, 576] width 20 height 72
click at [1219, 592] on div "ладоши" at bounding box center [1202, 576] width 98 height 36
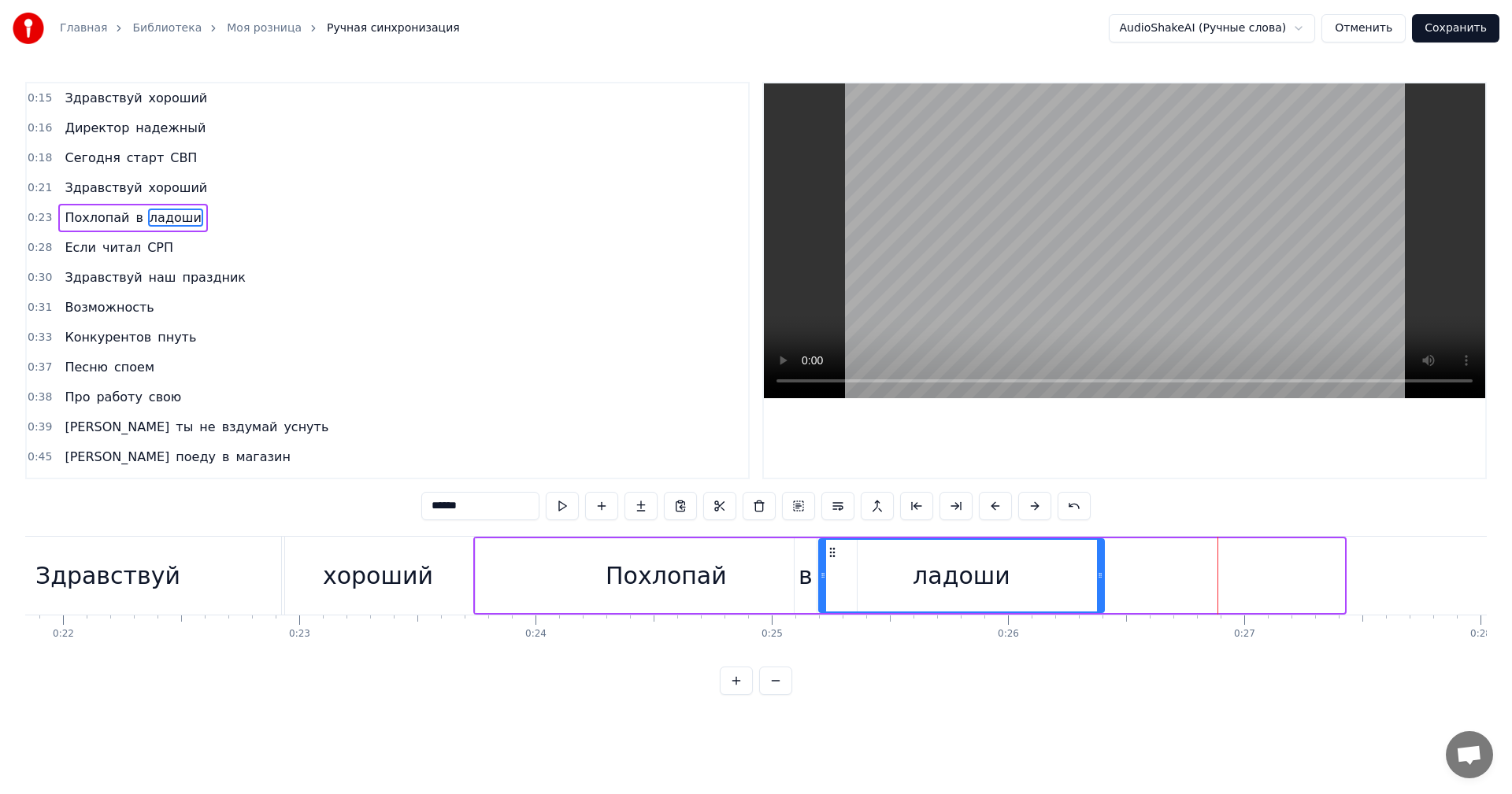
drag, startPoint x: 1065, startPoint y: 547, endPoint x: 832, endPoint y: 546, distance: 233.0
click at [832, 547] on icon at bounding box center [832, 553] width 13 height 13
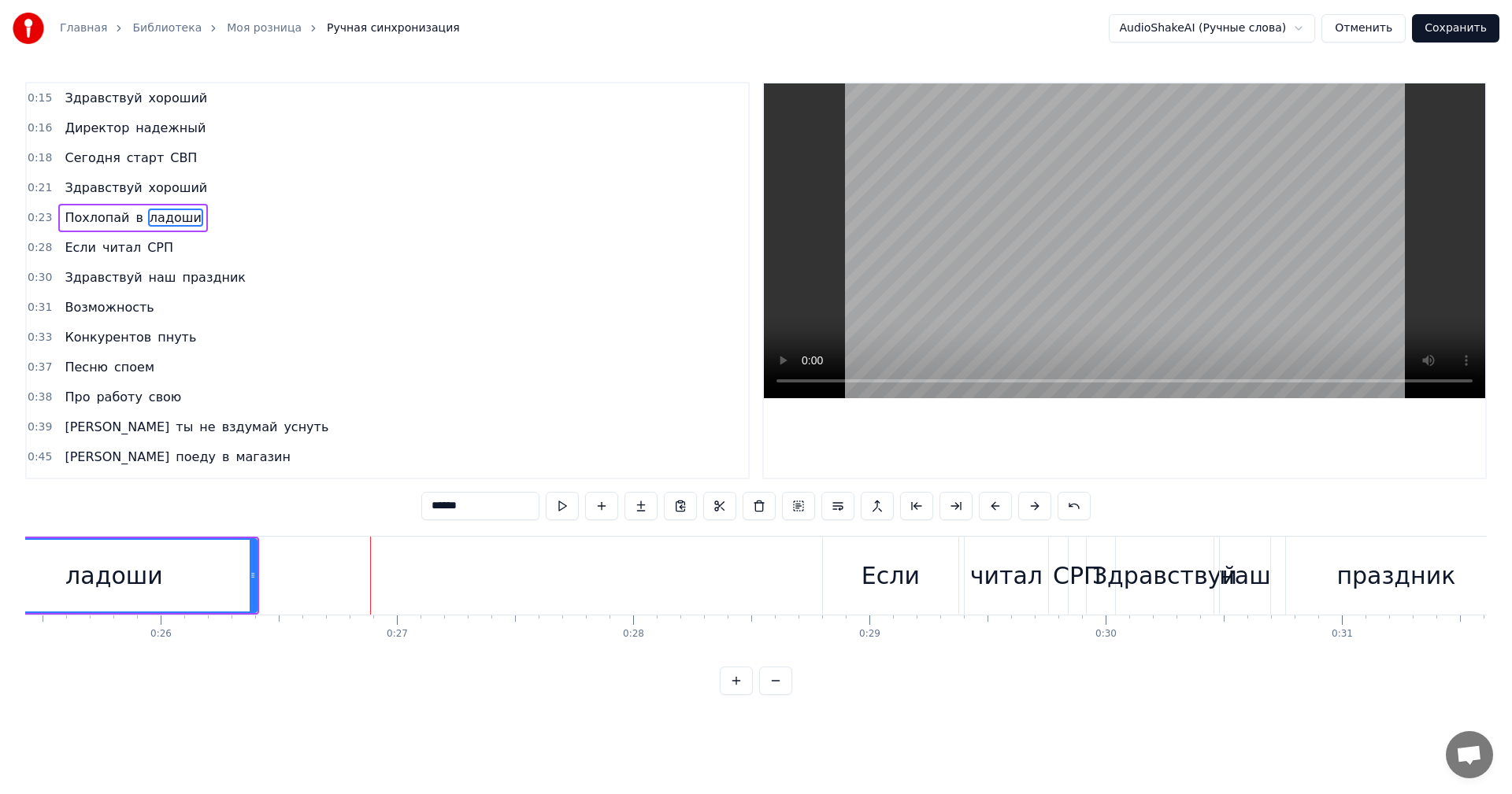
scroll to position [0, 6078]
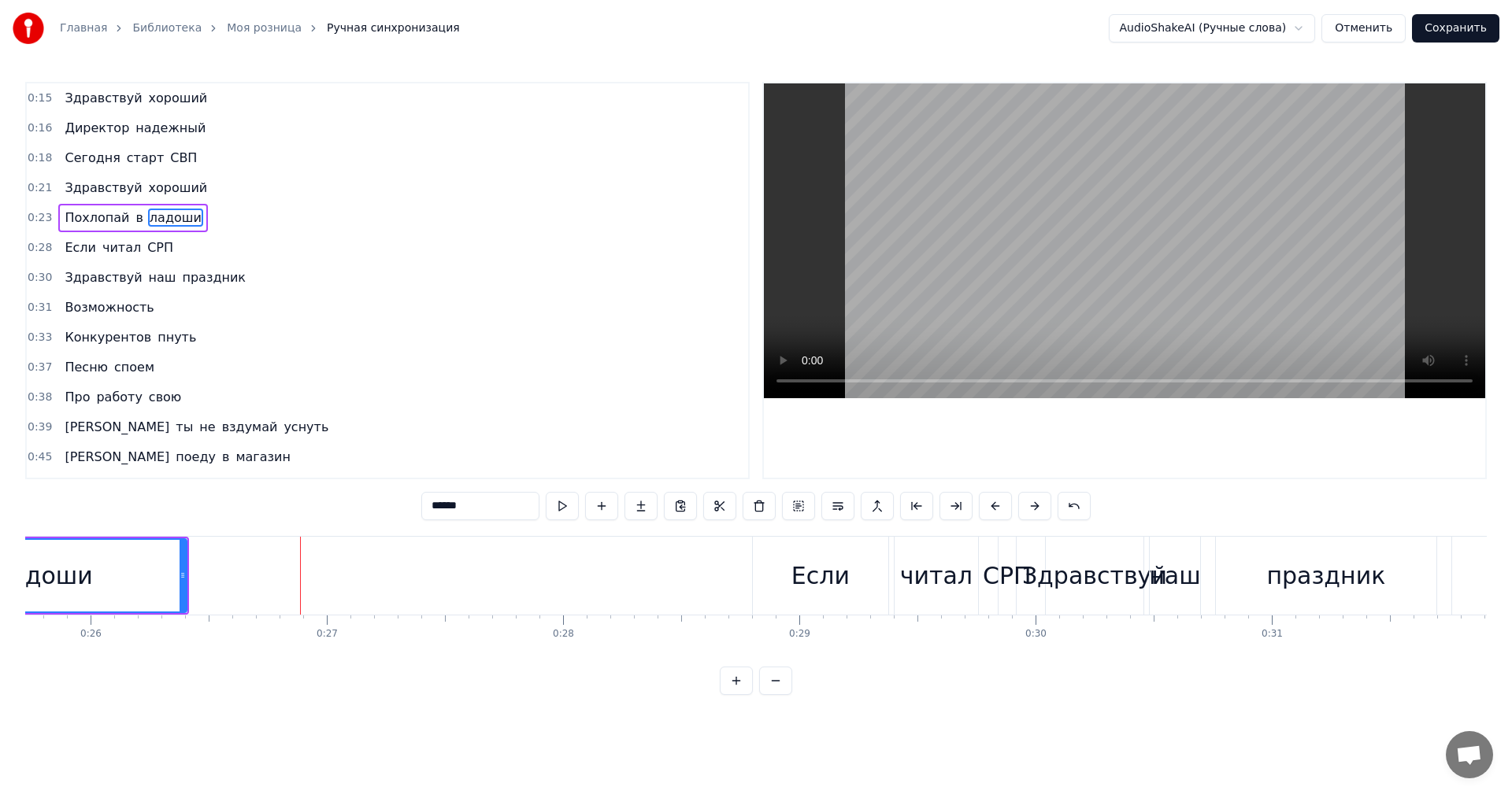
click at [839, 576] on div "Если" at bounding box center [820, 576] width 58 height 36
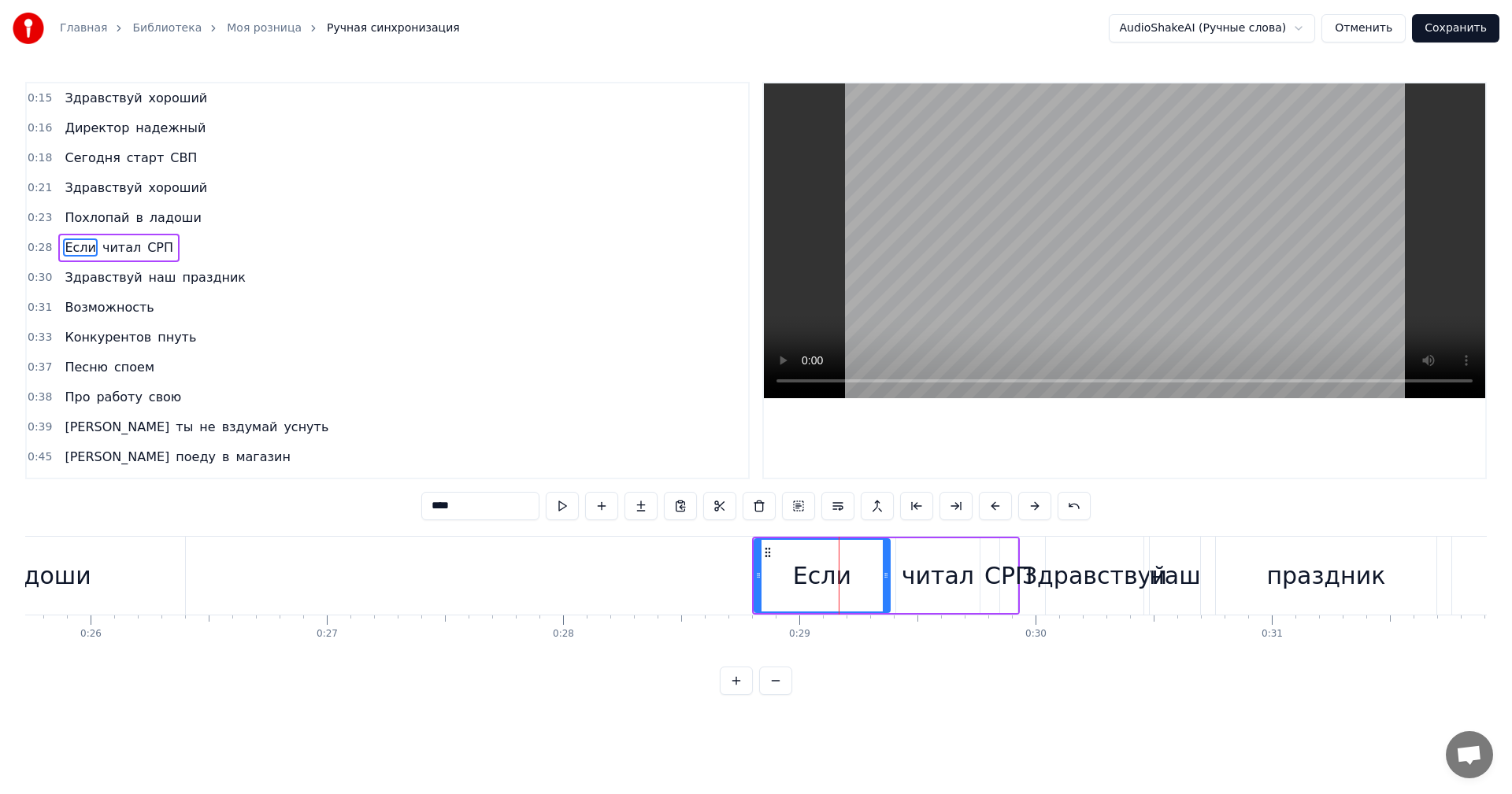
click at [915, 560] on div "читал" at bounding box center [938, 576] width 73 height 36
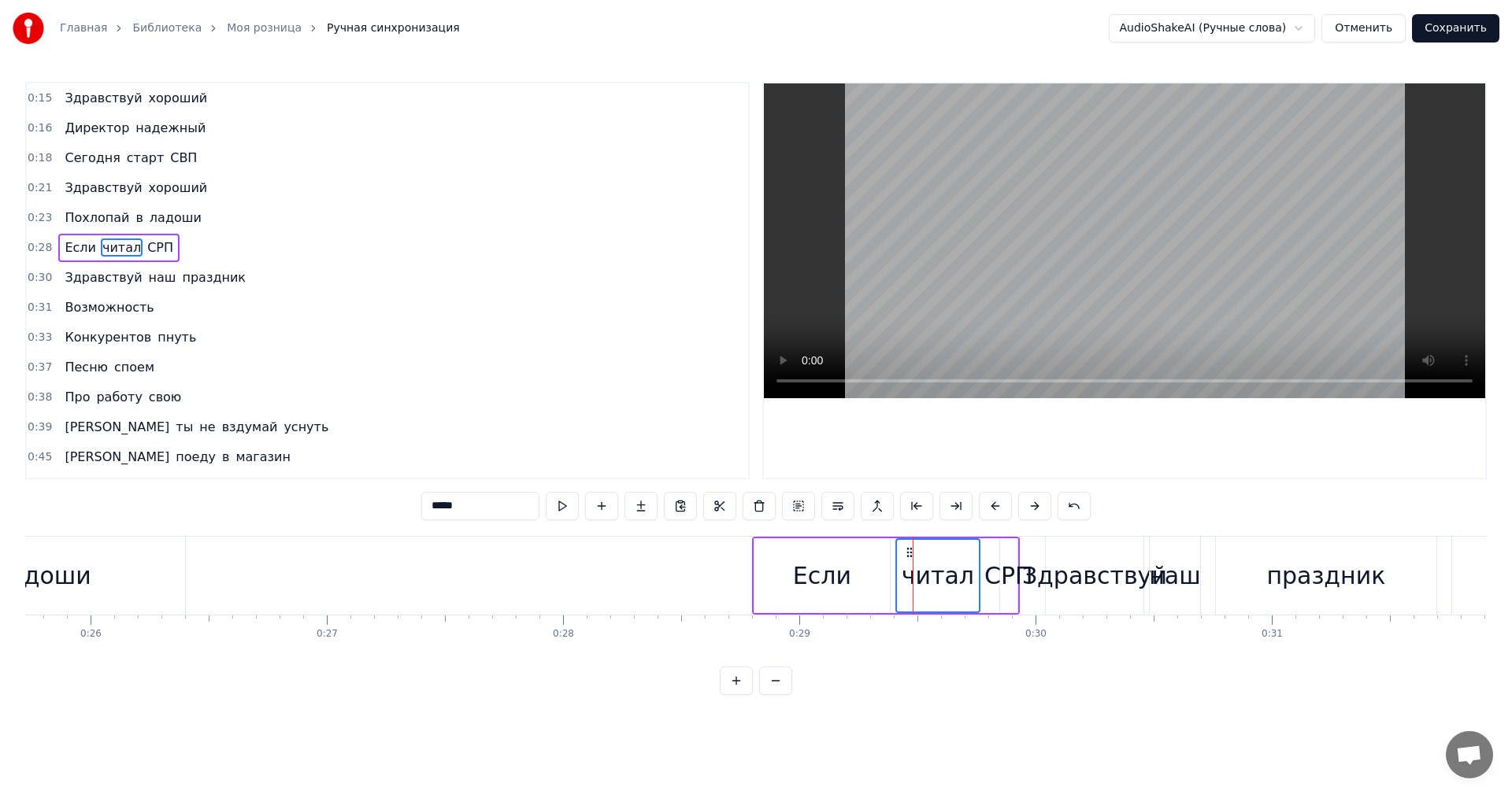
click at [1000, 572] on div "СРП" at bounding box center [1009, 576] width 48 height 36
click at [991, 571] on div "СРП" at bounding box center [1009, 576] width 48 height 36
click at [820, 562] on div "Если" at bounding box center [822, 576] width 58 height 36
type input "****"
click at [914, 568] on div "читал" at bounding box center [938, 576] width 73 height 36
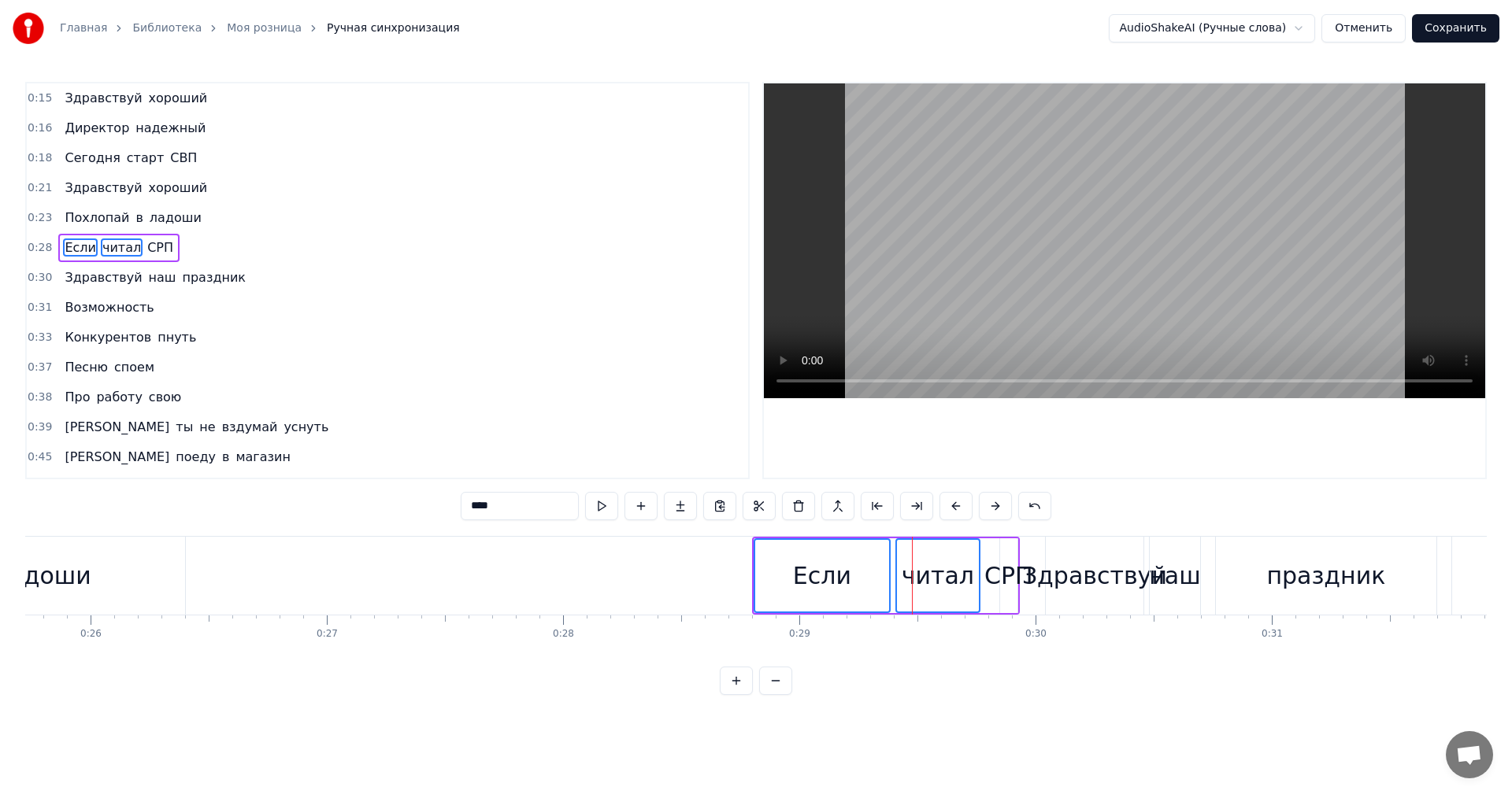
click at [988, 573] on div "СРП" at bounding box center [1009, 576] width 48 height 36
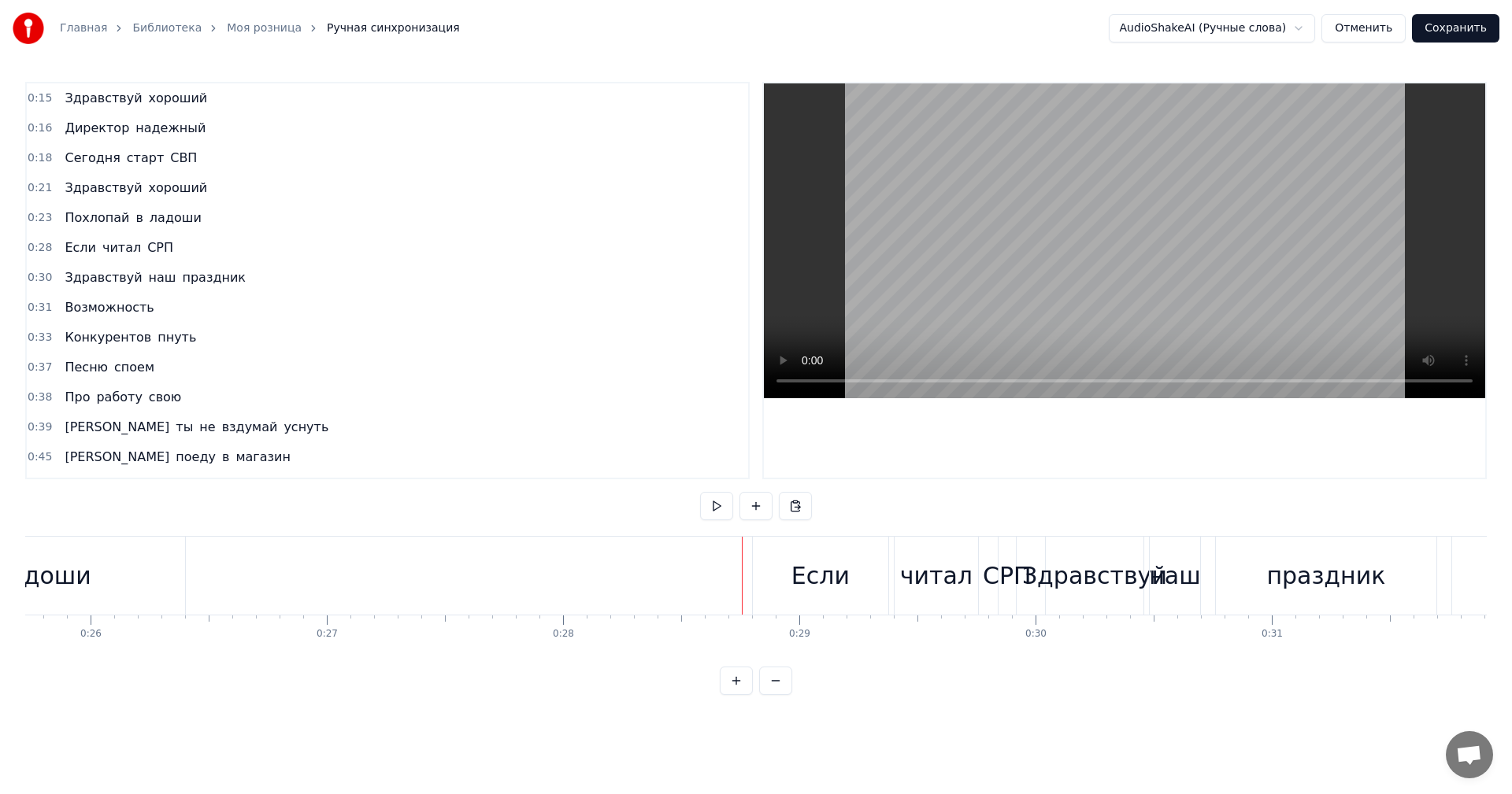
click at [758, 587] on div "Если" at bounding box center [820, 576] width 136 height 78
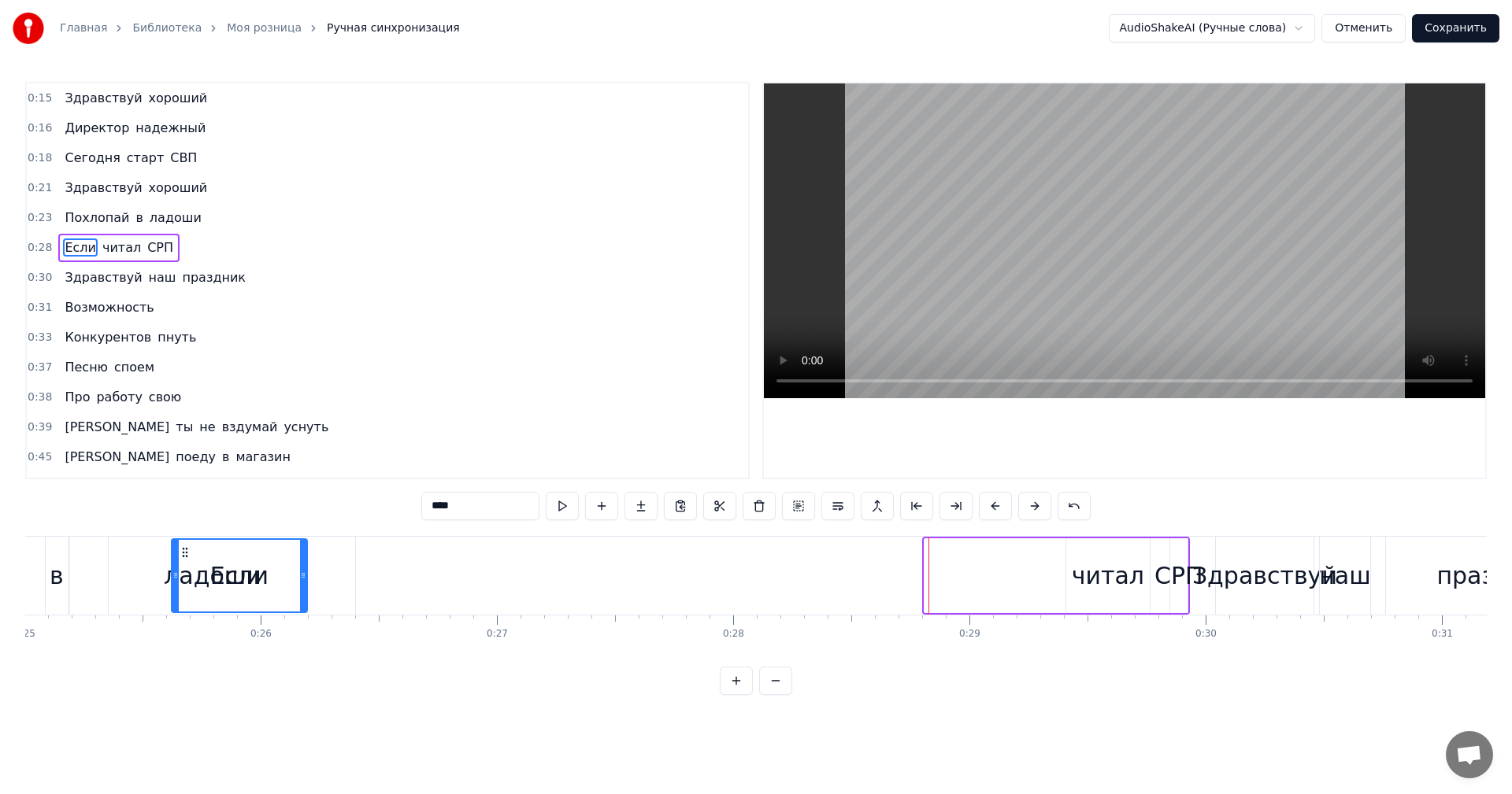
scroll to position [0, 5887]
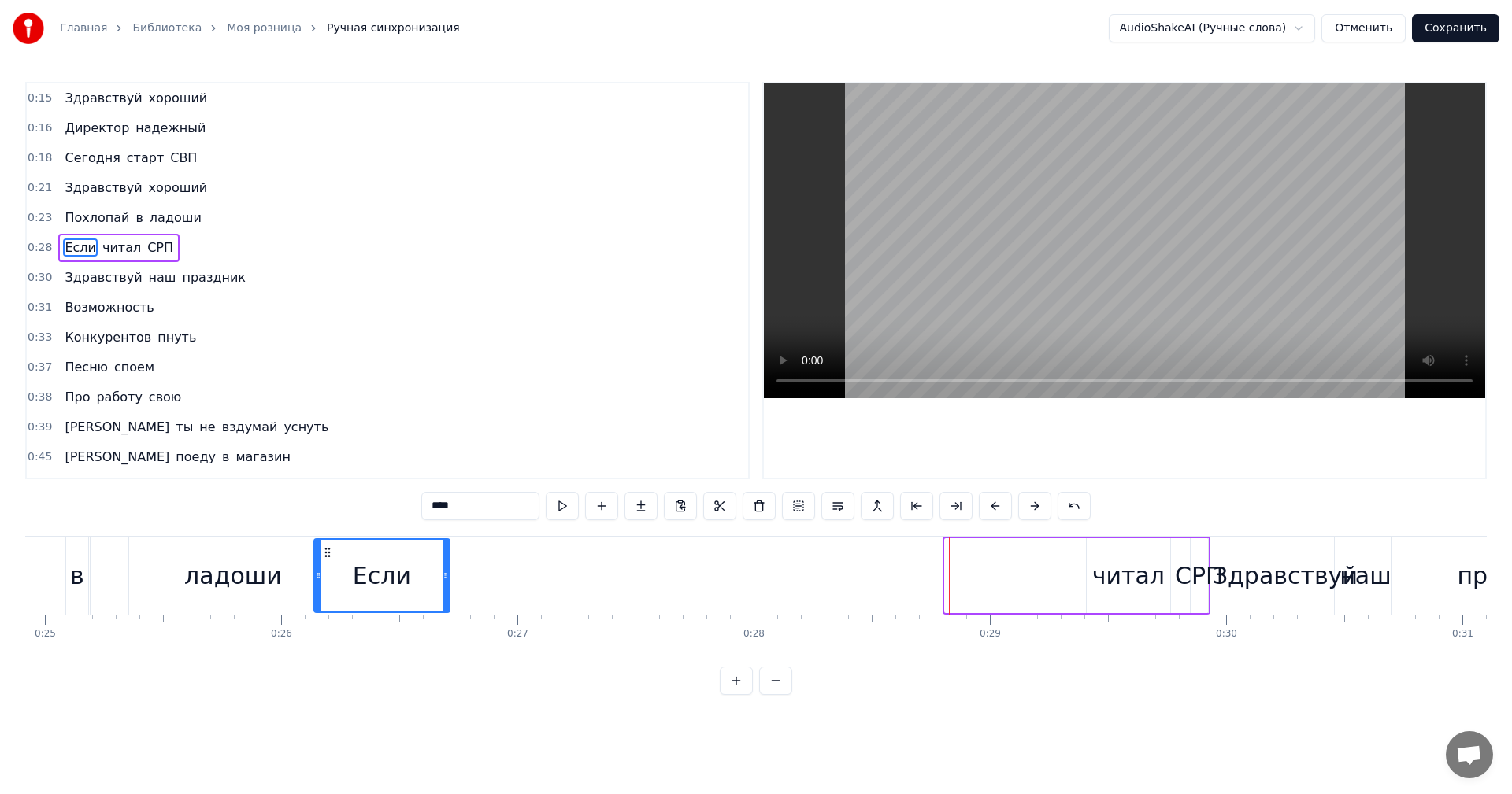
drag, startPoint x: 768, startPoint y: 554, endPoint x: 328, endPoint y: 564, distance: 440.1
click at [328, 564] on div "Если" at bounding box center [382, 576] width 134 height 72
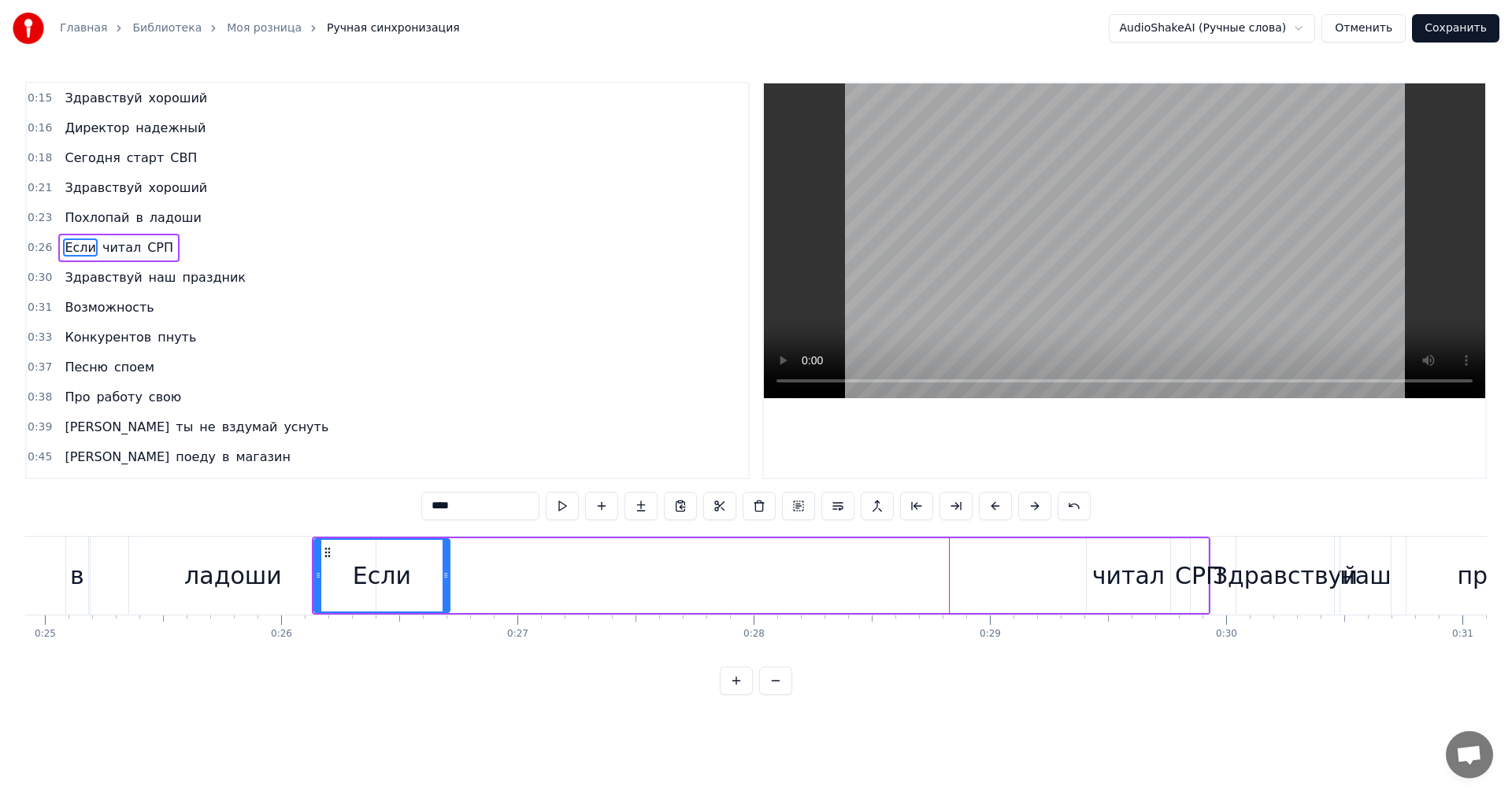
click at [1117, 576] on div "читал" at bounding box center [1128, 576] width 73 height 36
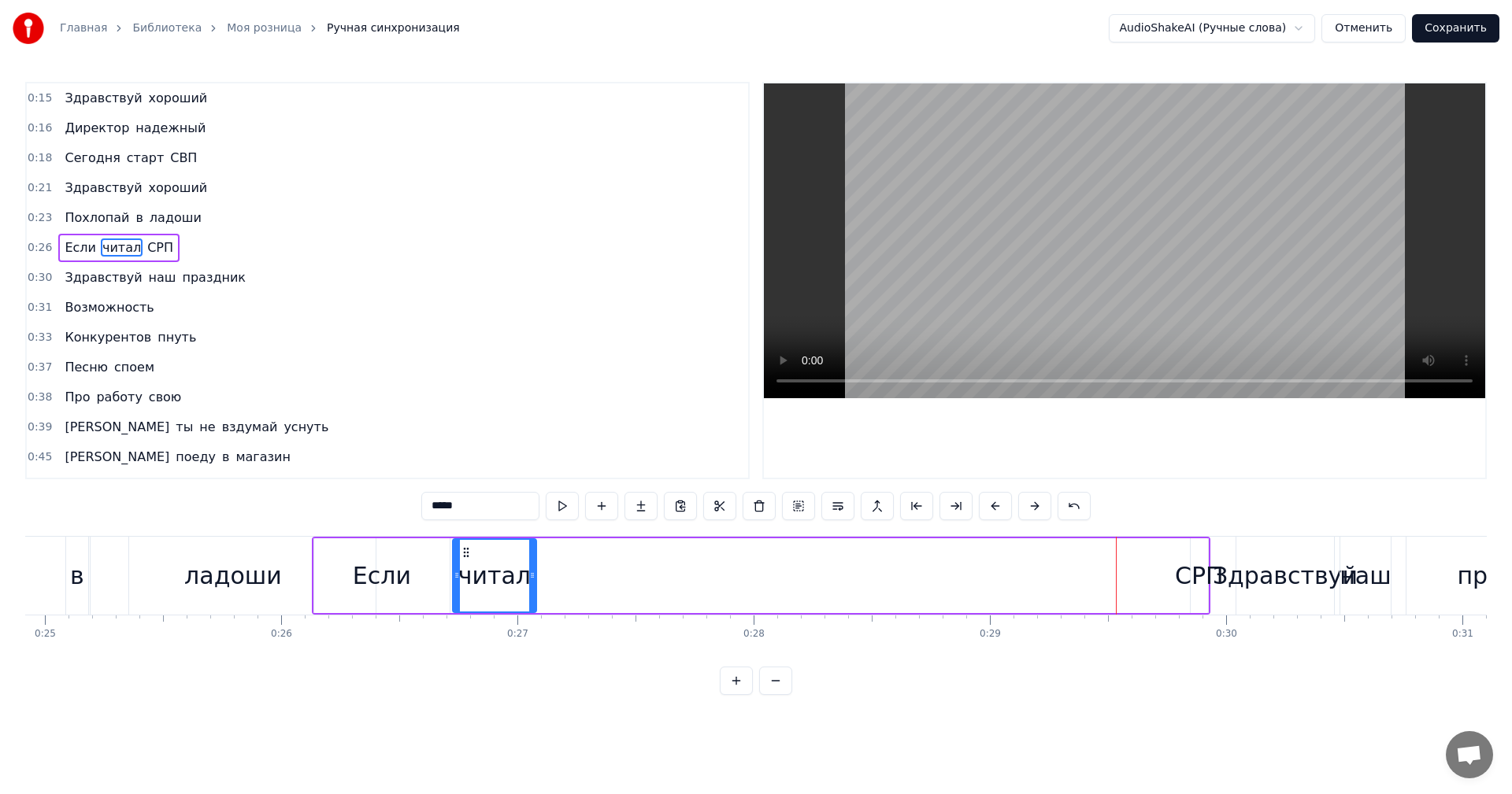
drag, startPoint x: 1088, startPoint y: 551, endPoint x: 464, endPoint y: 551, distance: 624.0
click at [464, 551] on icon at bounding box center [466, 553] width 13 height 13
click at [1182, 568] on div "СРП" at bounding box center [1200, 576] width 48 height 36
type input "***"
drag, startPoint x: 1192, startPoint y: 572, endPoint x: 1171, endPoint y: 572, distance: 21.0
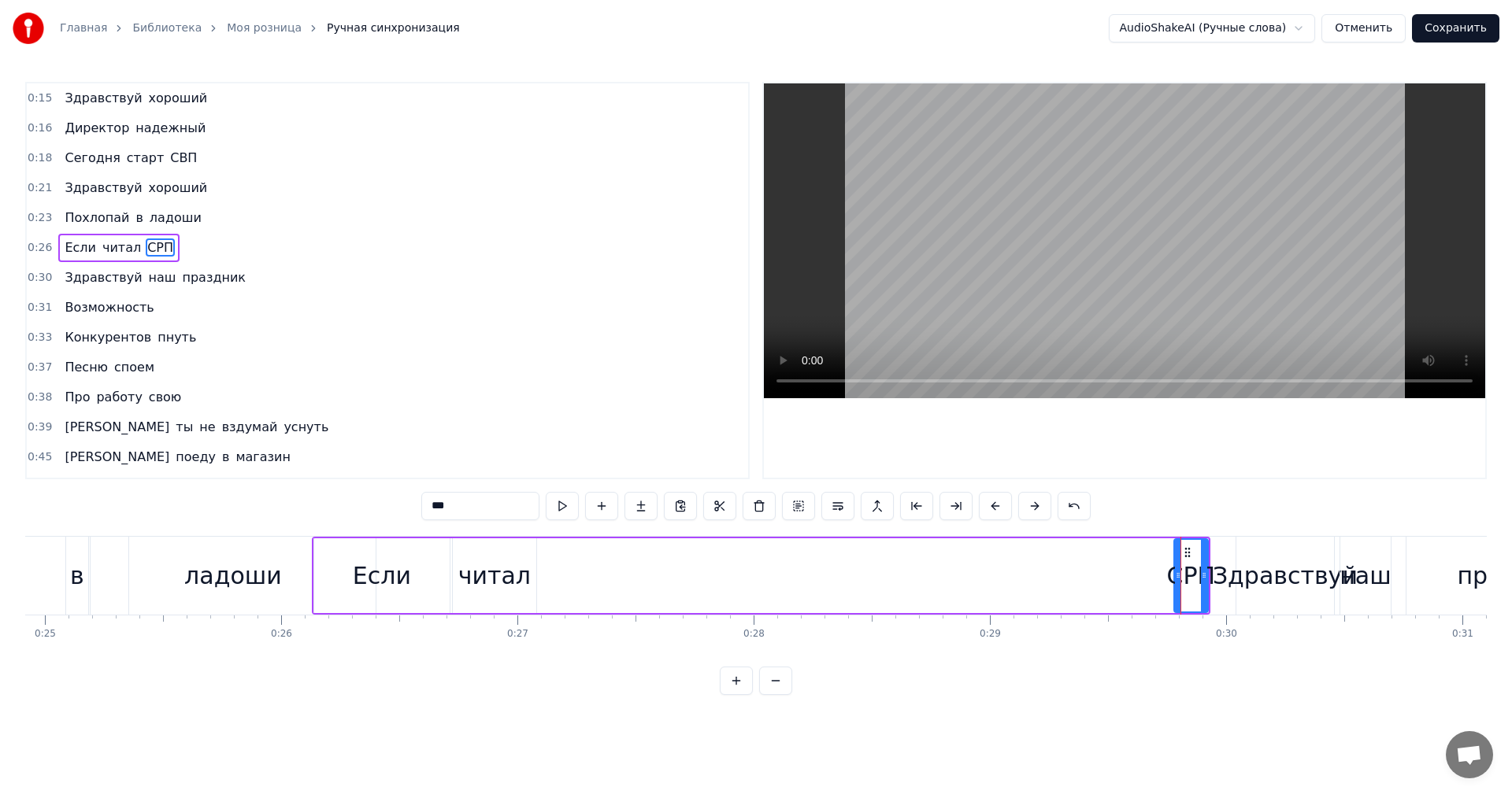
click at [1175, 572] on icon at bounding box center [1178, 575] width 6 height 13
drag, startPoint x: 1184, startPoint y: 552, endPoint x: 556, endPoint y: 540, distance: 628.1
click at [556, 540] on div "СРП" at bounding box center [562, 576] width 37 height 72
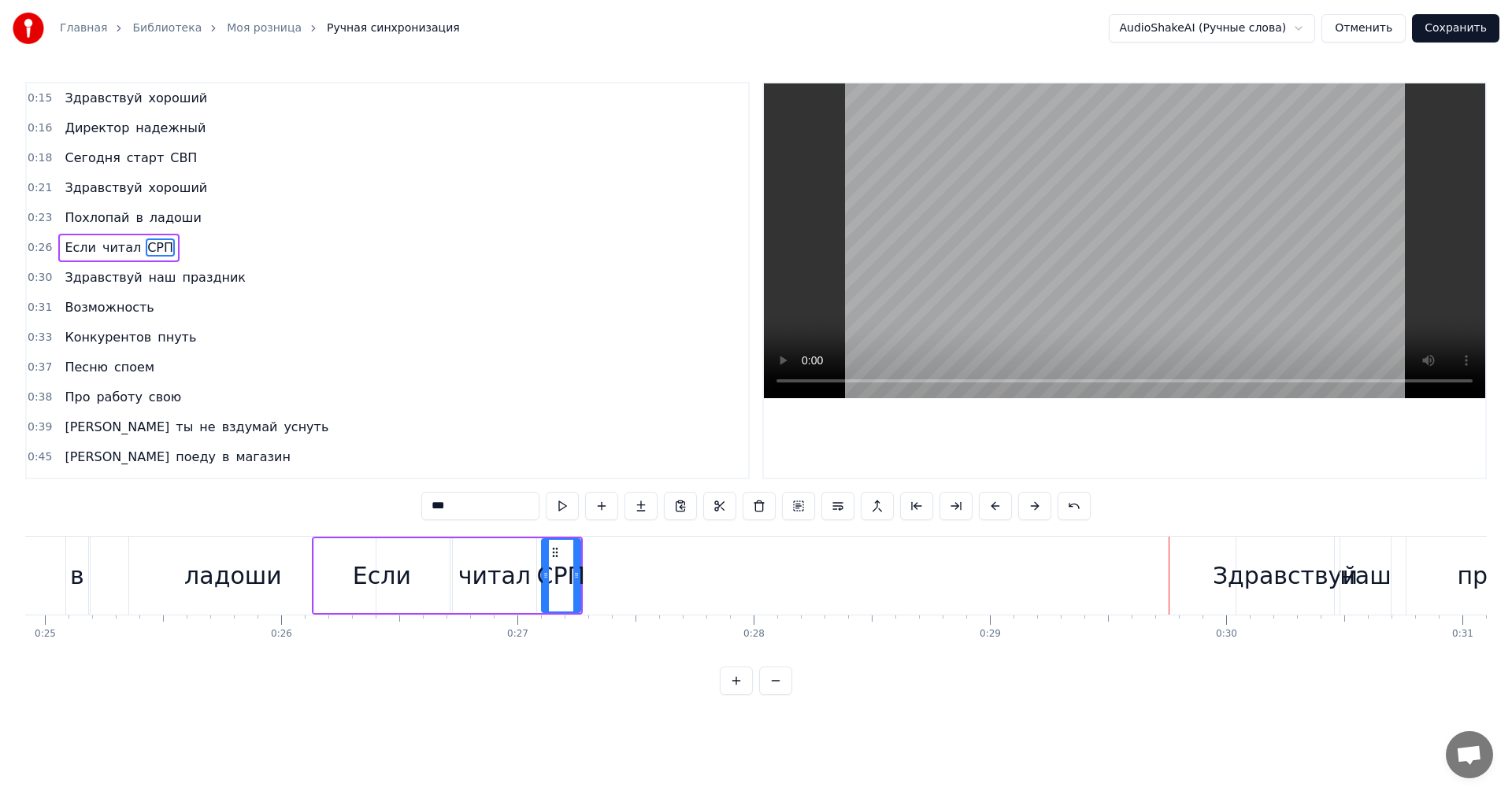
click at [175, 167] on span "СВП" at bounding box center [183, 157] width 30 height 18
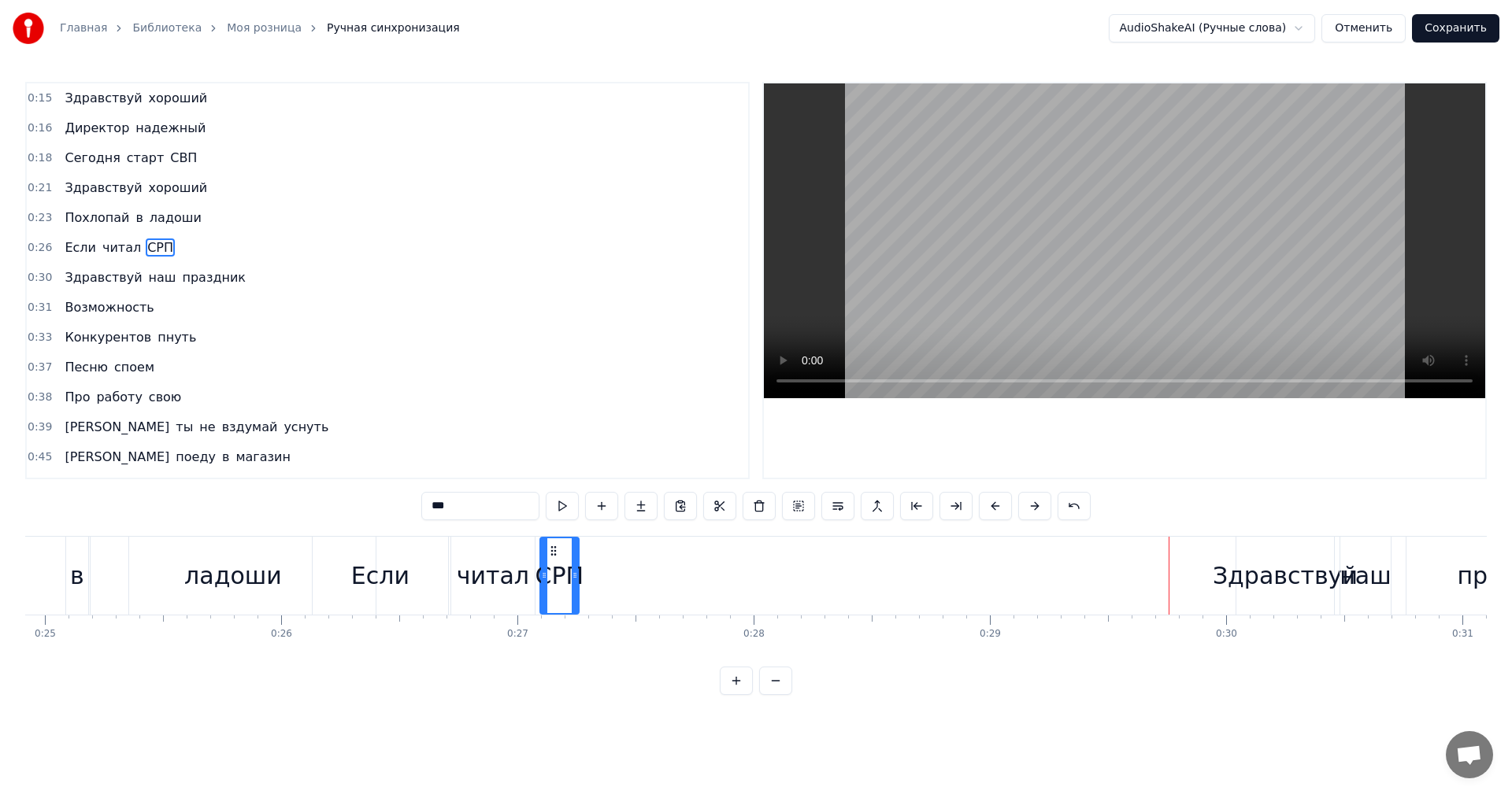
click at [191, 140] on div "0:16 Директор надежный" at bounding box center [388, 128] width 722 height 30
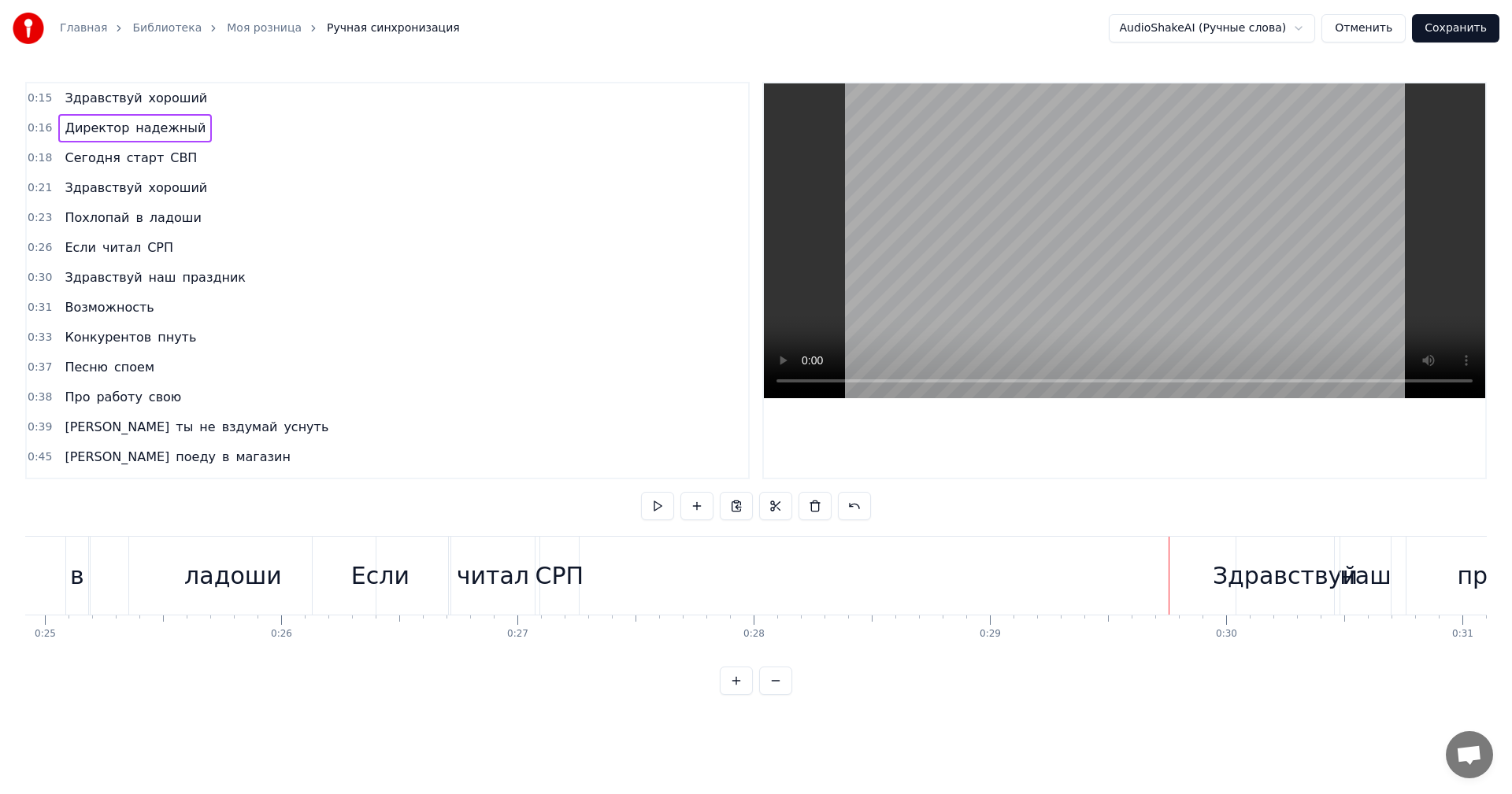
scroll to position [0, 3829]
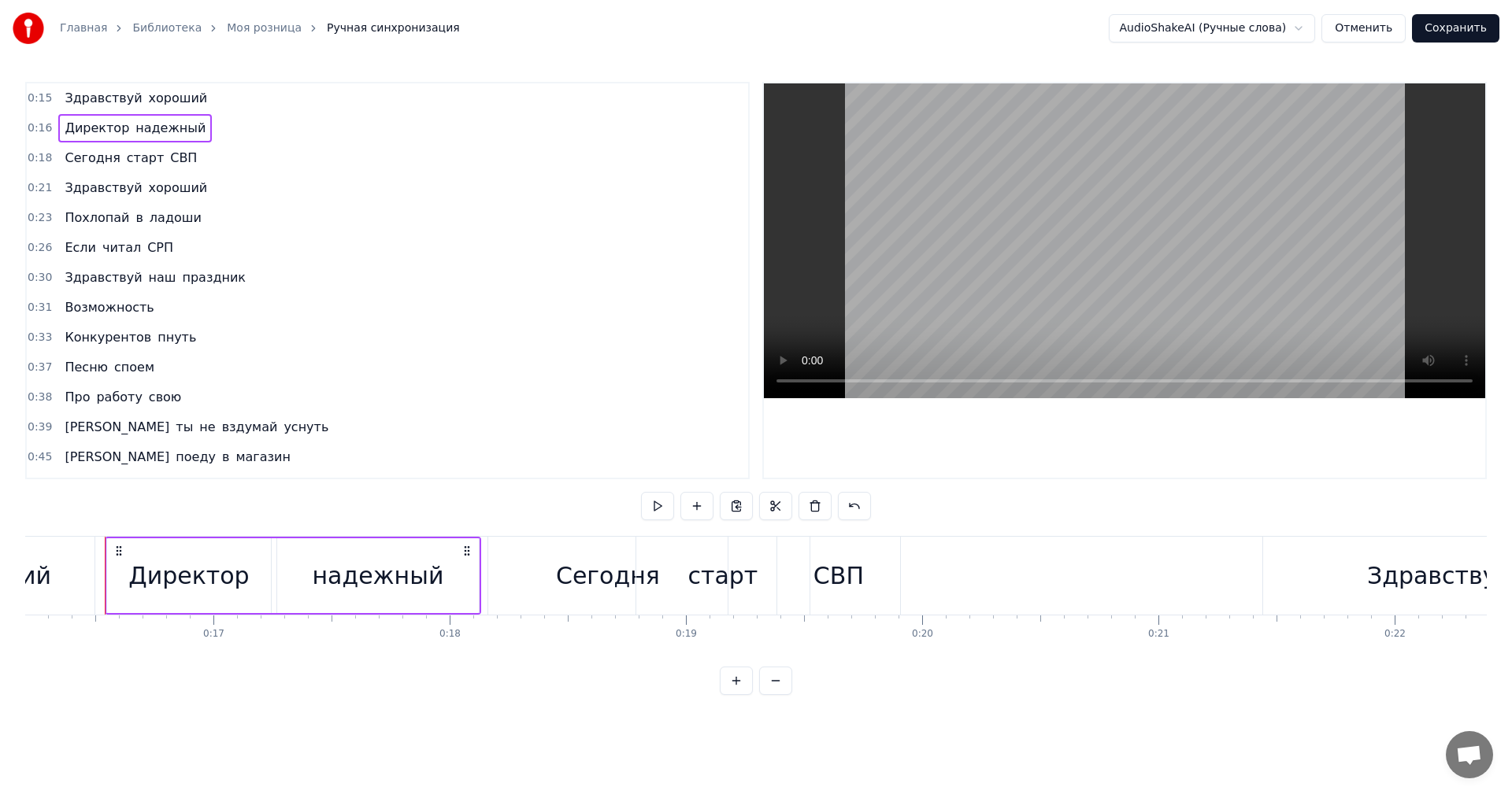
click at [187, 99] on div "Здравствуй хороший" at bounding box center [136, 98] width 155 height 28
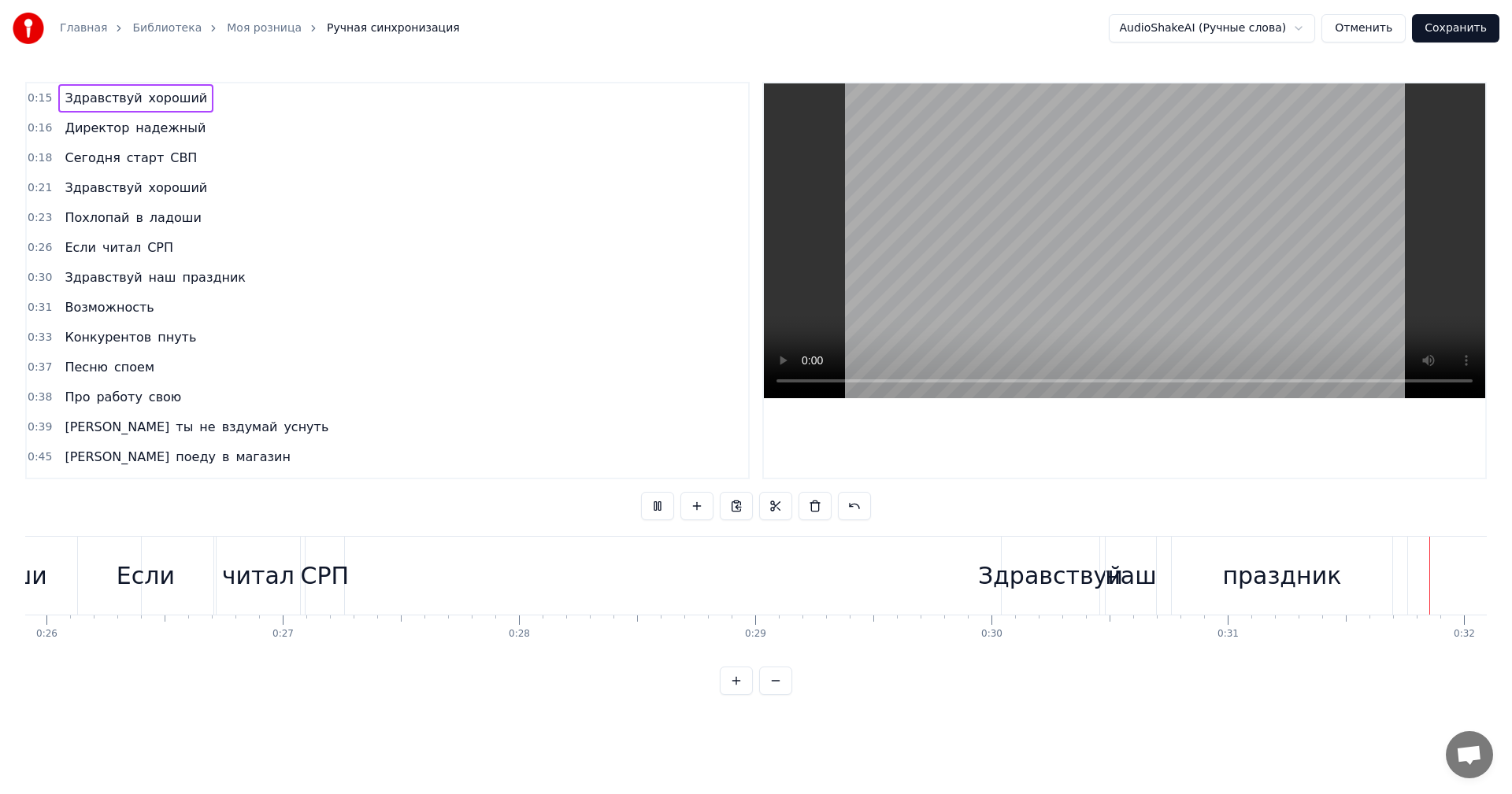
scroll to position [0, 7439]
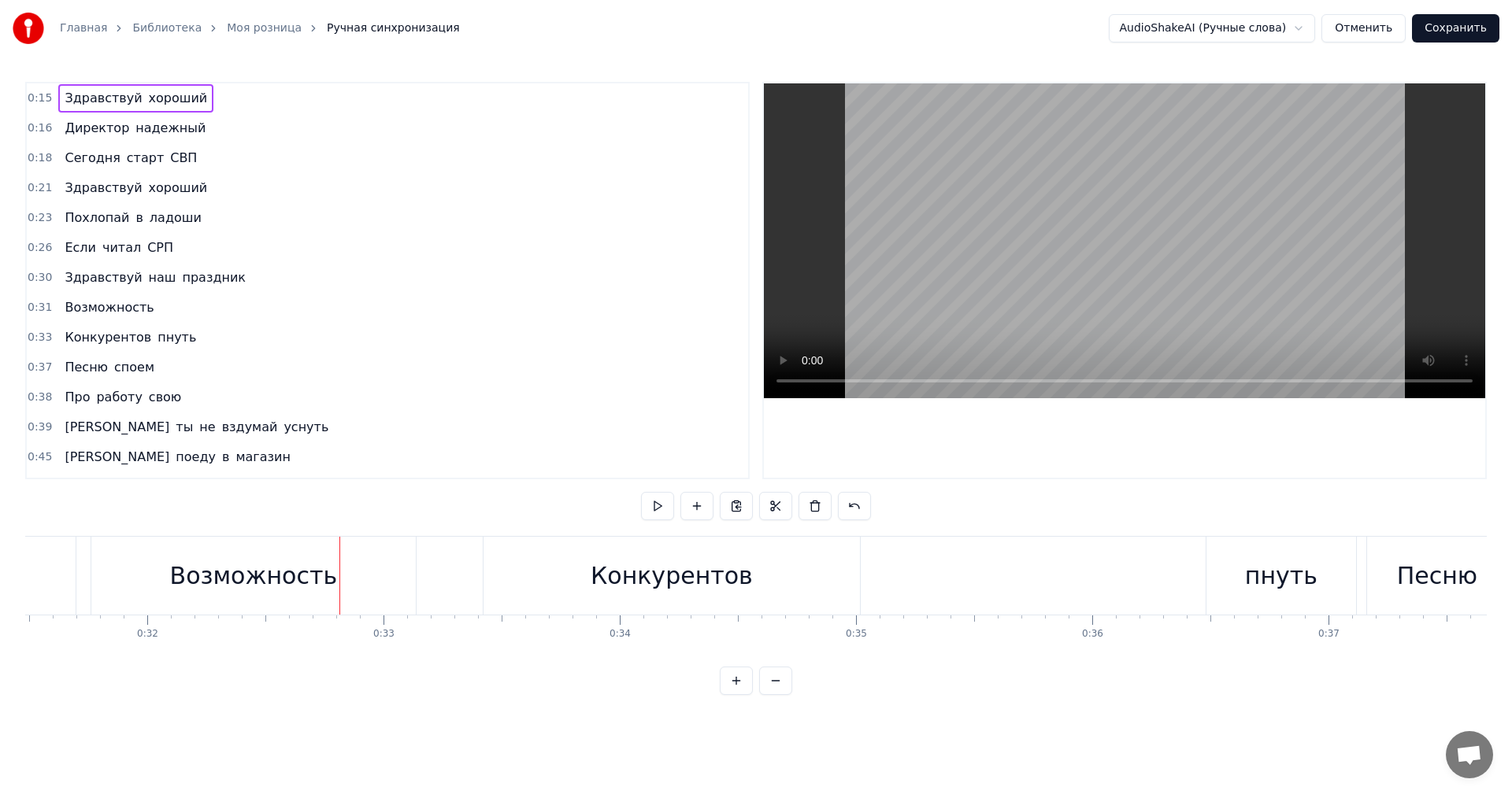
click at [658, 581] on div "Конкурентов" at bounding box center [671, 576] width 162 height 36
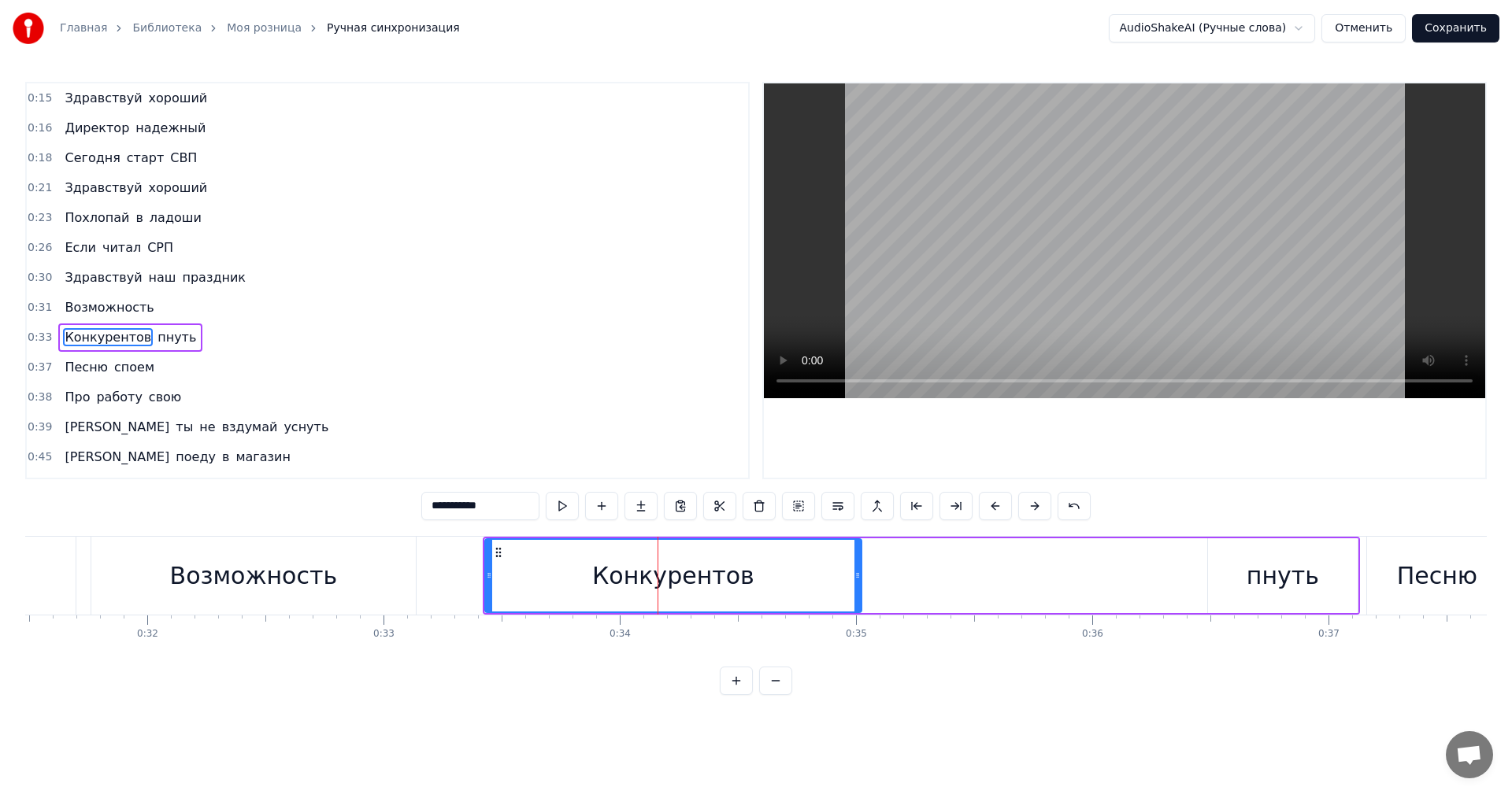
scroll to position [56, 0]
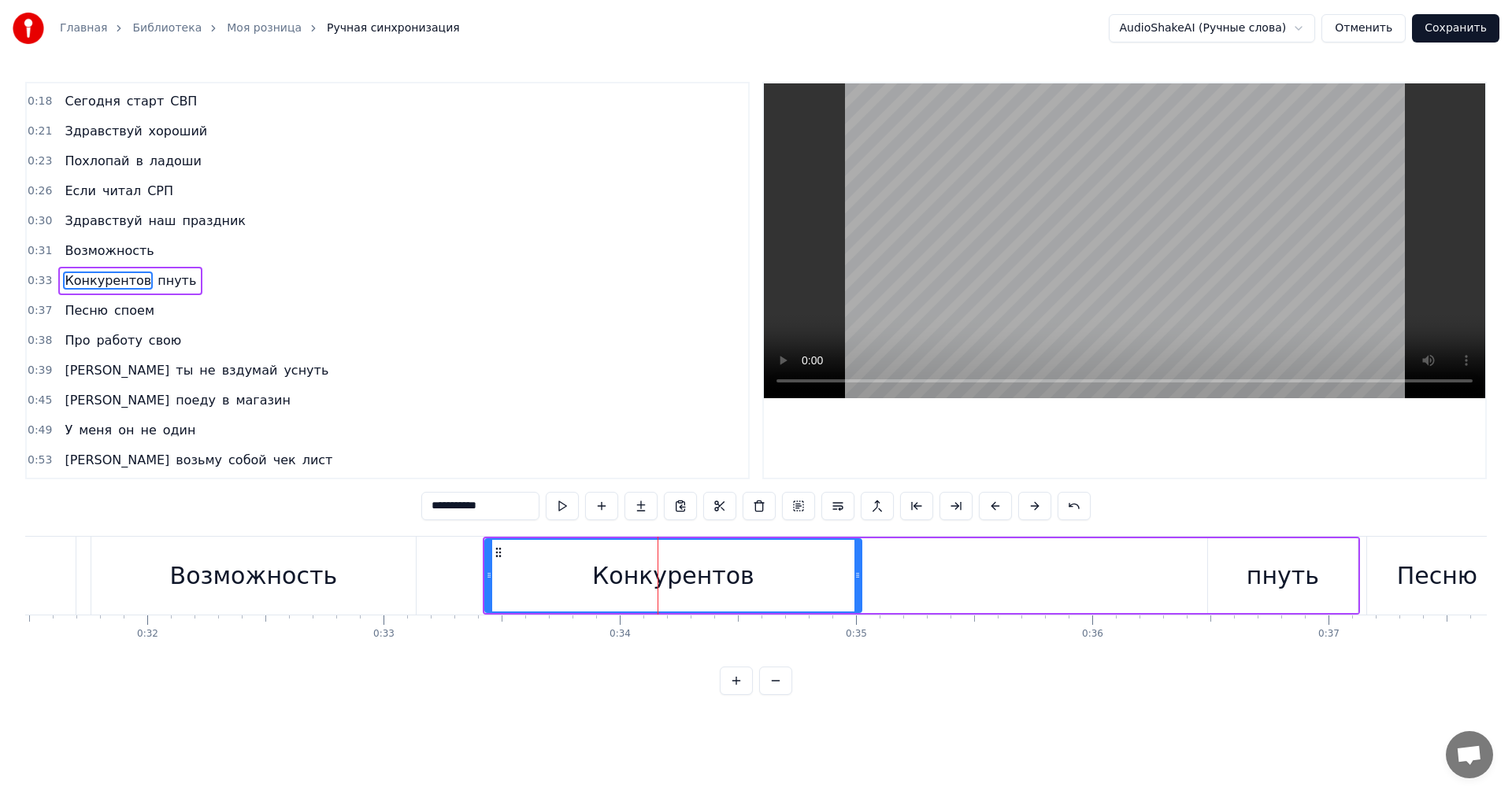
click at [252, 581] on div "Возможность" at bounding box center [253, 576] width 168 height 36
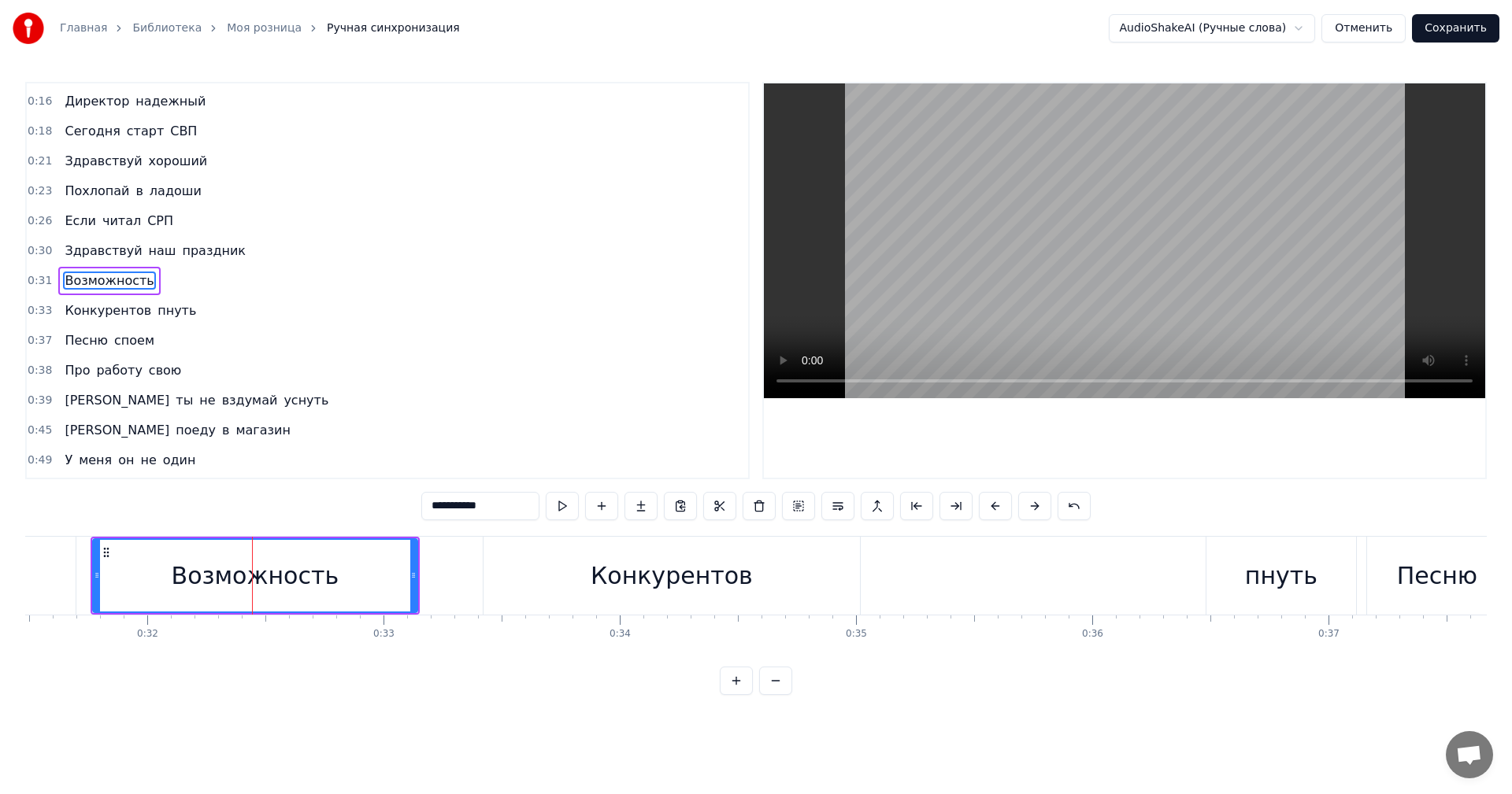
click at [434, 506] on input "**********" at bounding box center [480, 506] width 118 height 28
type input "*"
click at [594, 571] on div "Конкурентов" at bounding box center [672, 576] width 376 height 78
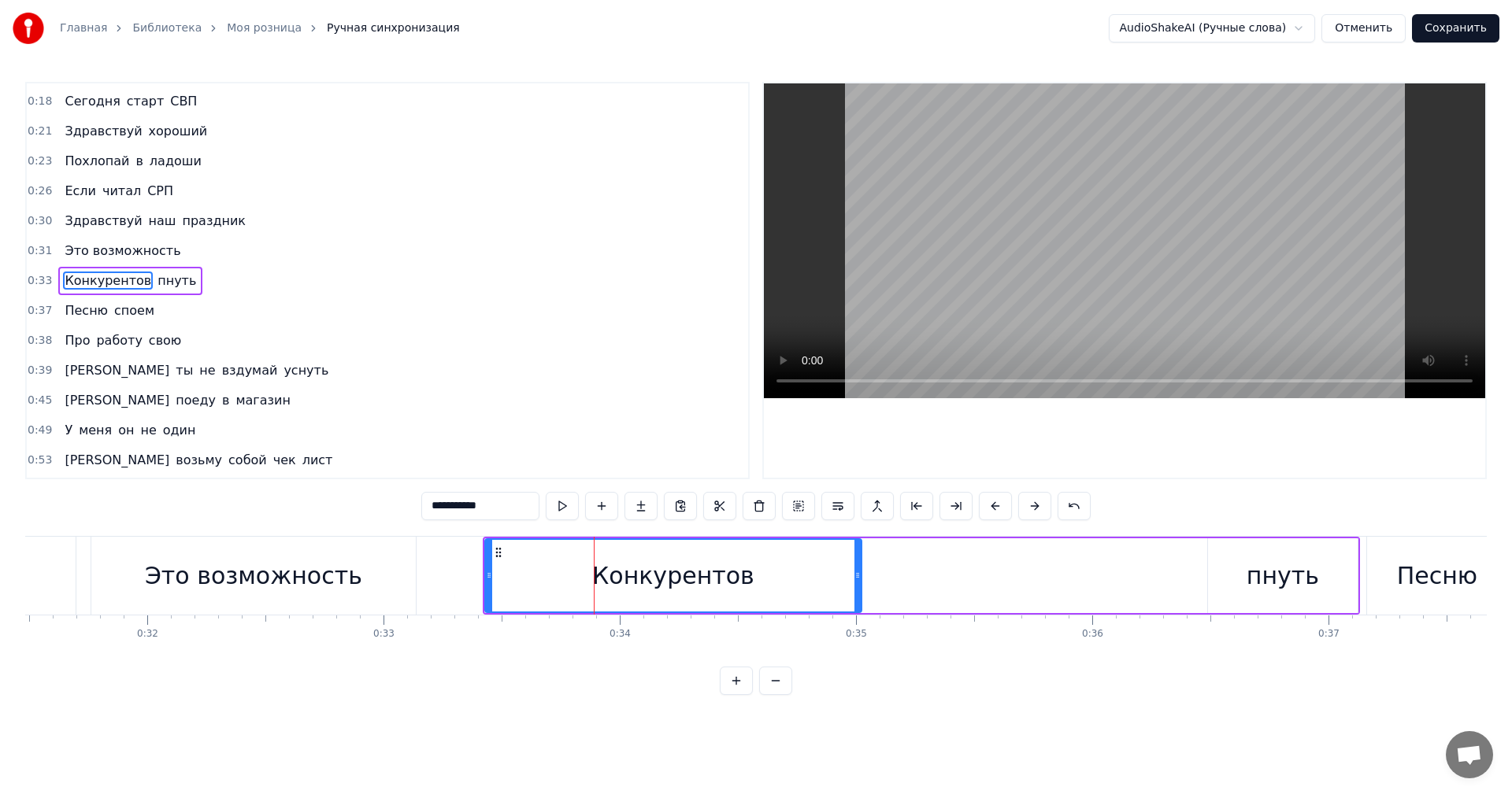
click at [438, 505] on input "**********" at bounding box center [480, 506] width 118 height 28
type input "**********"
click at [575, 552] on div "конкурентов" at bounding box center [673, 576] width 375 height 72
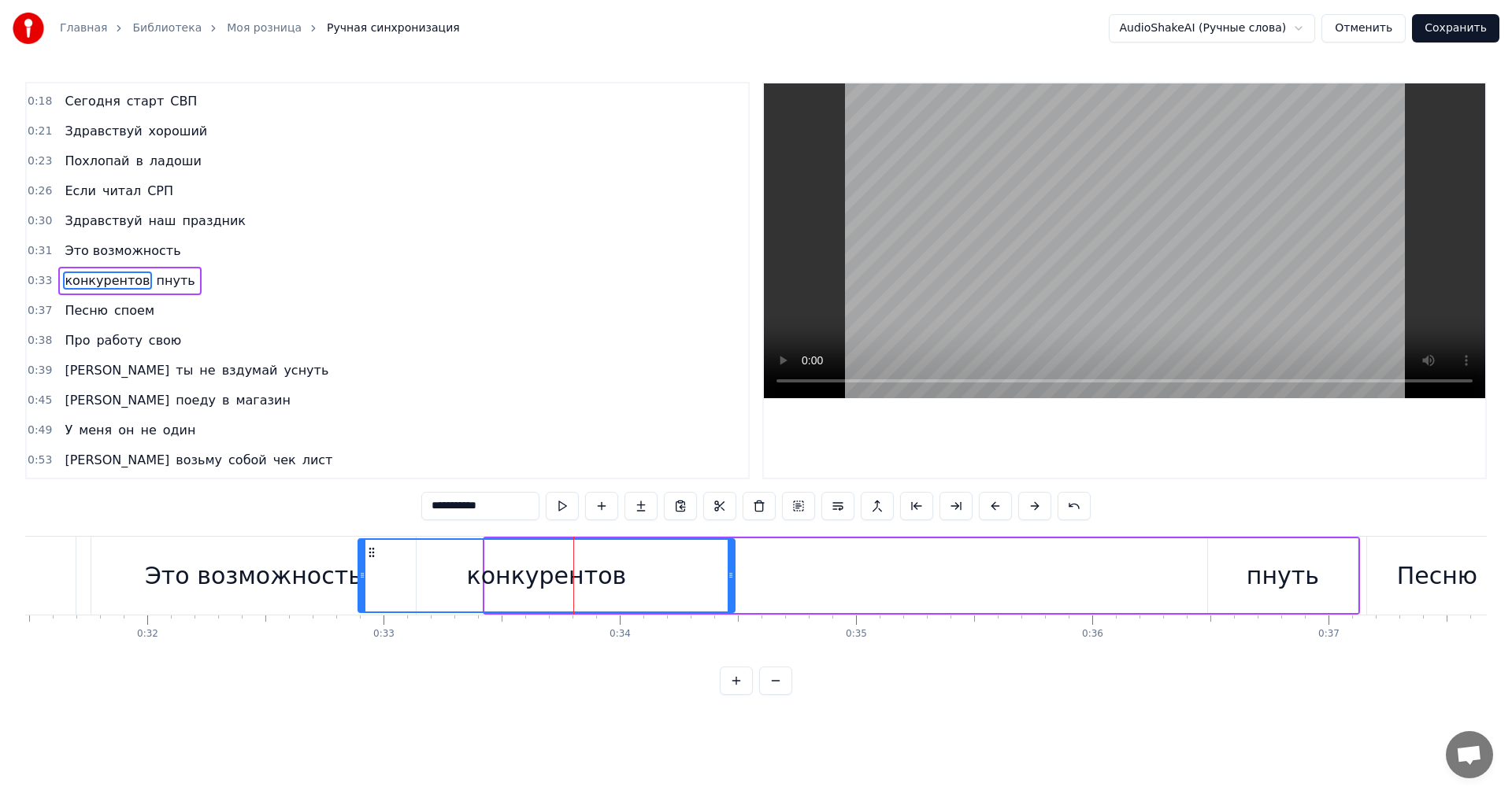
drag, startPoint x: 497, startPoint y: 553, endPoint x: 370, endPoint y: 549, distance: 127.1
click at [370, 549] on icon at bounding box center [371, 553] width 13 height 13
drag, startPoint x: 1192, startPoint y: 579, endPoint x: 1297, endPoint y: 585, distance: 105.2
click at [1193, 579] on div "конкурентов пнуть" at bounding box center [857, 576] width 1004 height 78
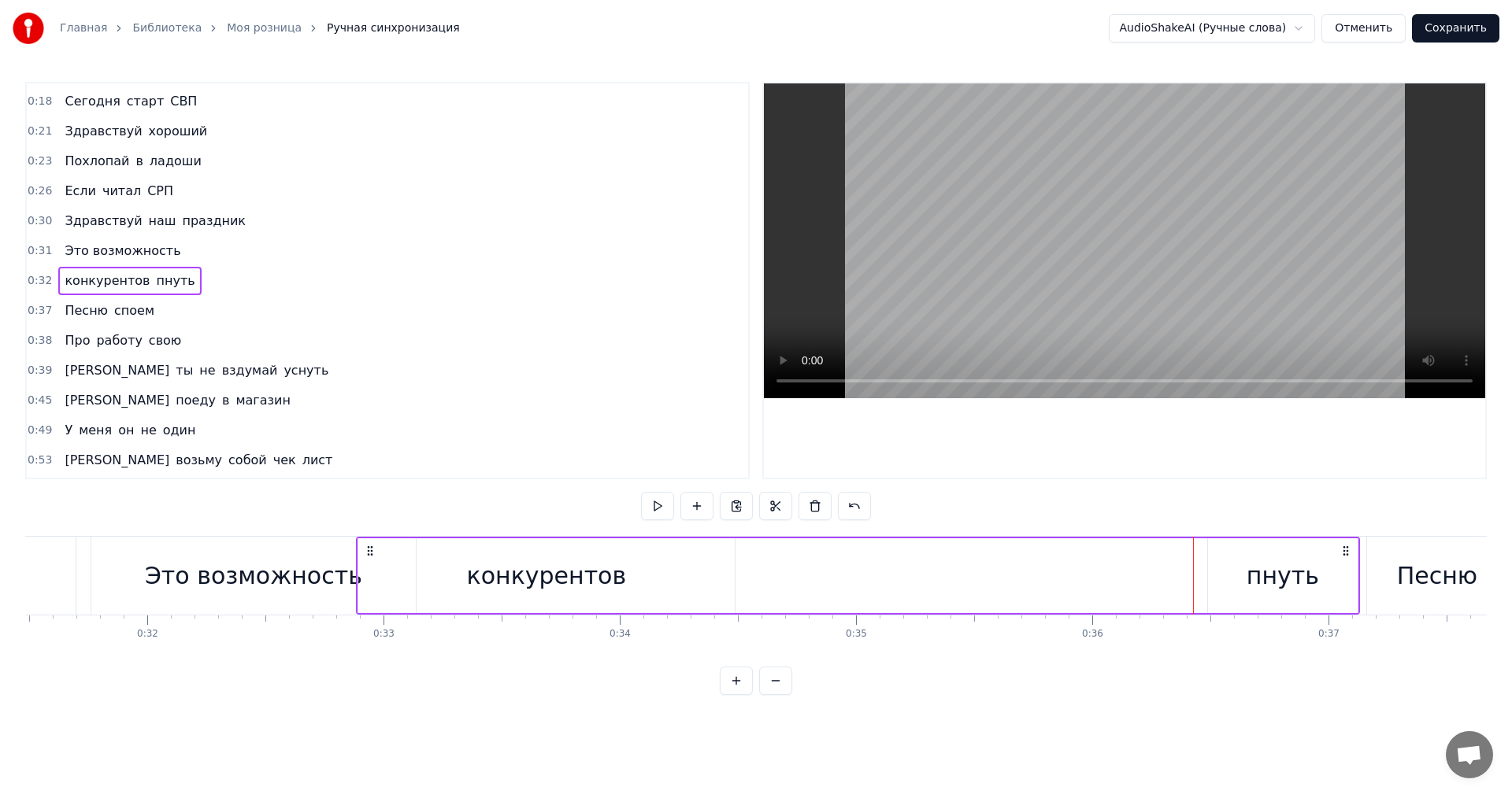
click at [1304, 585] on div "пнуть" at bounding box center [1283, 576] width 73 height 36
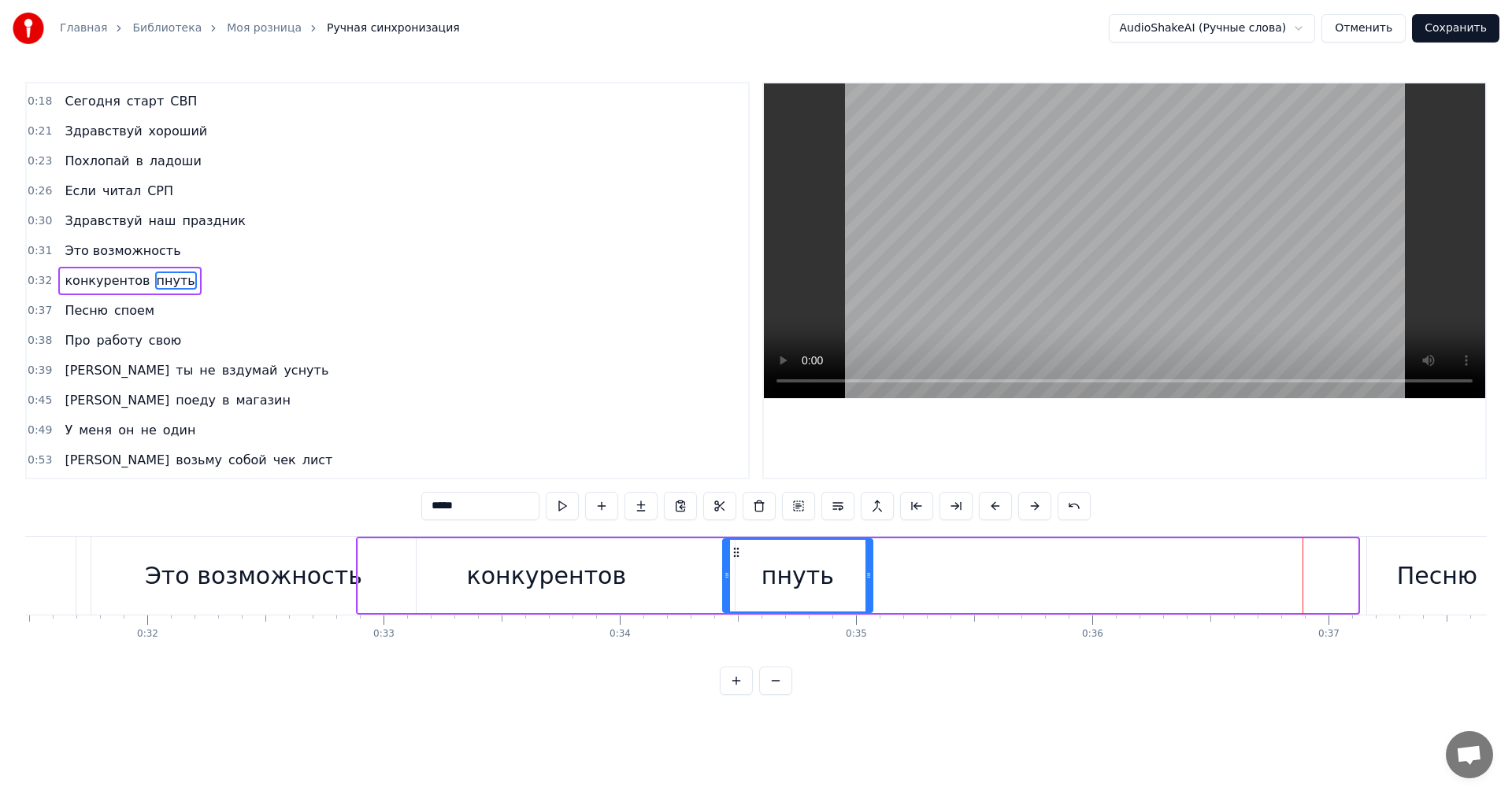
drag, startPoint x: 1223, startPoint y: 550, endPoint x: 607, endPoint y: 556, distance: 616.0
click at [607, 556] on div "конкурентов пнуть" at bounding box center [857, 576] width 1004 height 78
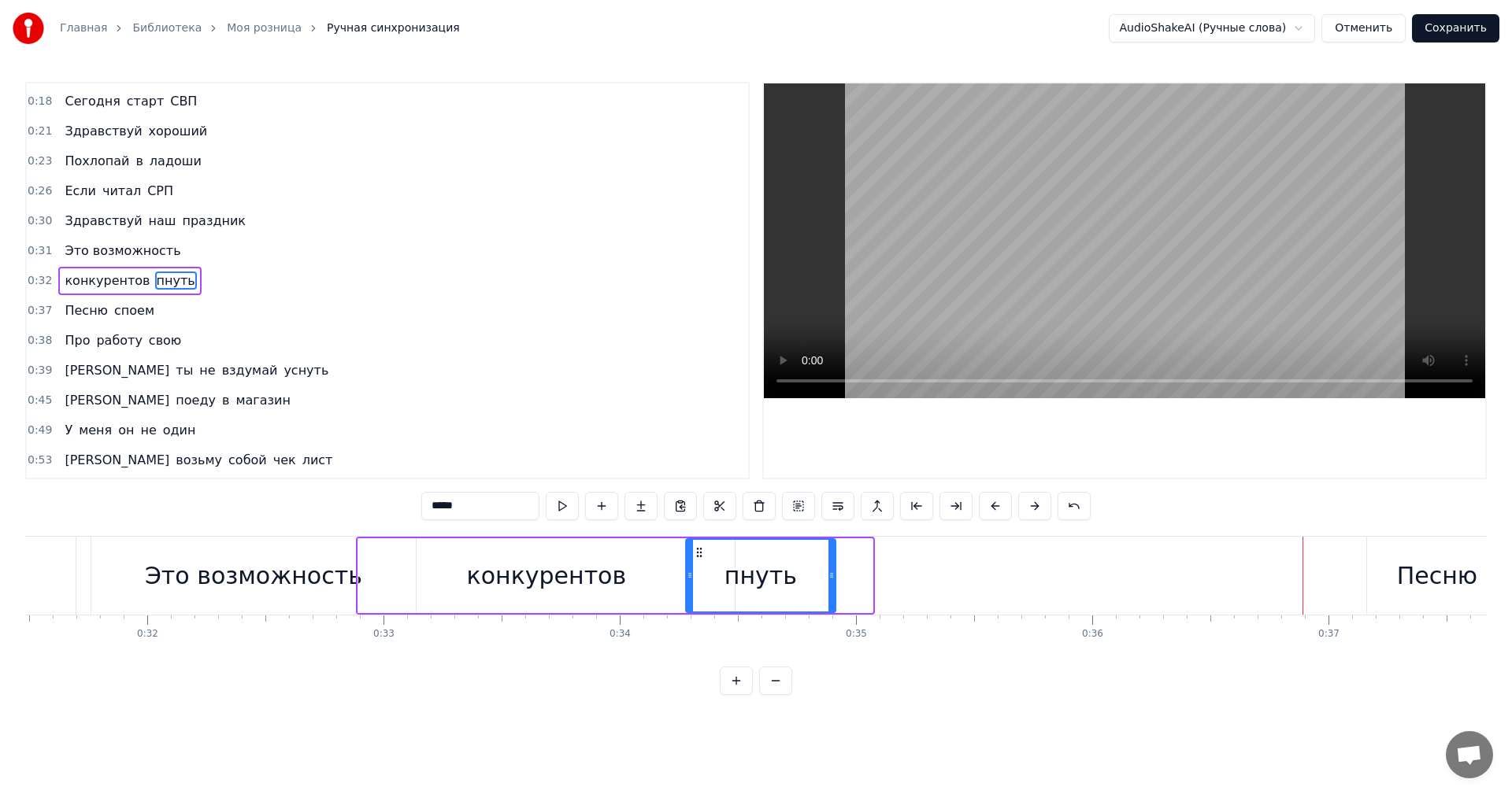
drag, startPoint x: 733, startPoint y: 554, endPoint x: 680, endPoint y: 554, distance: 53.0
click at [693, 554] on icon at bounding box center [699, 553] width 13 height 13
click at [169, 251] on div "0:31 Это возможность" at bounding box center [388, 251] width 722 height 30
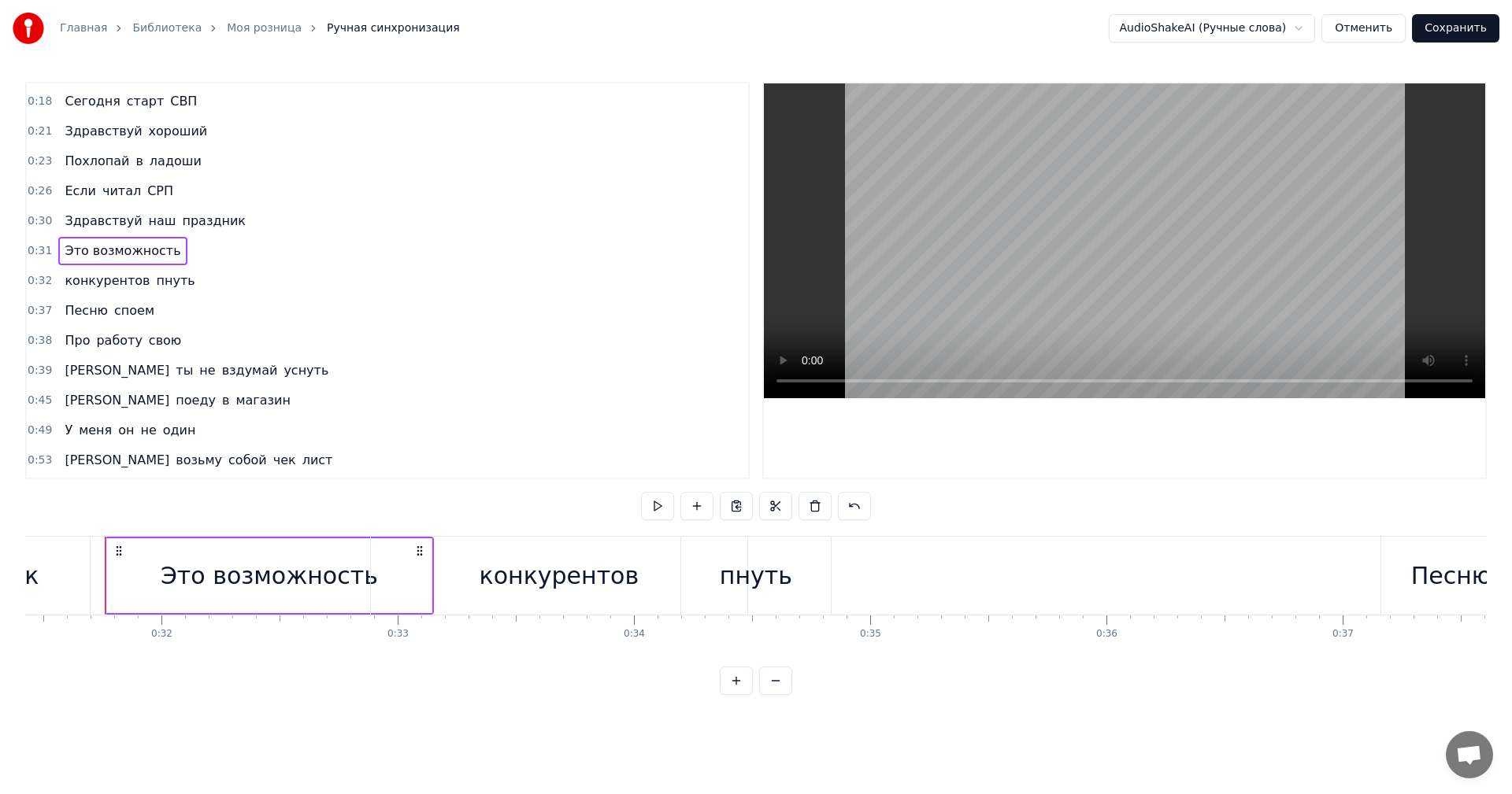
click at [220, 222] on div "Здравствуй наш праздник" at bounding box center [155, 221] width 194 height 28
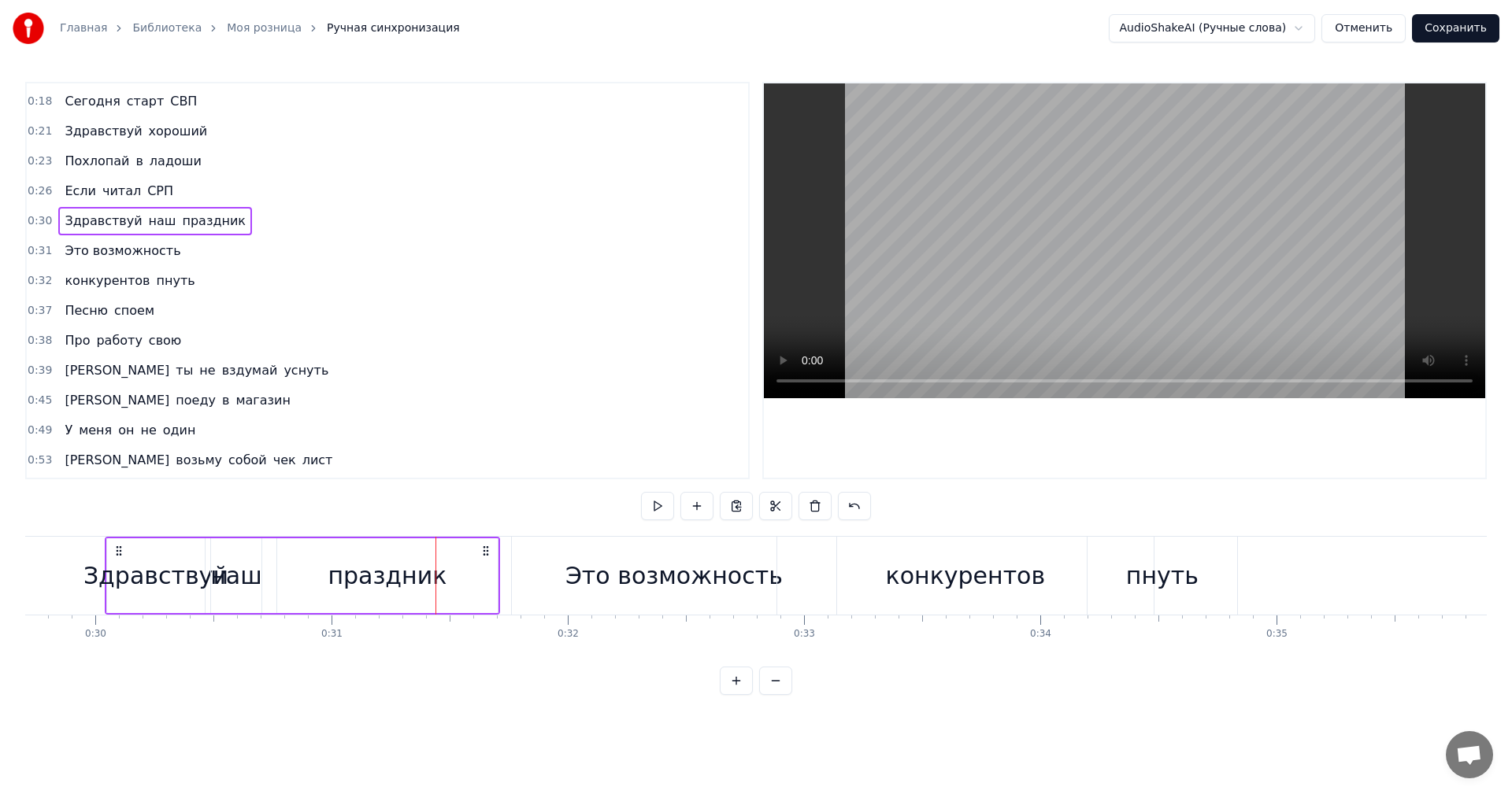
click at [214, 573] on div "наш" at bounding box center [236, 576] width 51 height 36
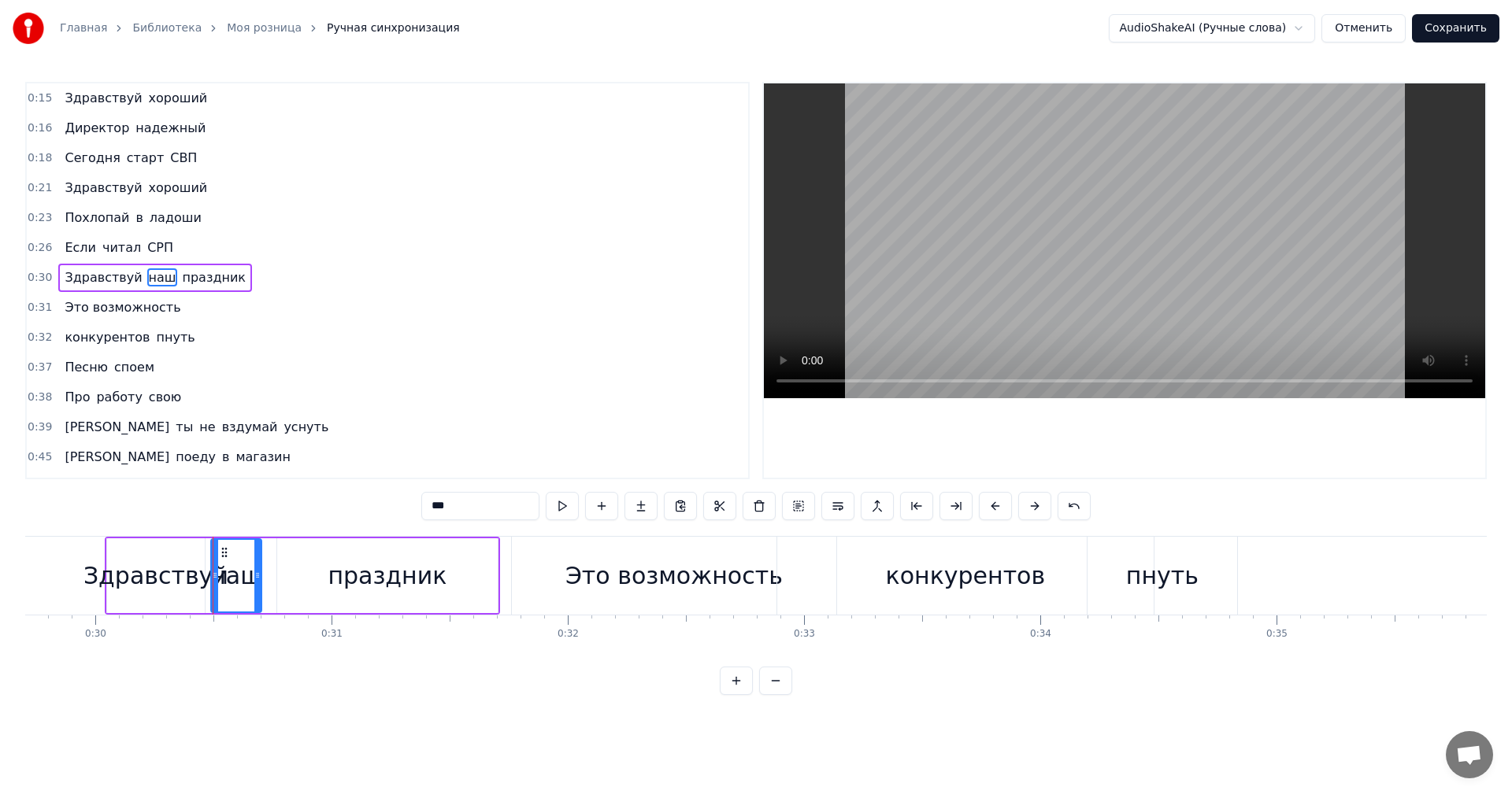
click at [393, 572] on div "праздник" at bounding box center [387, 576] width 119 height 36
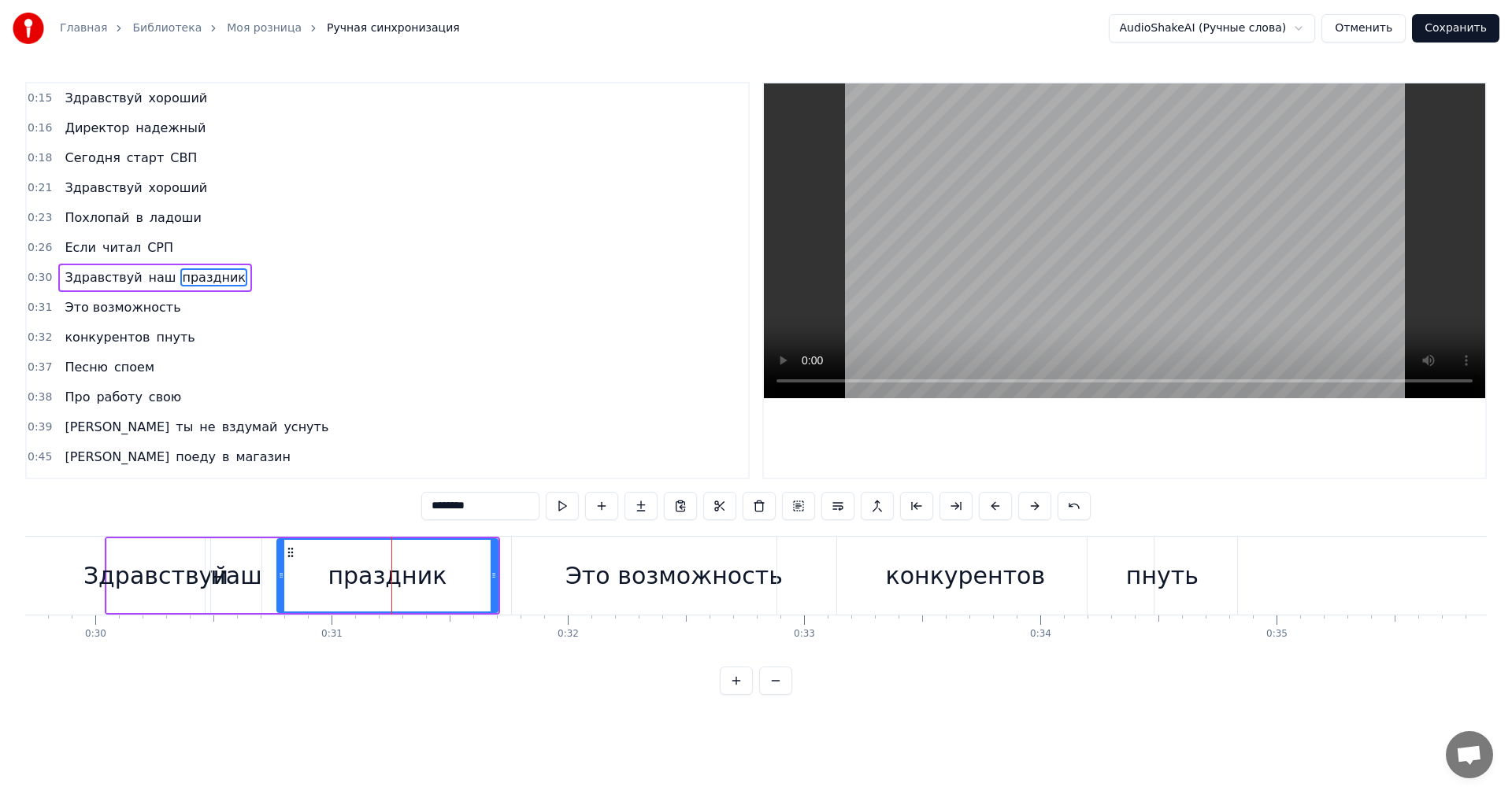
click at [608, 577] on div "Это возможность" at bounding box center [674, 576] width 217 height 36
type input "**********"
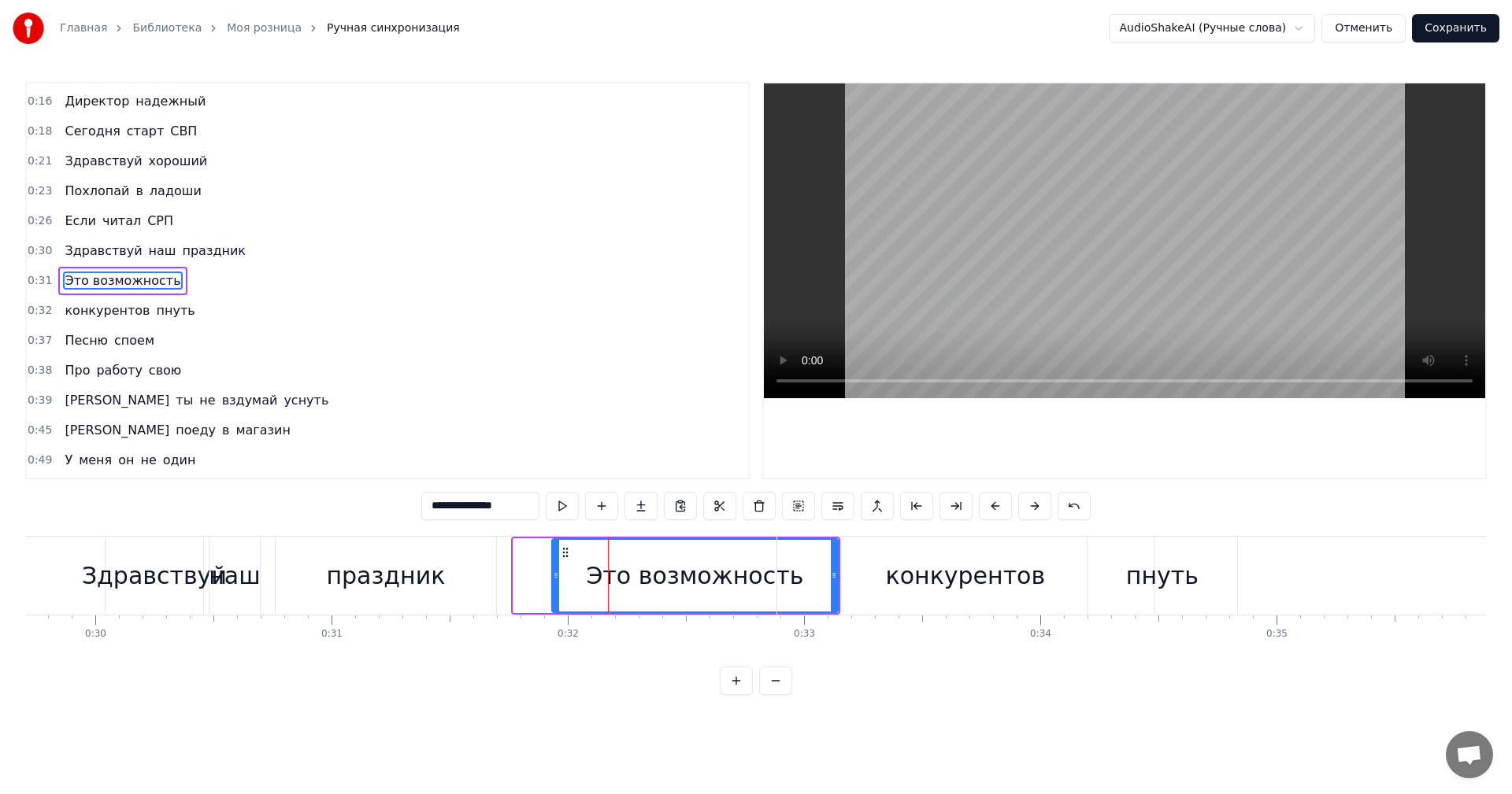
drag, startPoint x: 518, startPoint y: 576, endPoint x: 556, endPoint y: 576, distance: 38.0
click at [556, 576] on icon at bounding box center [556, 575] width 6 height 13
drag, startPoint x: 556, startPoint y: 576, endPoint x: 588, endPoint y: 578, distance: 32.1
click at [588, 578] on icon at bounding box center [588, 575] width 6 height 13
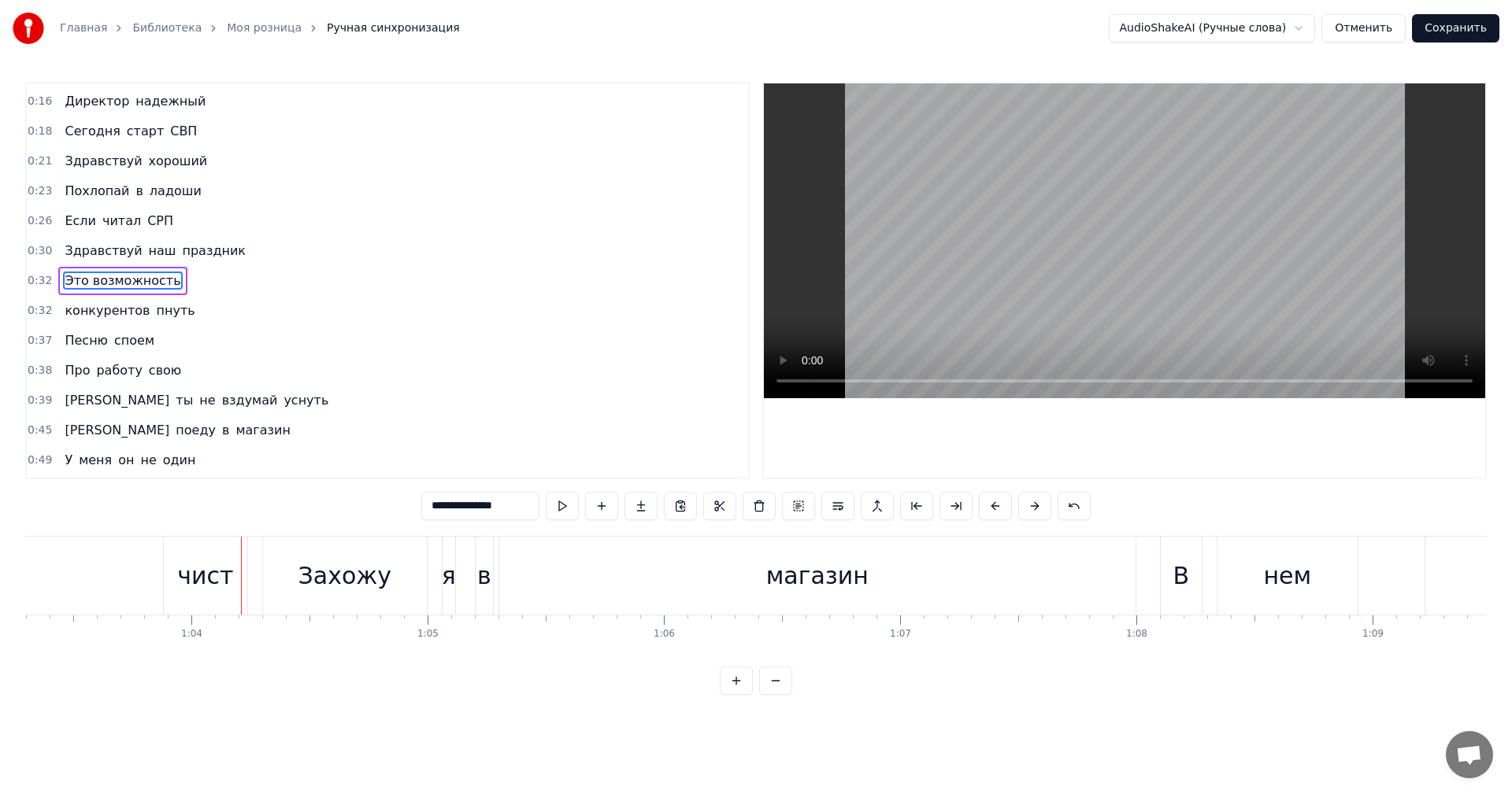
scroll to position [106, 0]
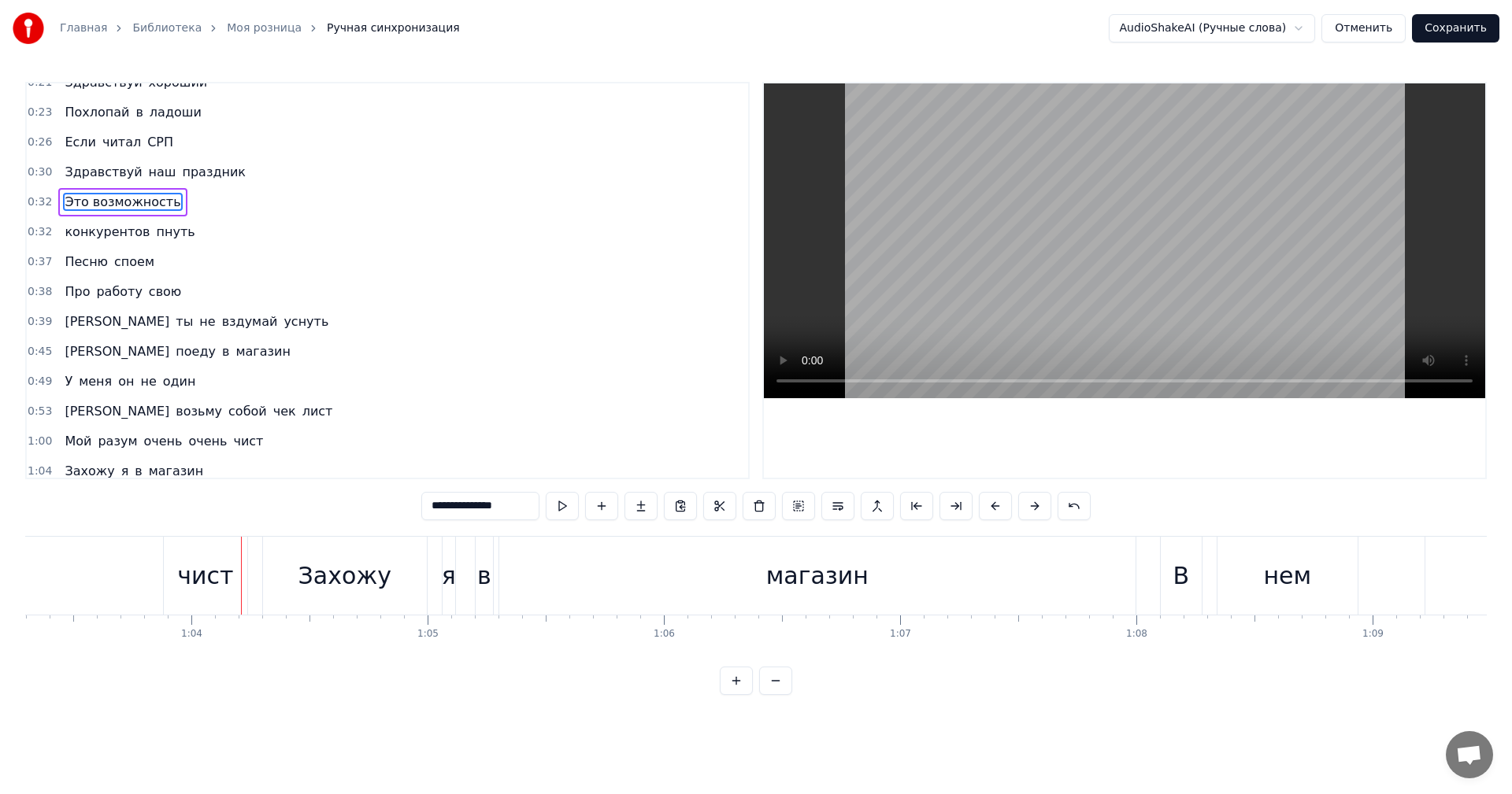
click at [147, 382] on div "У меня он не один" at bounding box center [130, 381] width 144 height 28
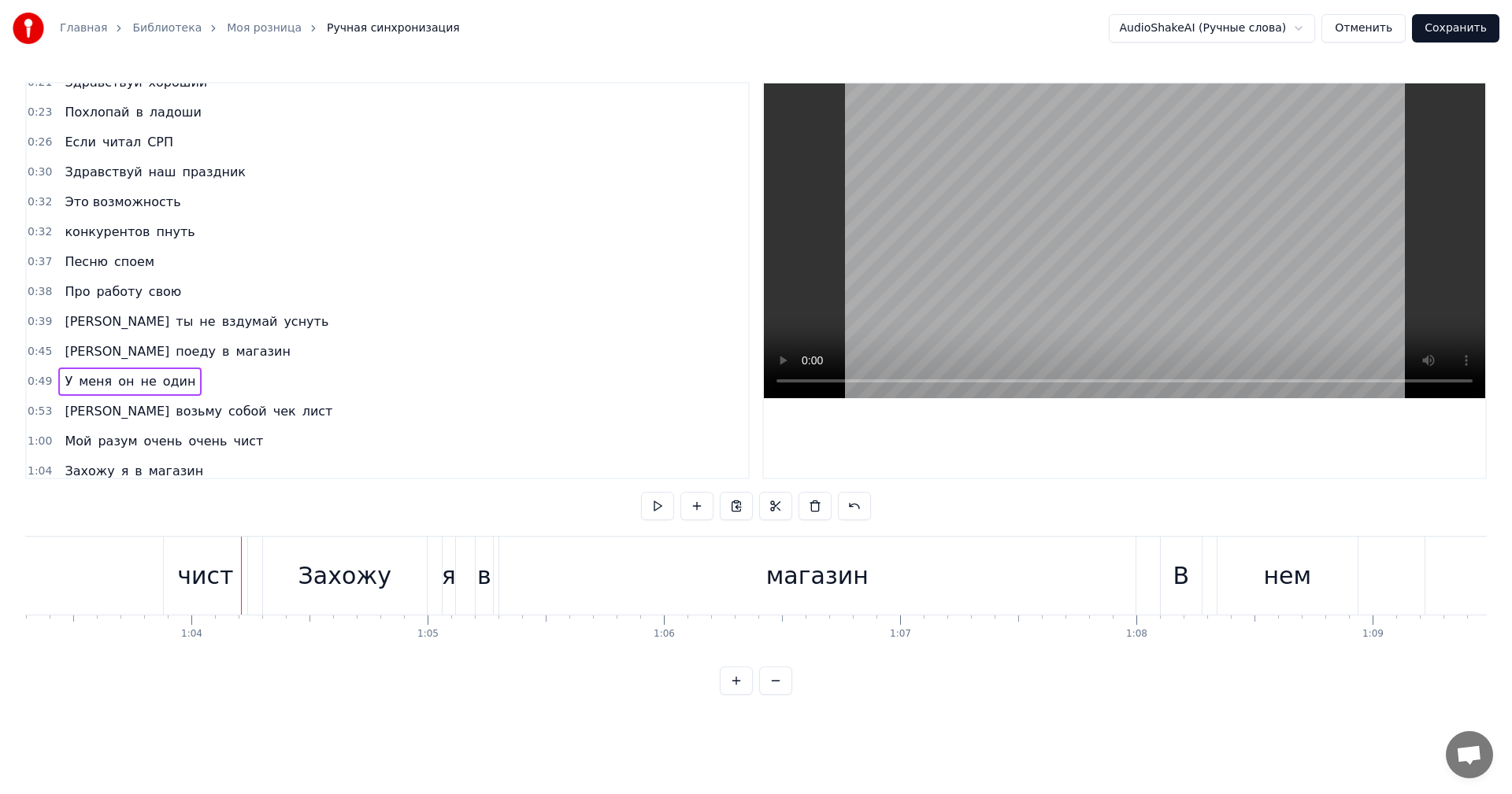
scroll to position [0, 11645]
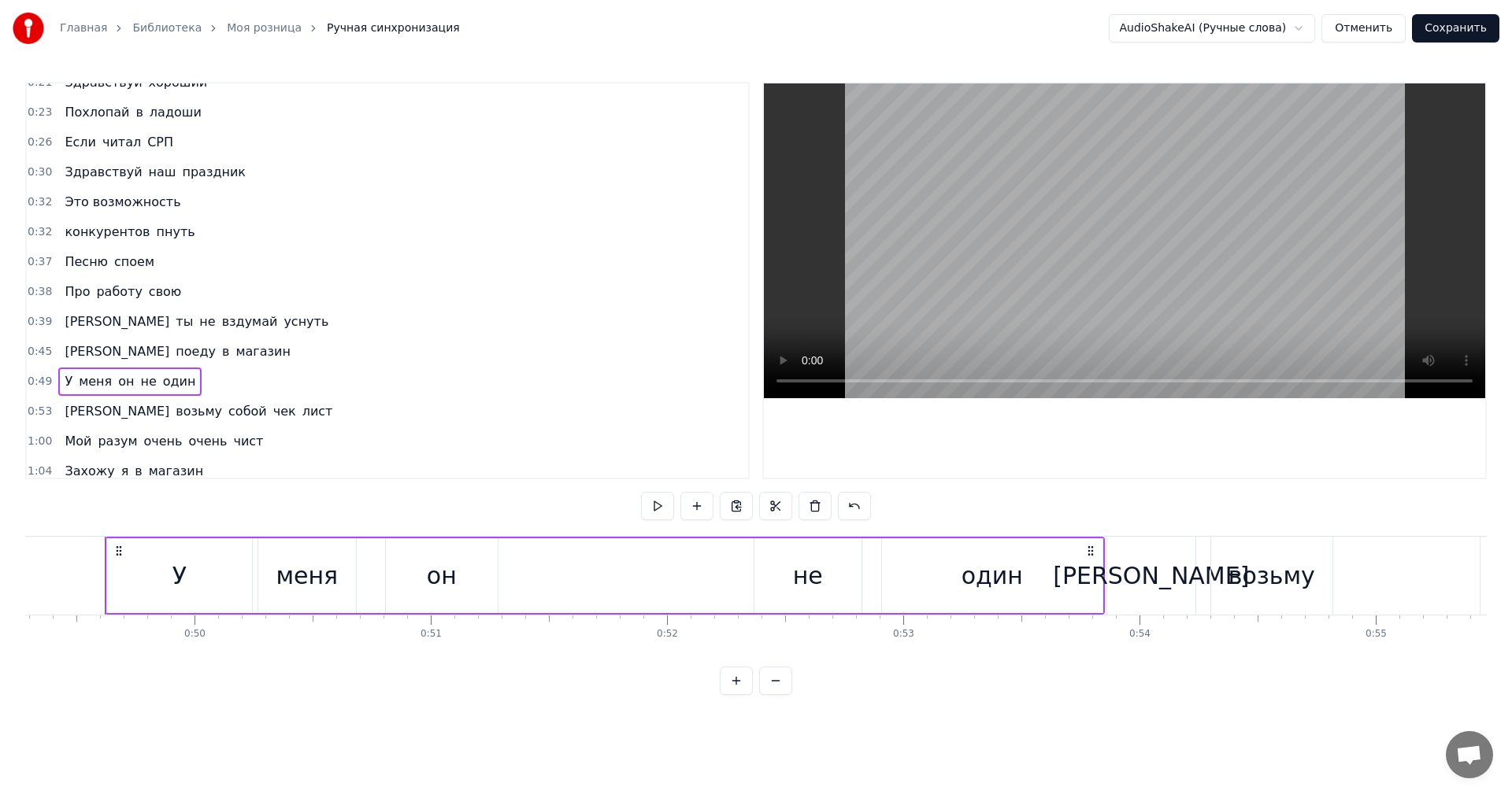
click at [185, 381] on div "У меня он не один" at bounding box center [130, 381] width 144 height 28
click at [180, 378] on span "один" at bounding box center [178, 381] width 36 height 18
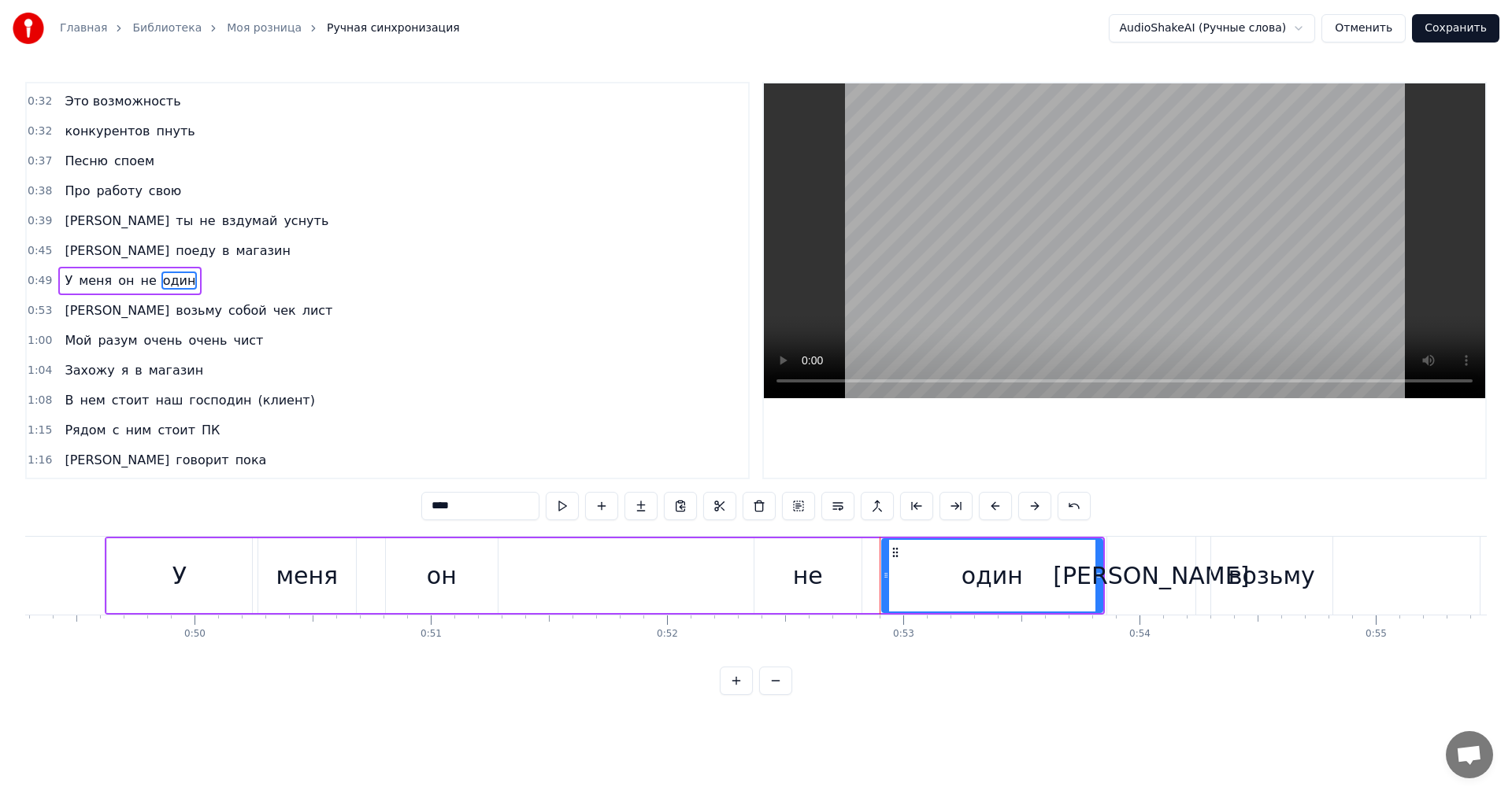
click at [186, 281] on div "0:49 У меня он не один" at bounding box center [388, 280] width 722 height 30
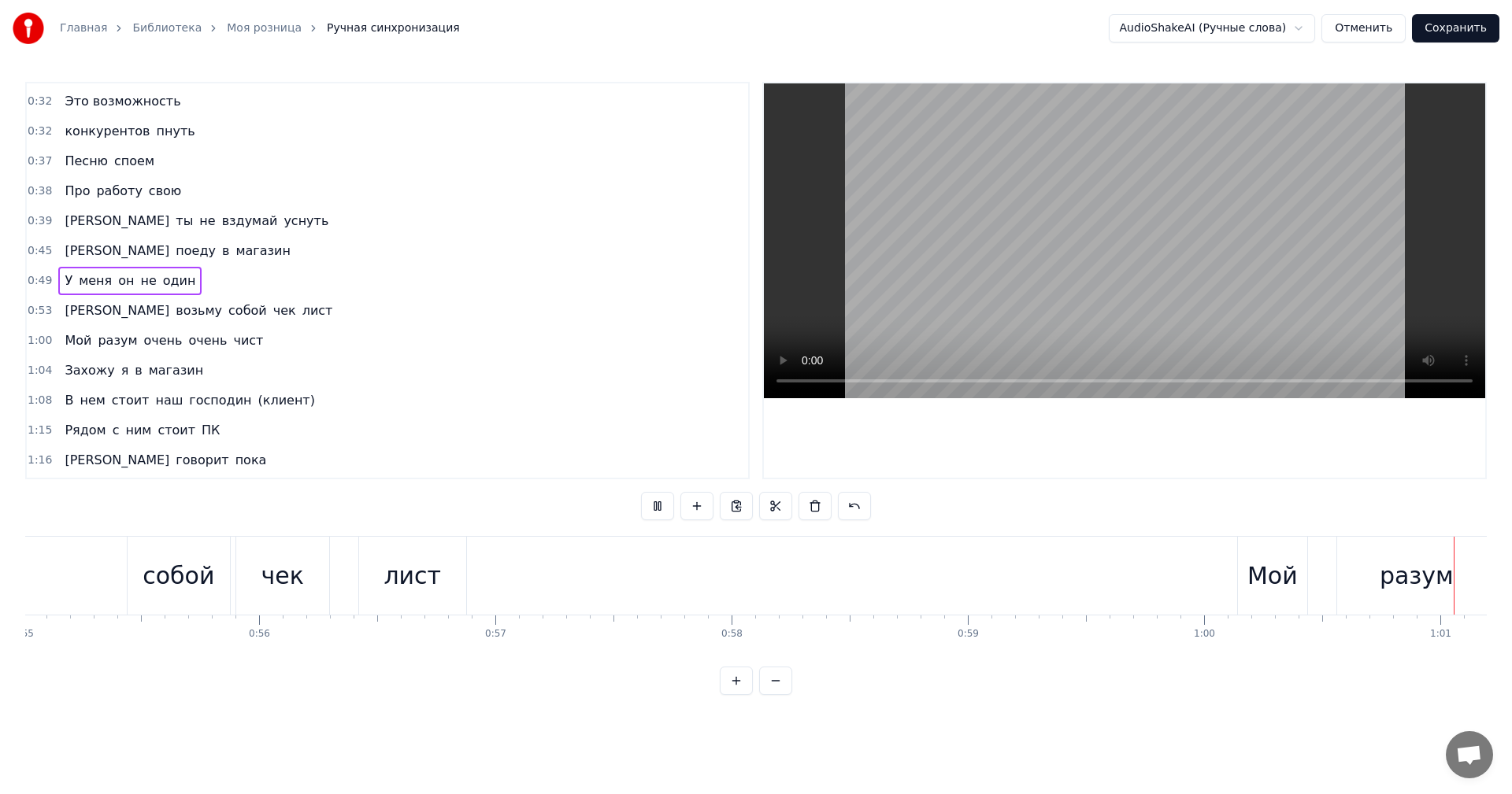
scroll to position [0, 14349]
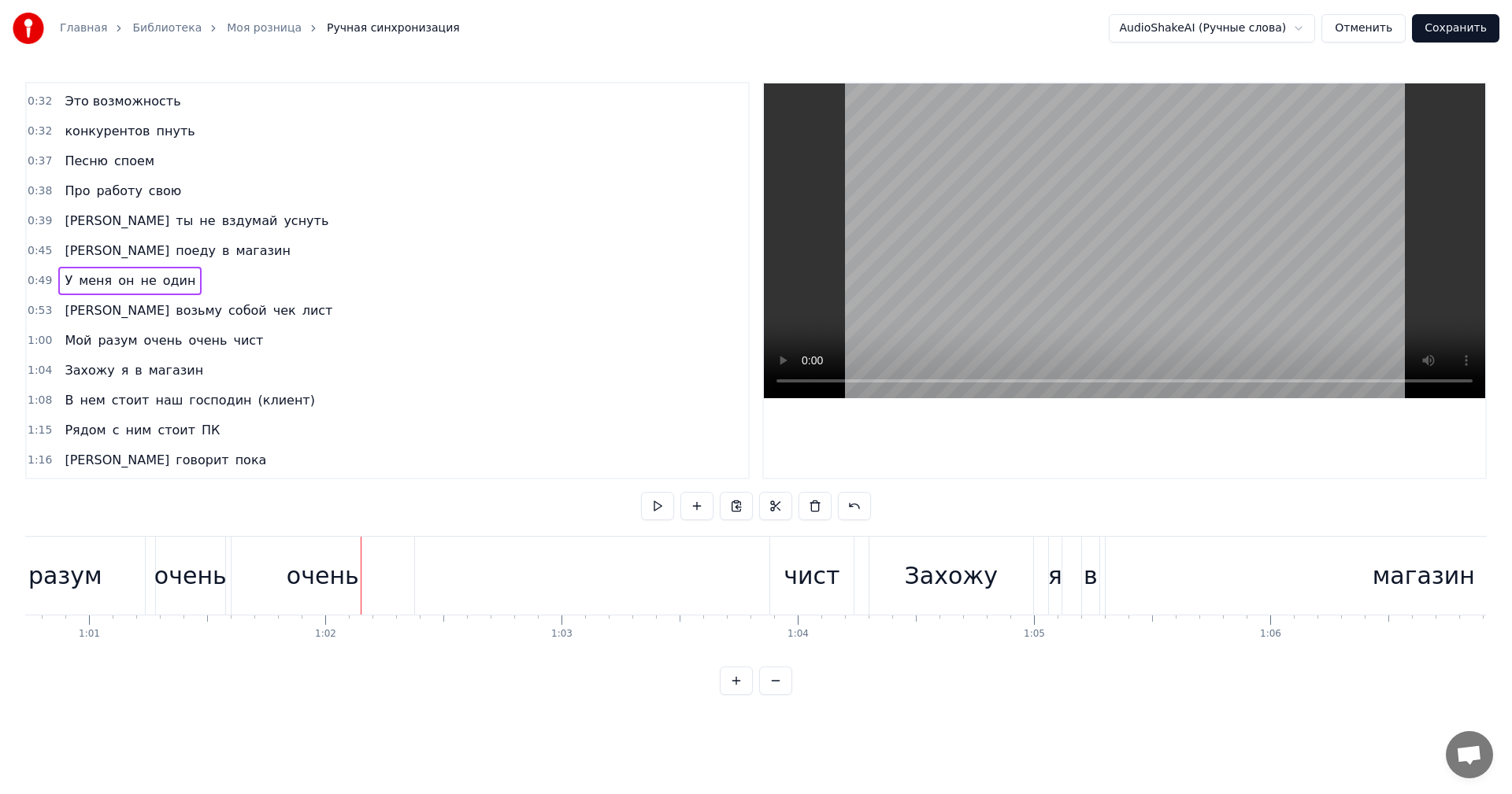
click at [243, 337] on div "Мой разум очень очень чист" at bounding box center [164, 340] width 211 height 28
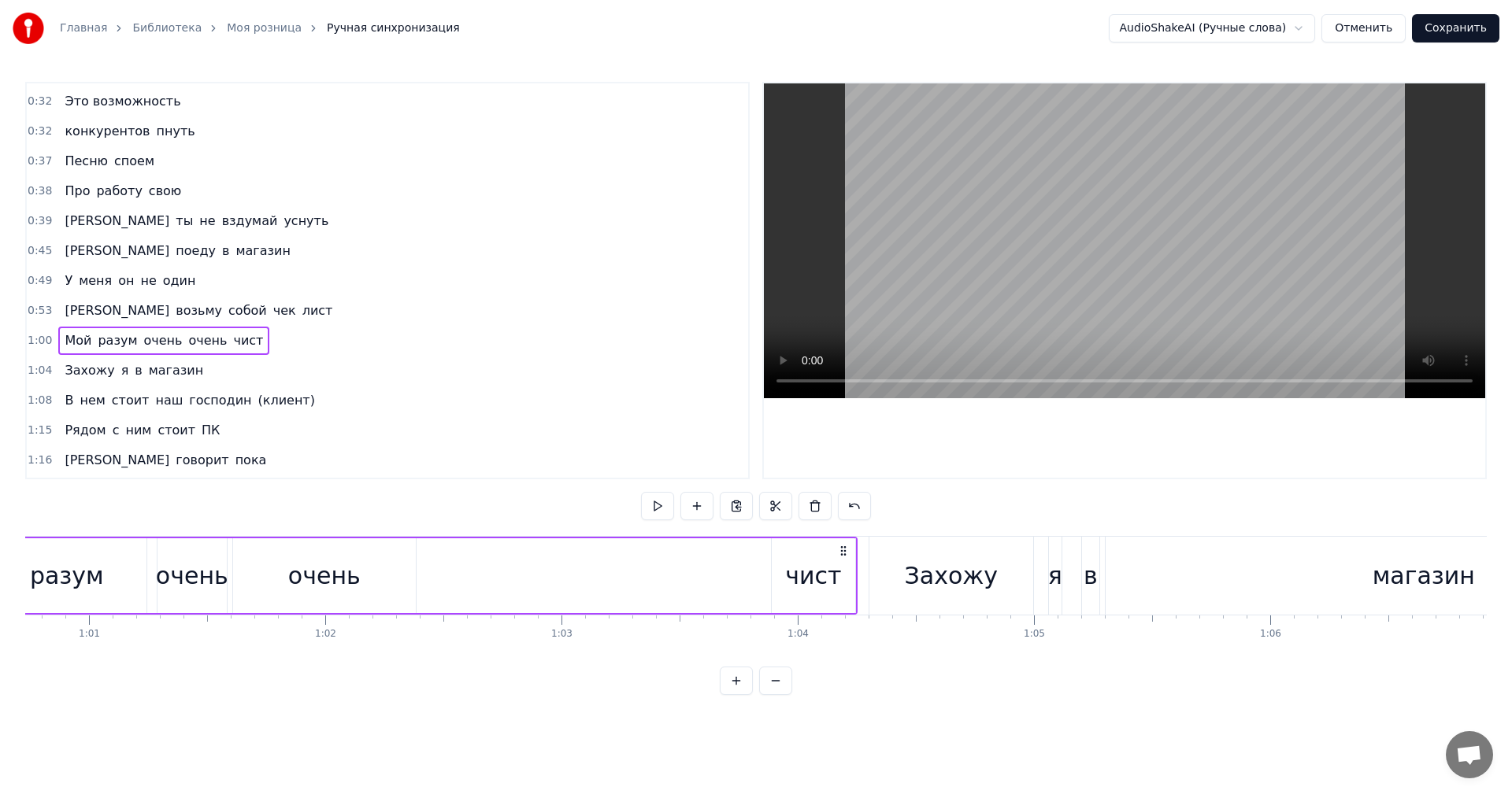
scroll to position [0, 14131]
